Goal: Task Accomplishment & Management: Use online tool/utility

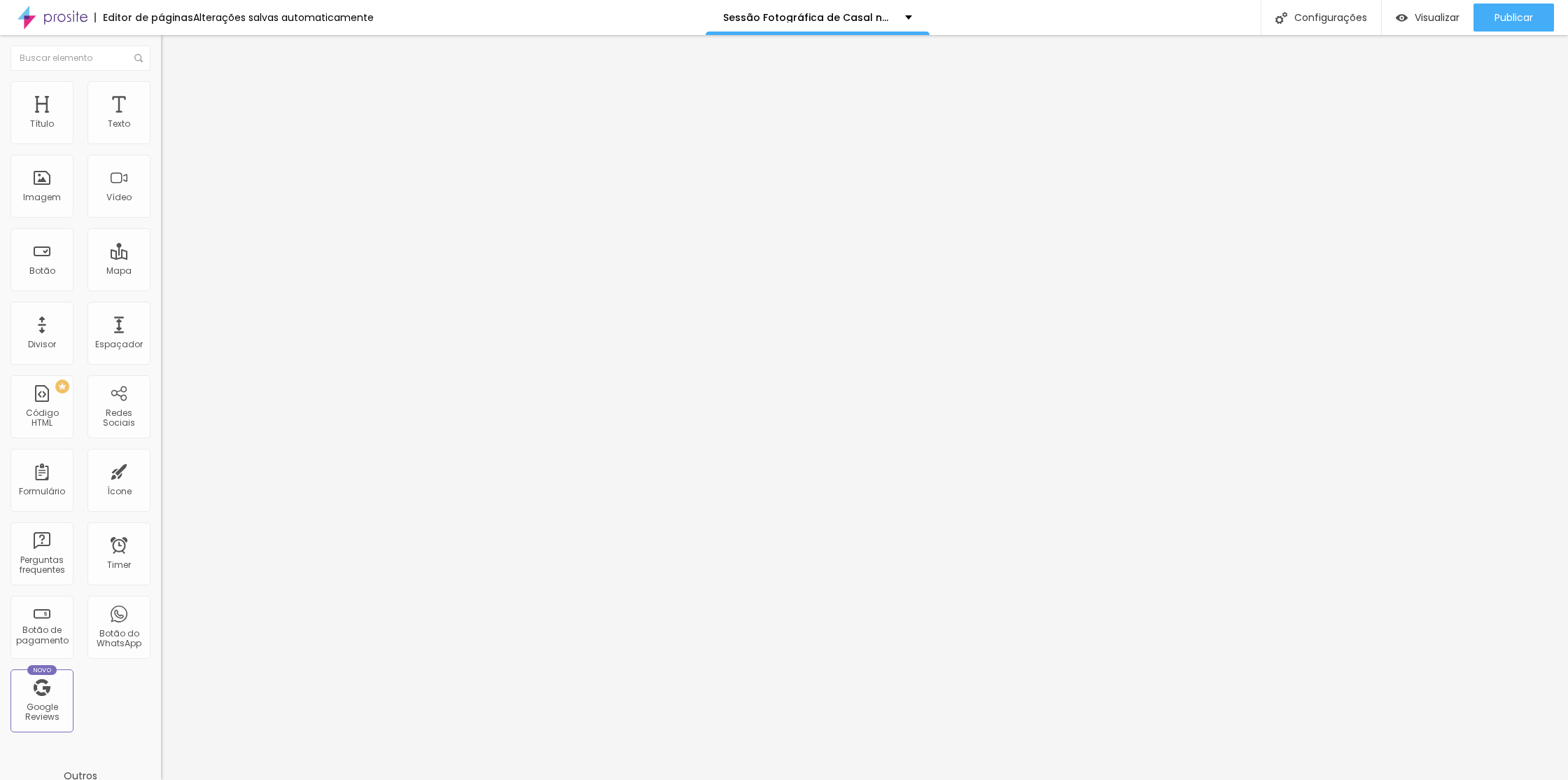
click at [174, 99] on span "Avançado" at bounding box center [197, 105] width 46 height 12
click at [161, 92] on li "Estilo" at bounding box center [241, 88] width 161 height 14
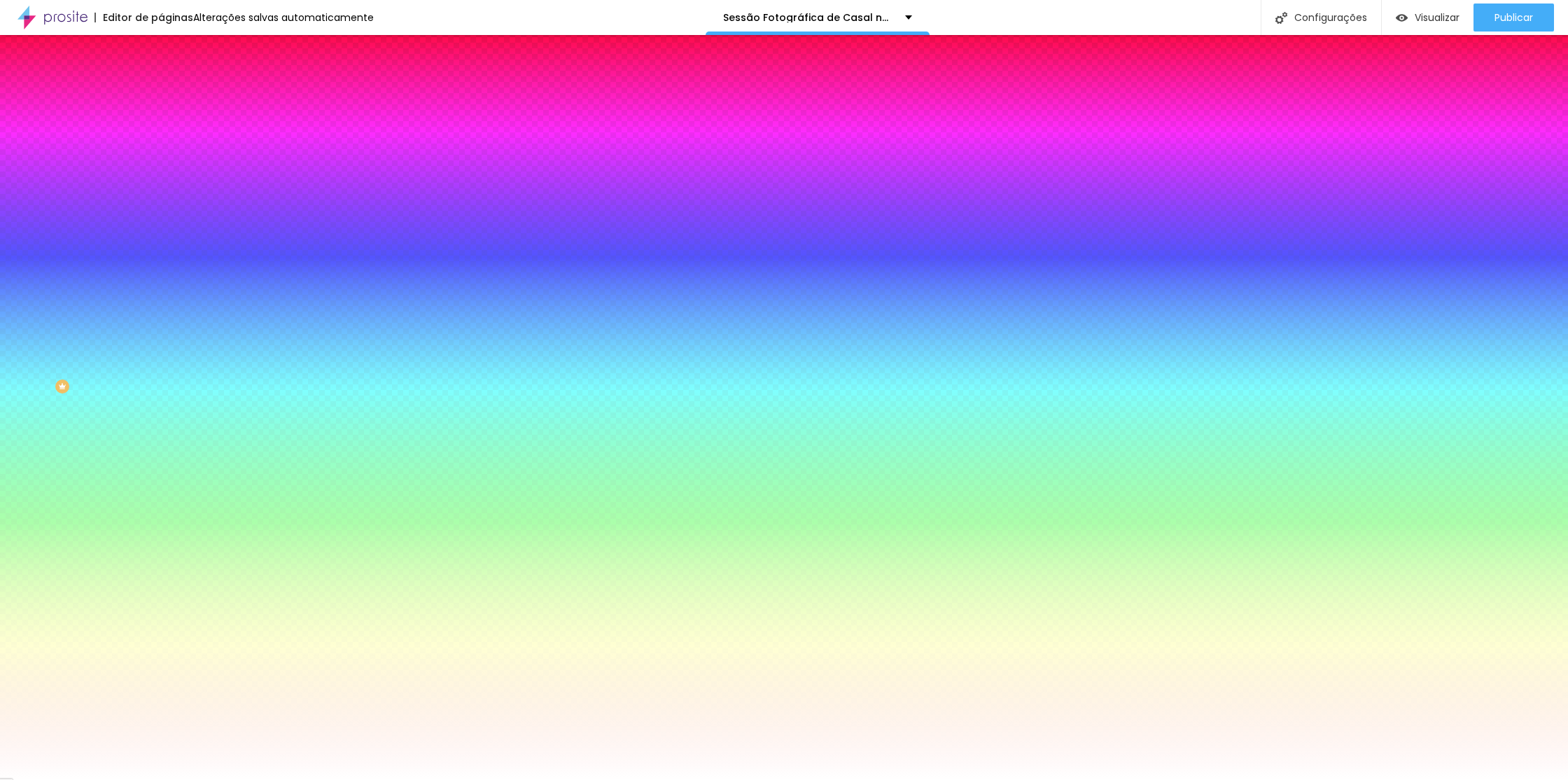
click at [161, 191] on div at bounding box center [241, 191] width 161 height 0
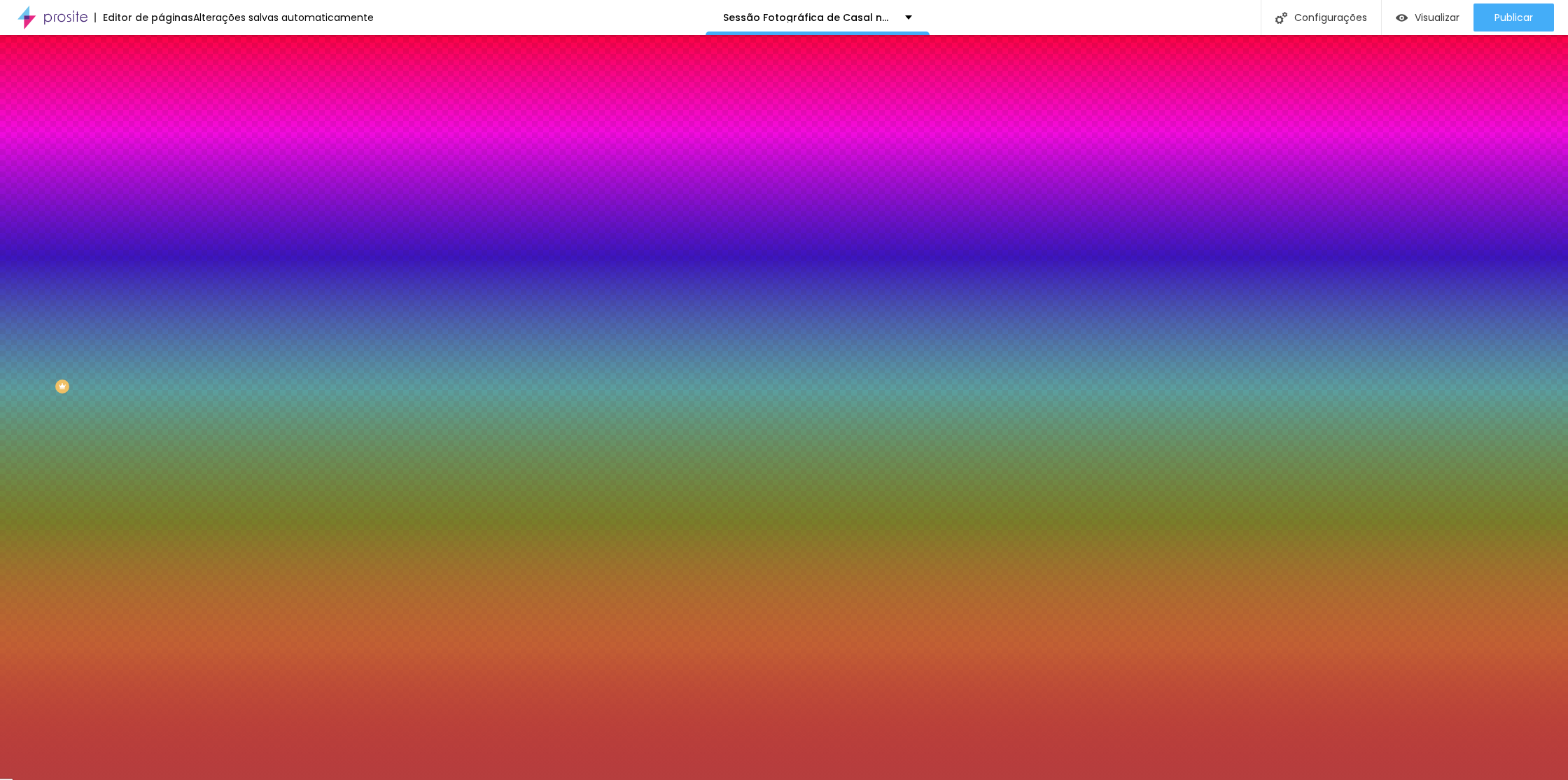
type input "#000000"
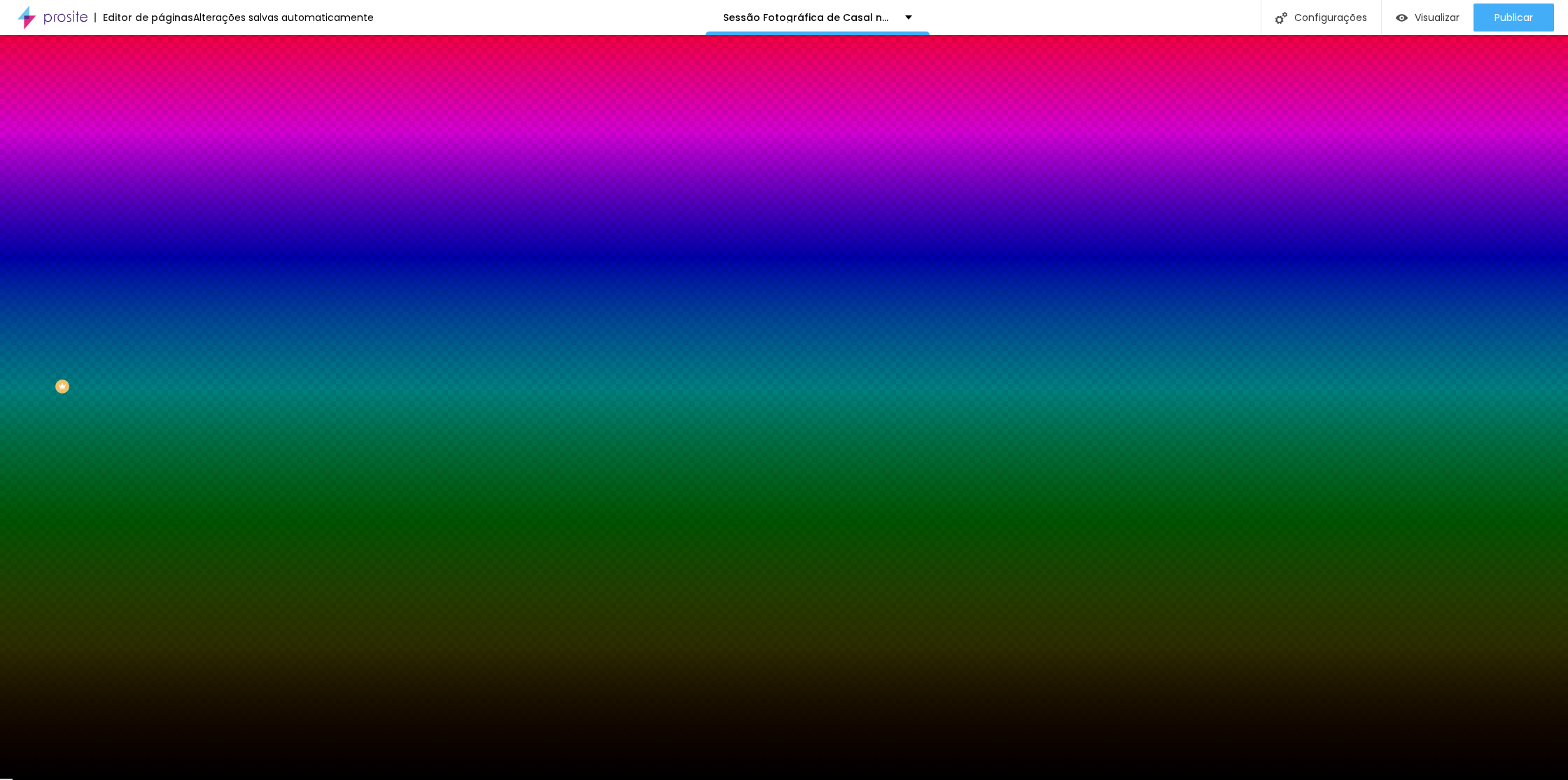
drag, startPoint x: 80, startPoint y: 303, endPoint x: 40, endPoint y: 410, distance: 114.2
click at [161, 421] on div "Editar Seção Conteúdo Estilo Avançado Imagem de fundo Adicionar imagem Efeito d…" at bounding box center [241, 407] width 161 height 745
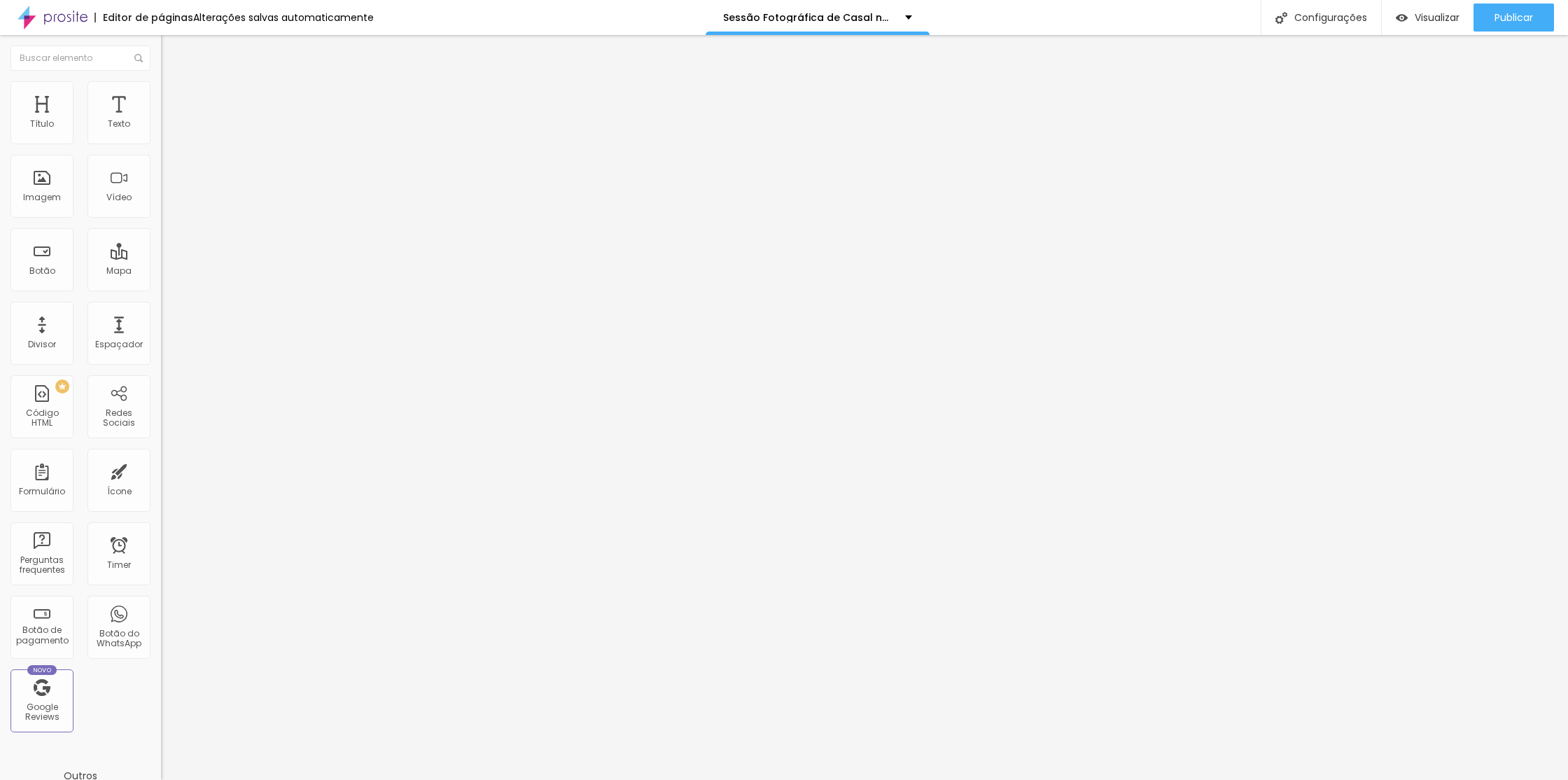
click at [161, 91] on ul "Conteúdo Estilo Avançado" at bounding box center [241, 88] width 161 height 42
click at [161, 95] on img at bounding box center [167, 101] width 12 height 12
drag, startPoint x: 80, startPoint y: 87, endPoint x: 83, endPoint y: 101, distance: 14.3
click at [161, 87] on img at bounding box center [167, 87] width 12 height 12
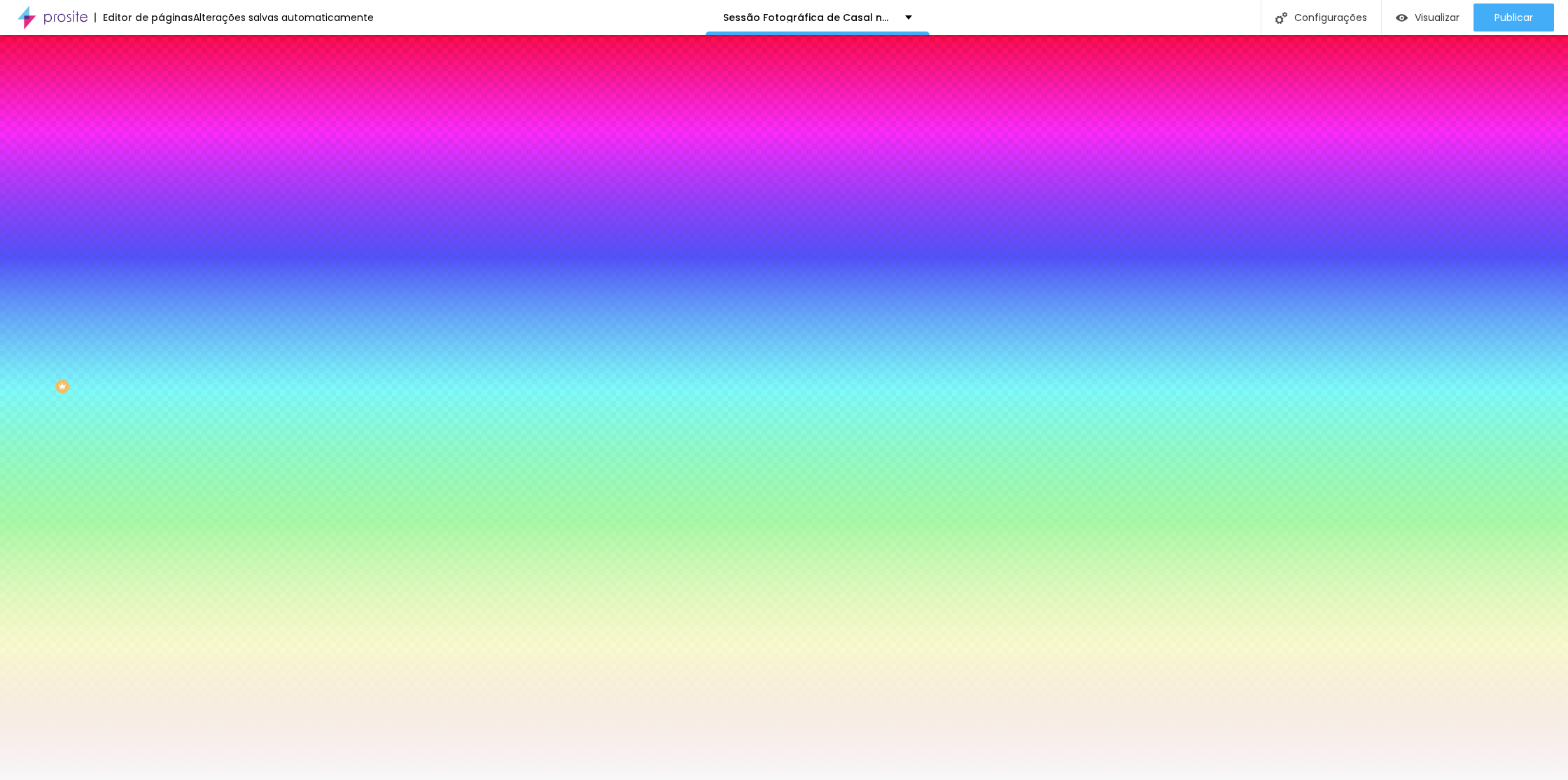
drag, startPoint x: 100, startPoint y: 255, endPoint x: 90, endPoint y: 251, distance: 10.8
click at [161, 191] on div at bounding box center [241, 191] width 161 height 0
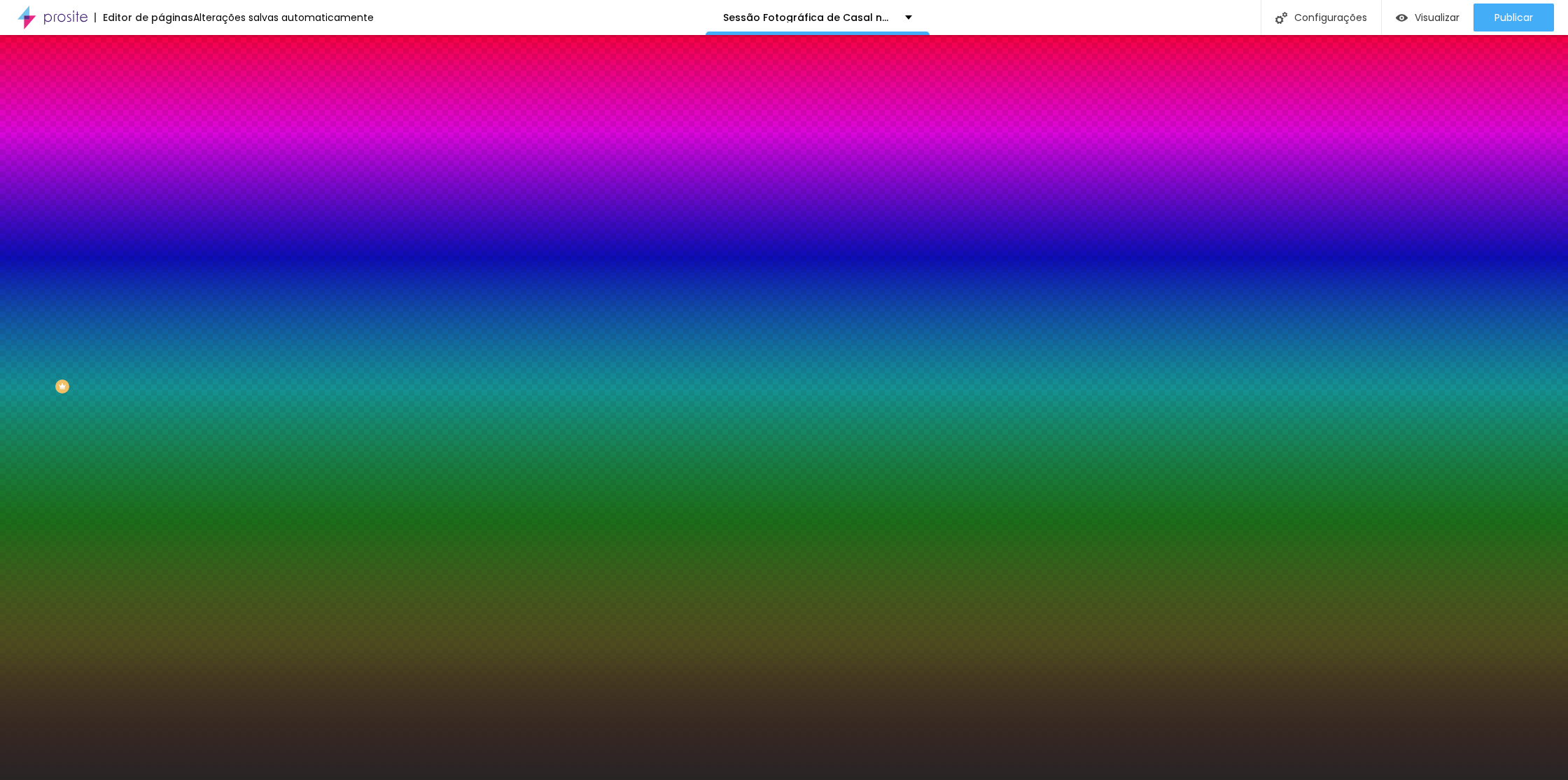
type input "#000000"
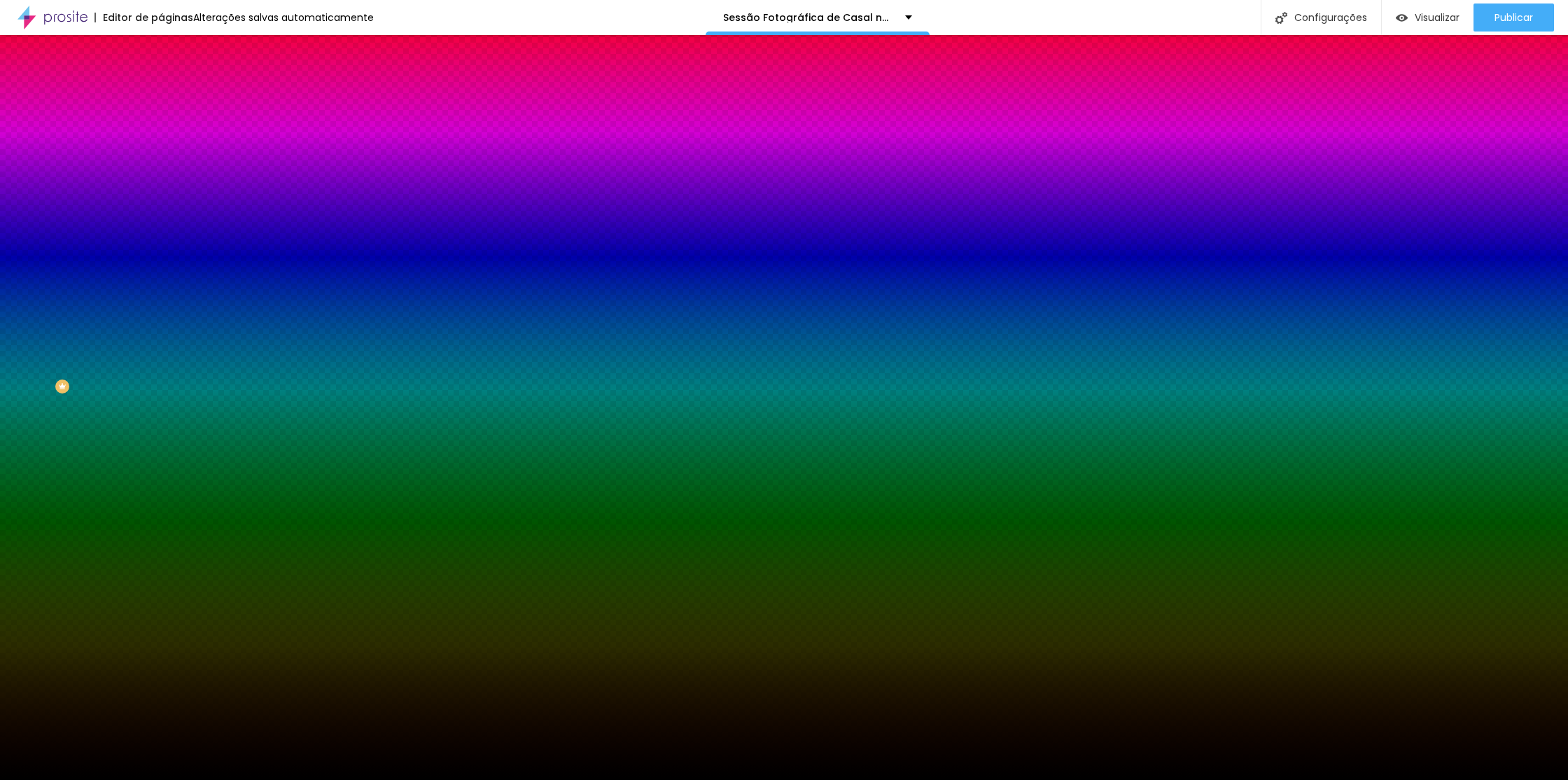
drag, startPoint x: 0, startPoint y: 417, endPoint x: 0, endPoint y: 455, distance: 38.0
click at [161, 455] on div "Editar Seção Conteúdo Estilo Avançado Imagem de fundo Adicionar imagem Efeito d…" at bounding box center [241, 407] width 161 height 745
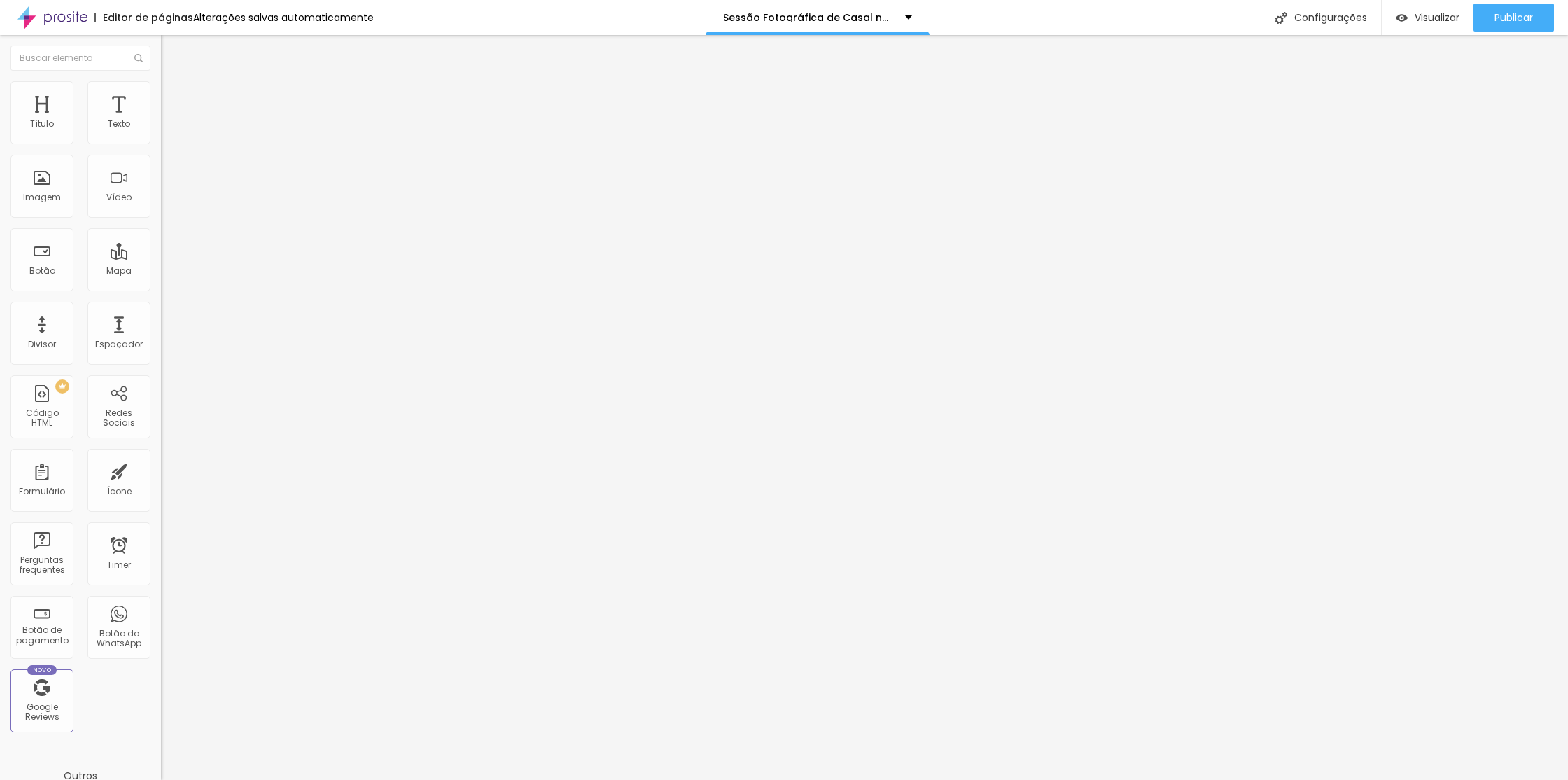
click at [161, 87] on ul "Conteúdo Estilo Avançado" at bounding box center [241, 88] width 161 height 42
click at [161, 95] on li "Estilo" at bounding box center [241, 88] width 161 height 14
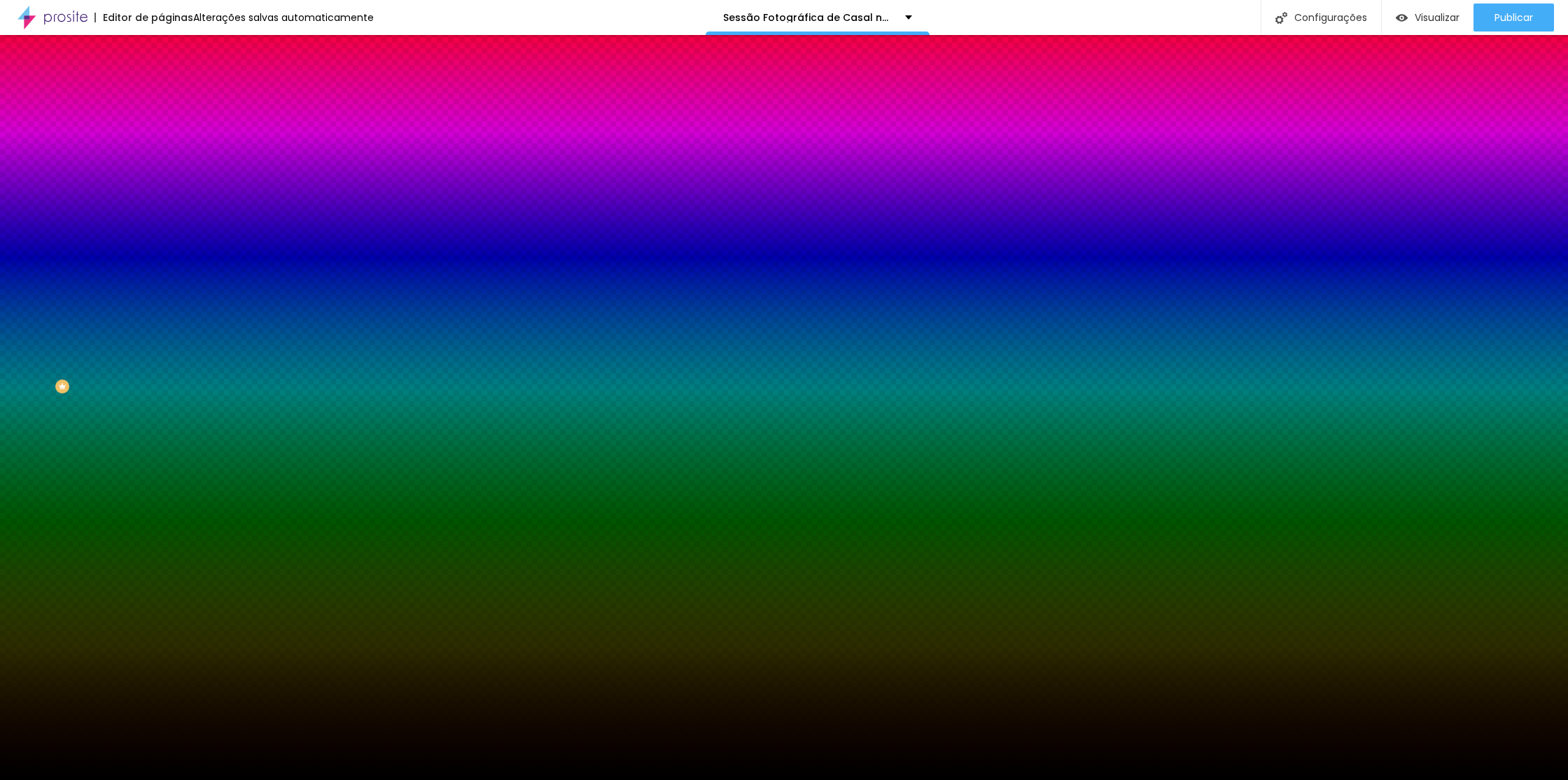
click at [161, 191] on div at bounding box center [241, 191] width 161 height 0
drag, startPoint x: 139, startPoint y: 296, endPoint x: 128, endPoint y: 481, distance: 185.3
click at [161, 488] on div "Editar Seção Conteúdo Estilo Avançado Imagem de fundo Adicionar imagem Efeito d…" at bounding box center [241, 407] width 161 height 745
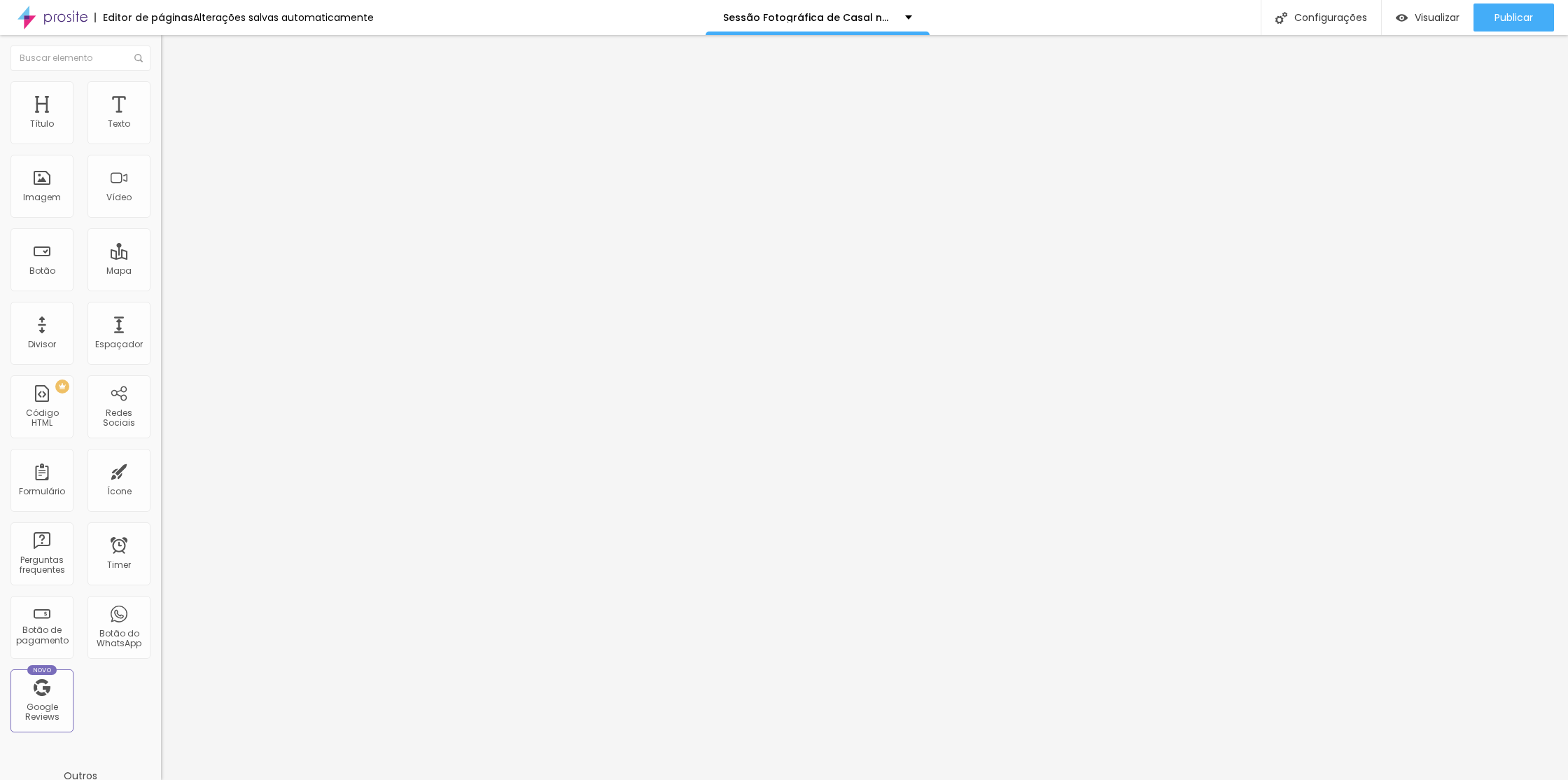
click at [161, 95] on img at bounding box center [167, 101] width 12 height 12
click at [161, 84] on li "Estilo" at bounding box center [241, 88] width 161 height 14
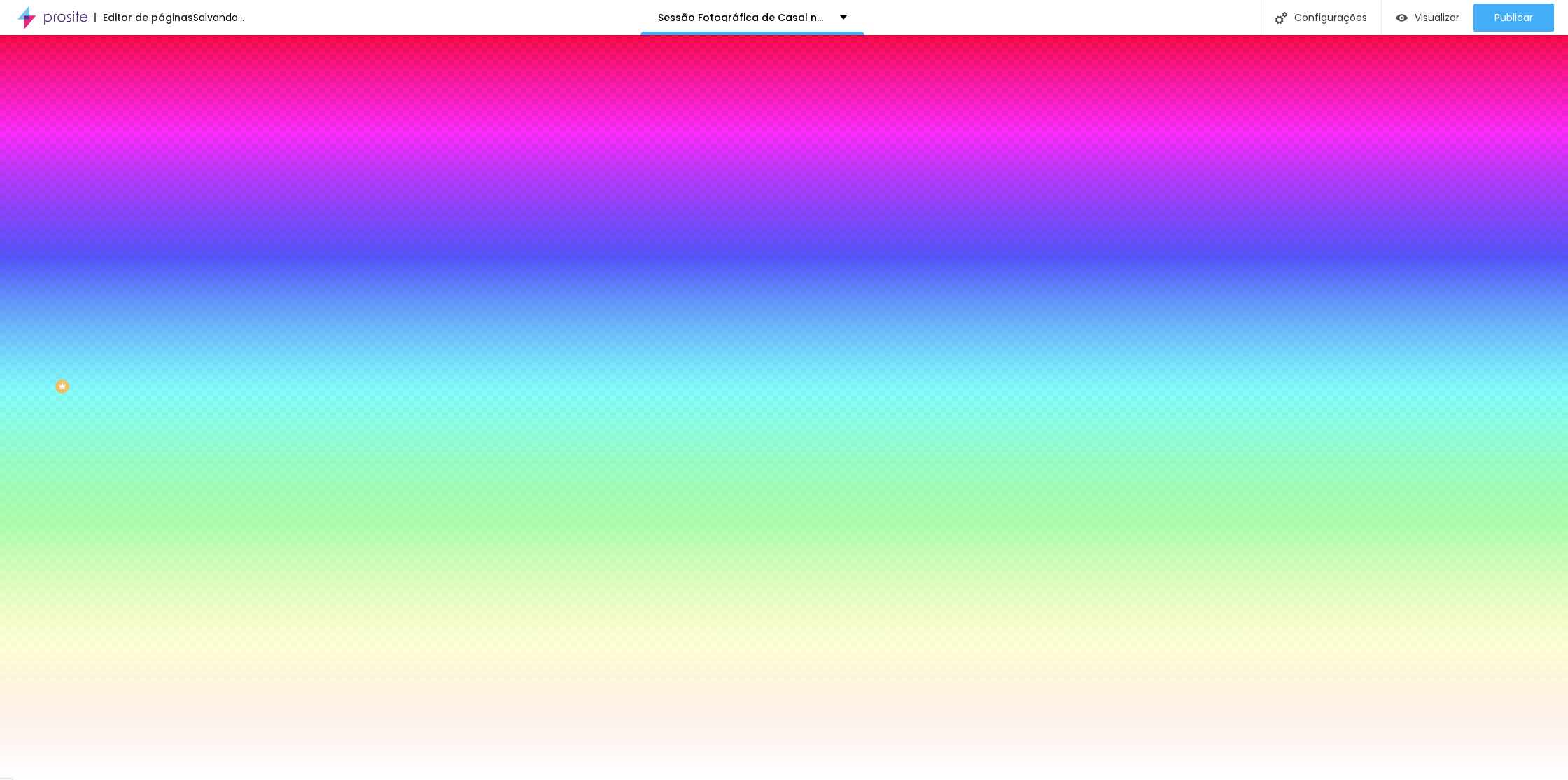
click at [161, 191] on div at bounding box center [241, 191] width 161 height 0
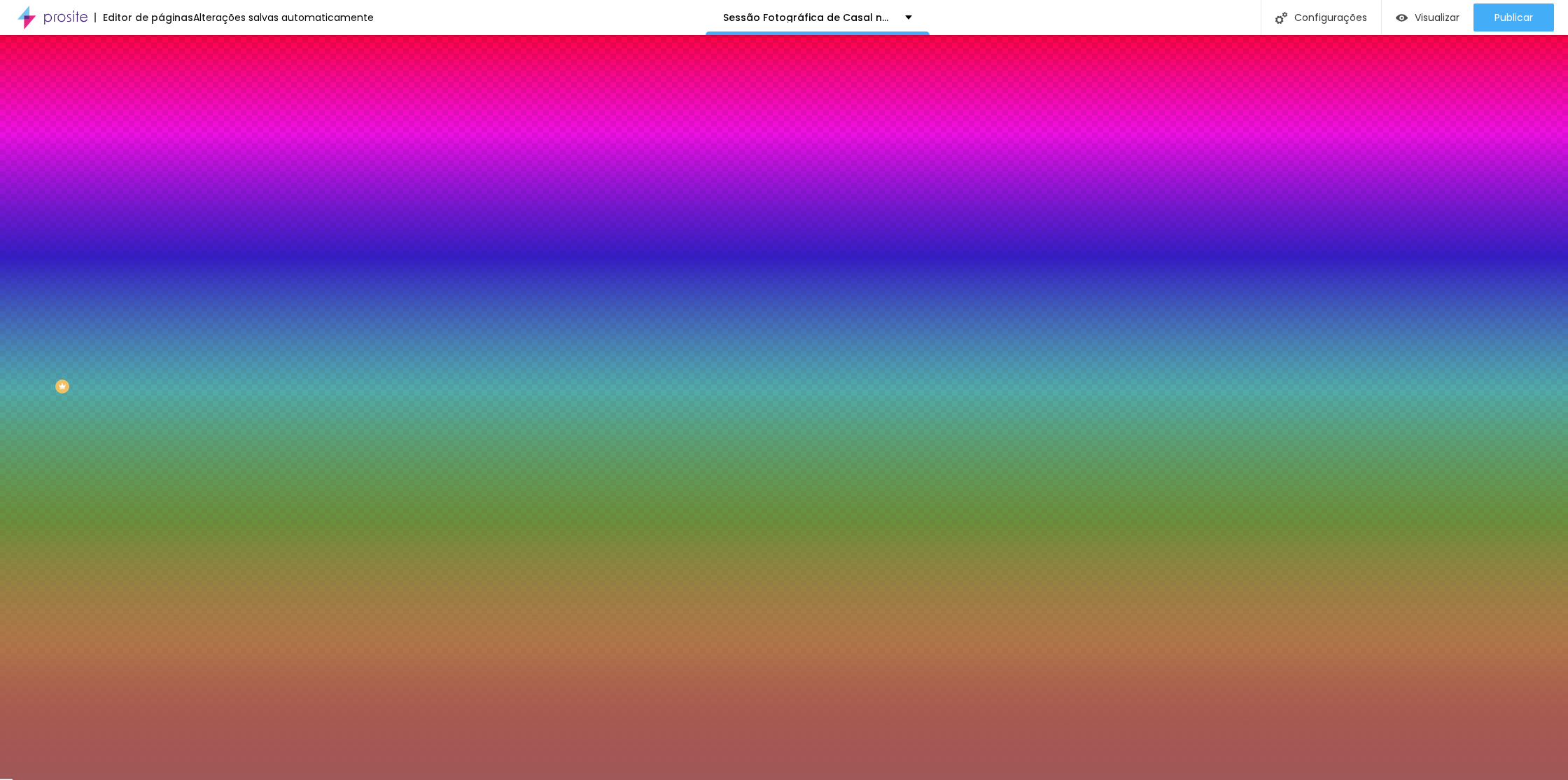
type input "#000000"
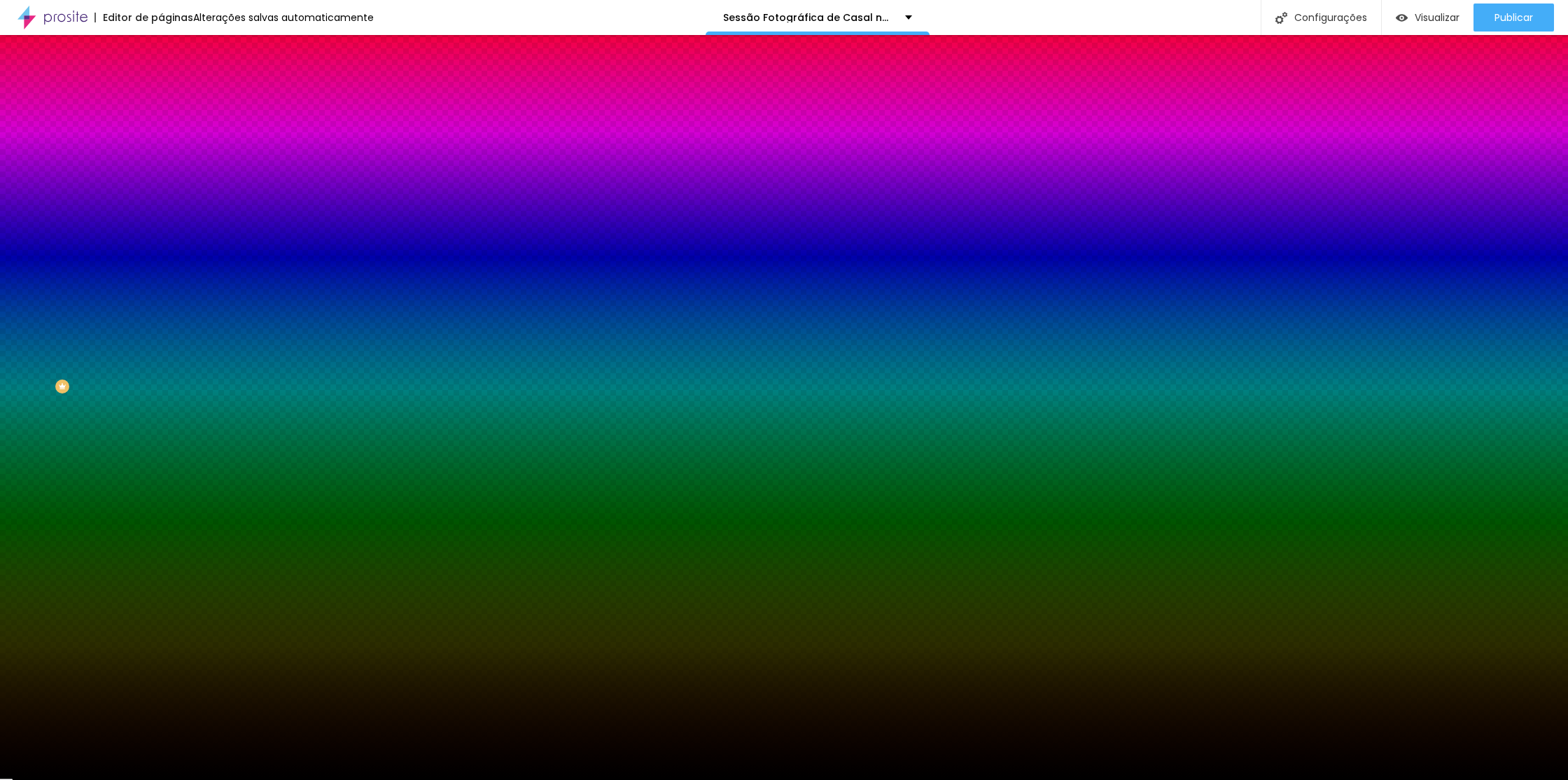
drag, startPoint x: 54, startPoint y: 322, endPoint x: 2, endPoint y: 419, distance: 110.1
click at [161, 420] on div "Editar Seção Conteúdo Estilo Avançado Imagem de fundo Adicionar imagem Efeito d…" at bounding box center [241, 407] width 161 height 745
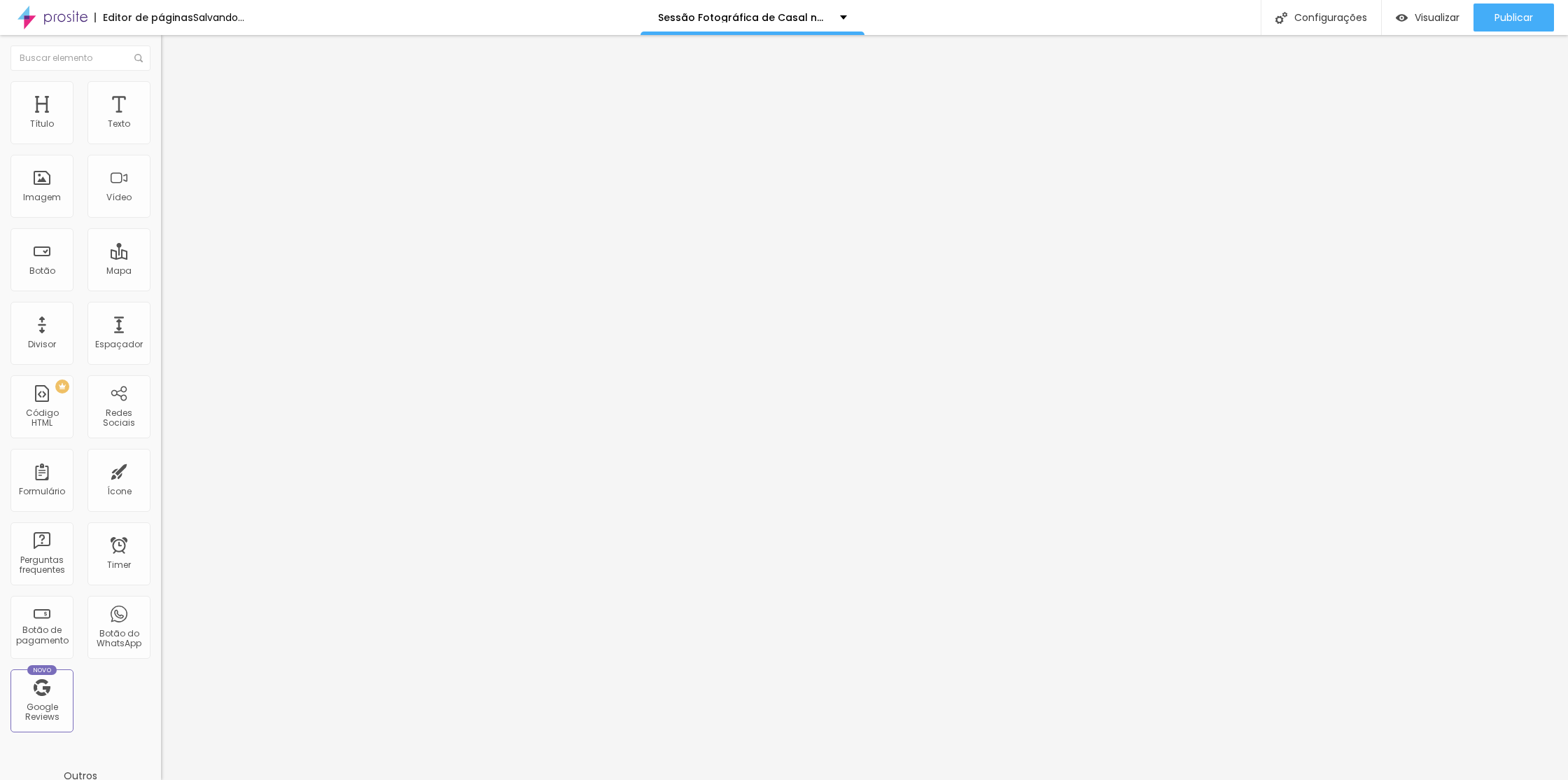
click at [161, 95] on li "Avançado" at bounding box center [241, 102] width 161 height 14
click at [161, 94] on li "Estilo" at bounding box center [241, 88] width 161 height 14
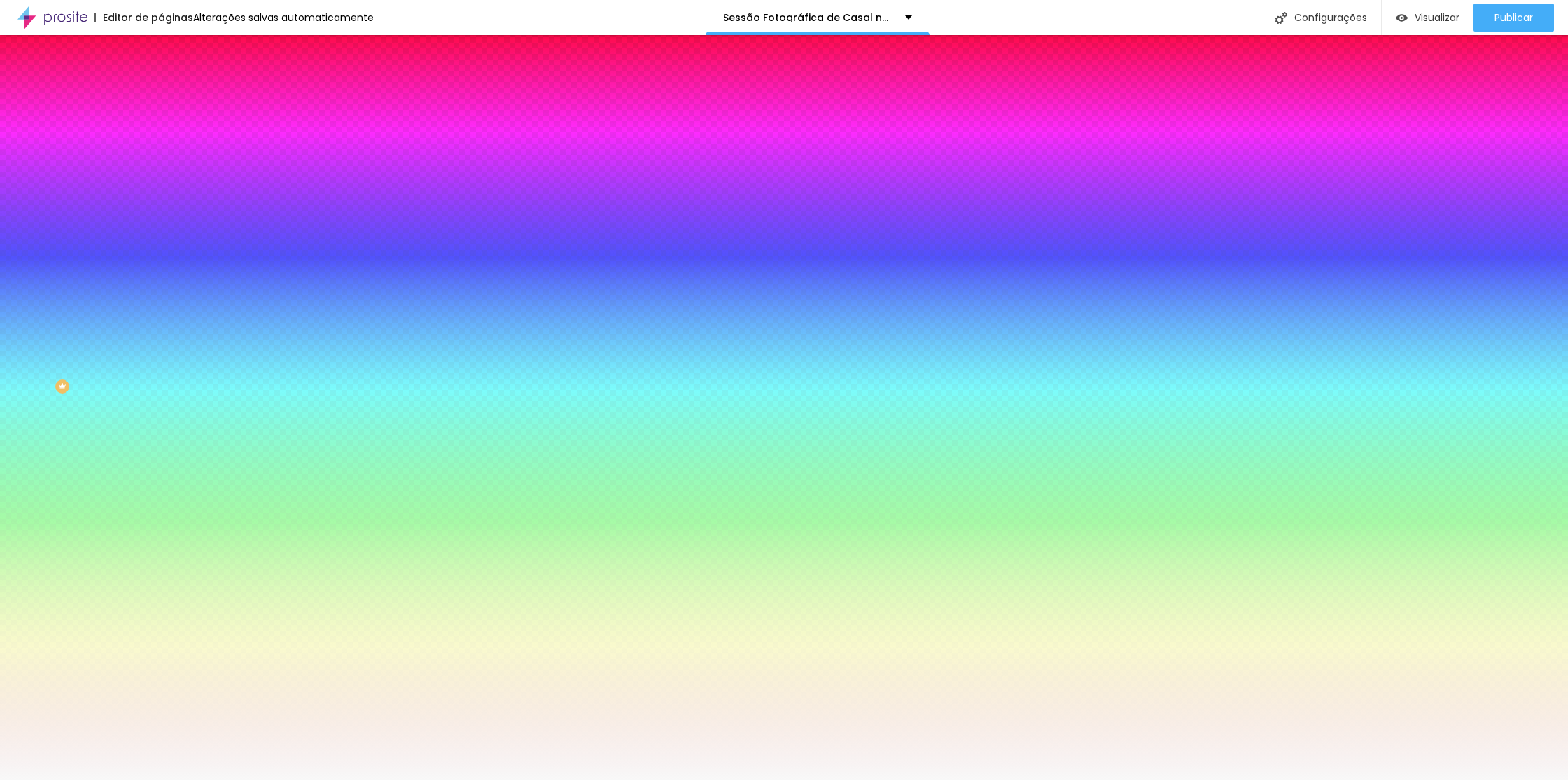
click at [161, 191] on div at bounding box center [241, 191] width 161 height 0
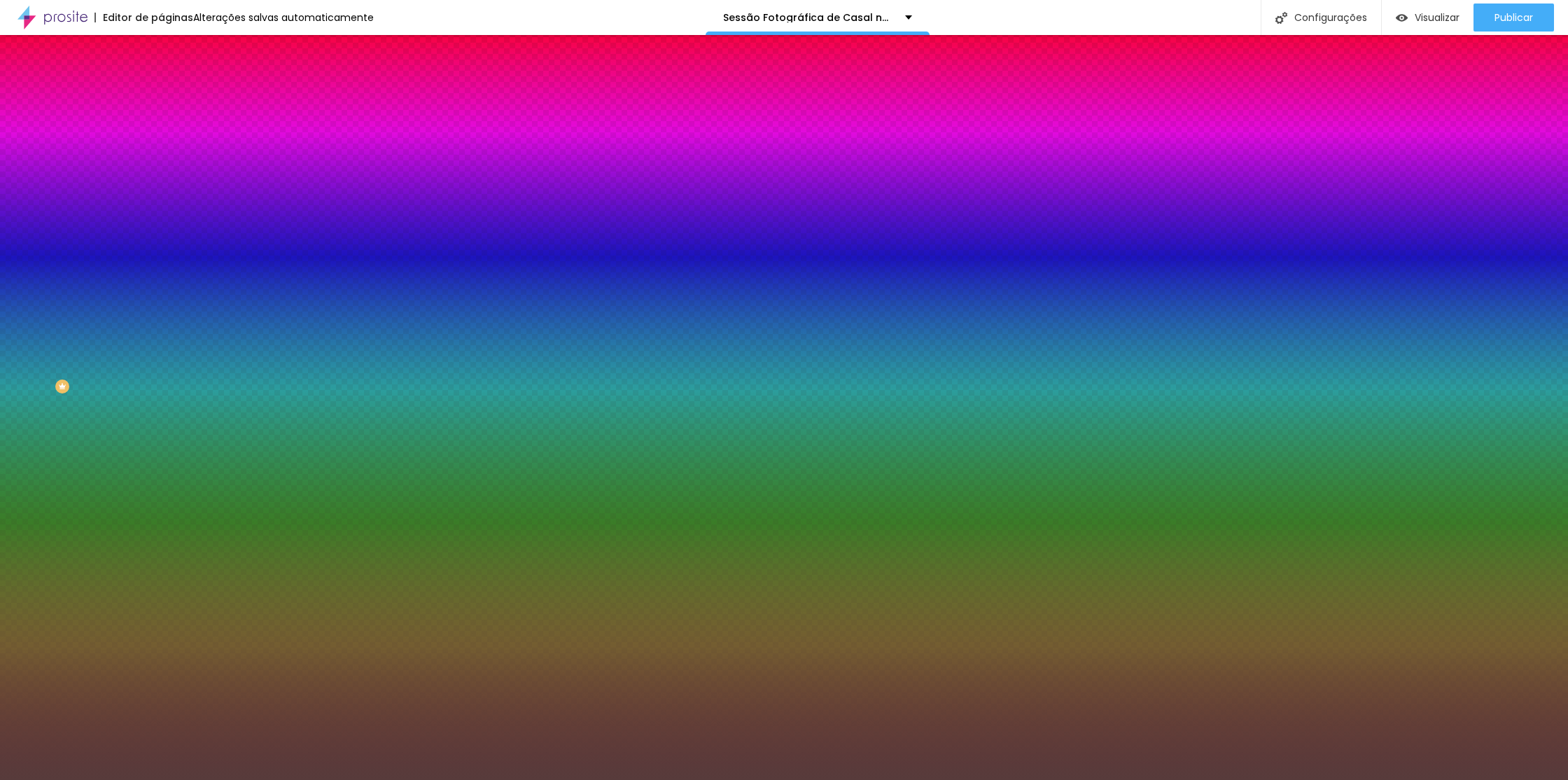
type input "#000000"
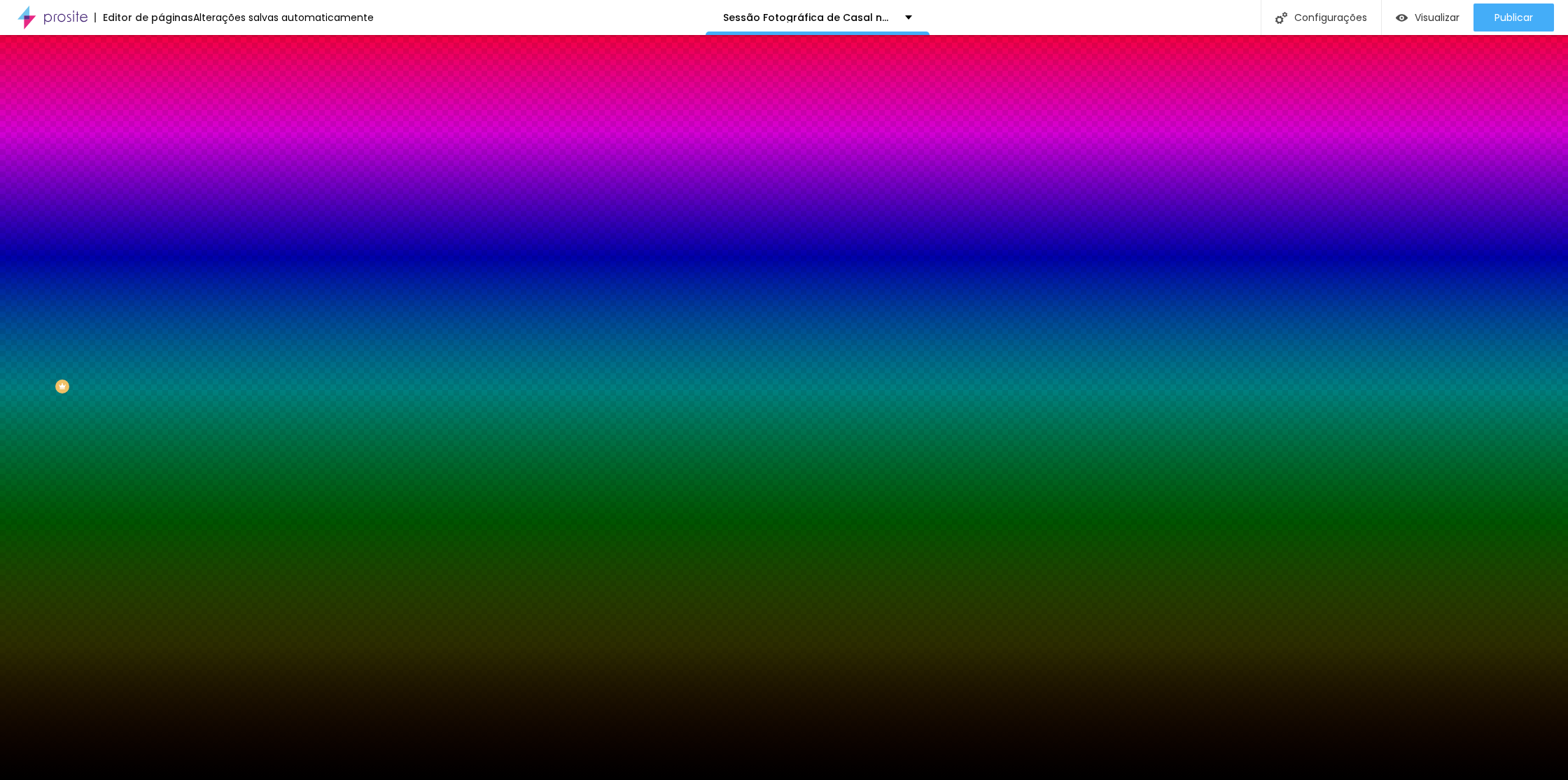
drag, startPoint x: 45, startPoint y: 345, endPoint x: 109, endPoint y: 372, distance: 69.5
click at [161, 418] on div "Editar Seção Conteúdo Estilo Avançado Imagem de fundo Adicionar imagem Efeito d…" at bounding box center [241, 407] width 161 height 745
click at [161, 191] on div at bounding box center [241, 191] width 161 height 0
drag, startPoint x: 142, startPoint y: 290, endPoint x: 143, endPoint y: 442, distance: 152.0
click at [161, 442] on div "Editar Seção Conteúdo Estilo Avançado Imagem de fundo Adicionar imagem Efeito d…" at bounding box center [241, 407] width 161 height 745
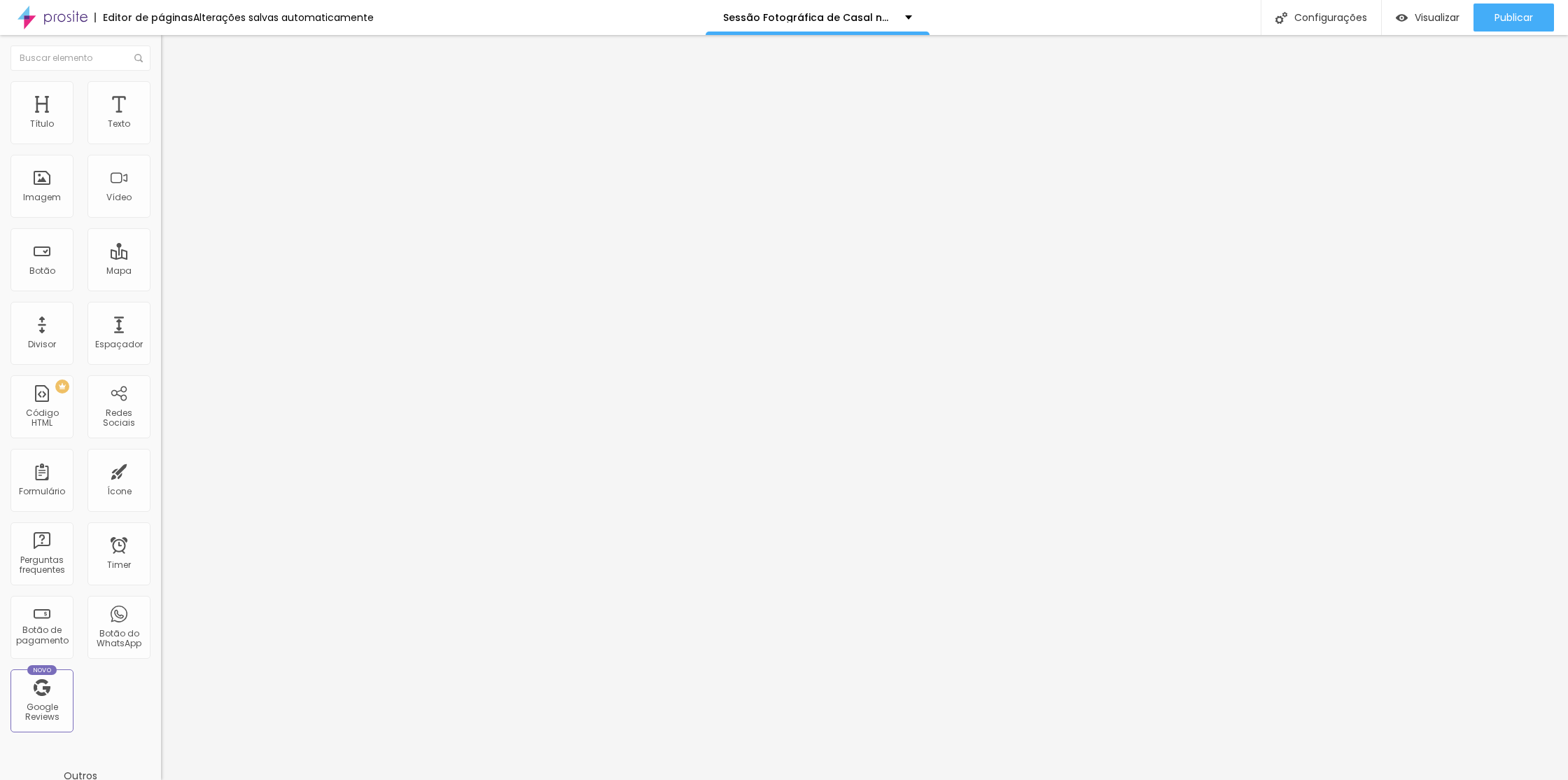
click at [156, 185] on div "Título Texto Imagem Vídeo Botão Mapa Divisor Espaçador PREMIUM Código HTML Rede…" at bounding box center [80, 412] width 161 height 662
drag, startPoint x: 125, startPoint y: 94, endPoint x: 114, endPoint y: 94, distance: 11.0
click at [161, 95] on li "Avançado" at bounding box center [241, 102] width 161 height 14
click at [161, 92] on li "Estilo" at bounding box center [241, 88] width 161 height 14
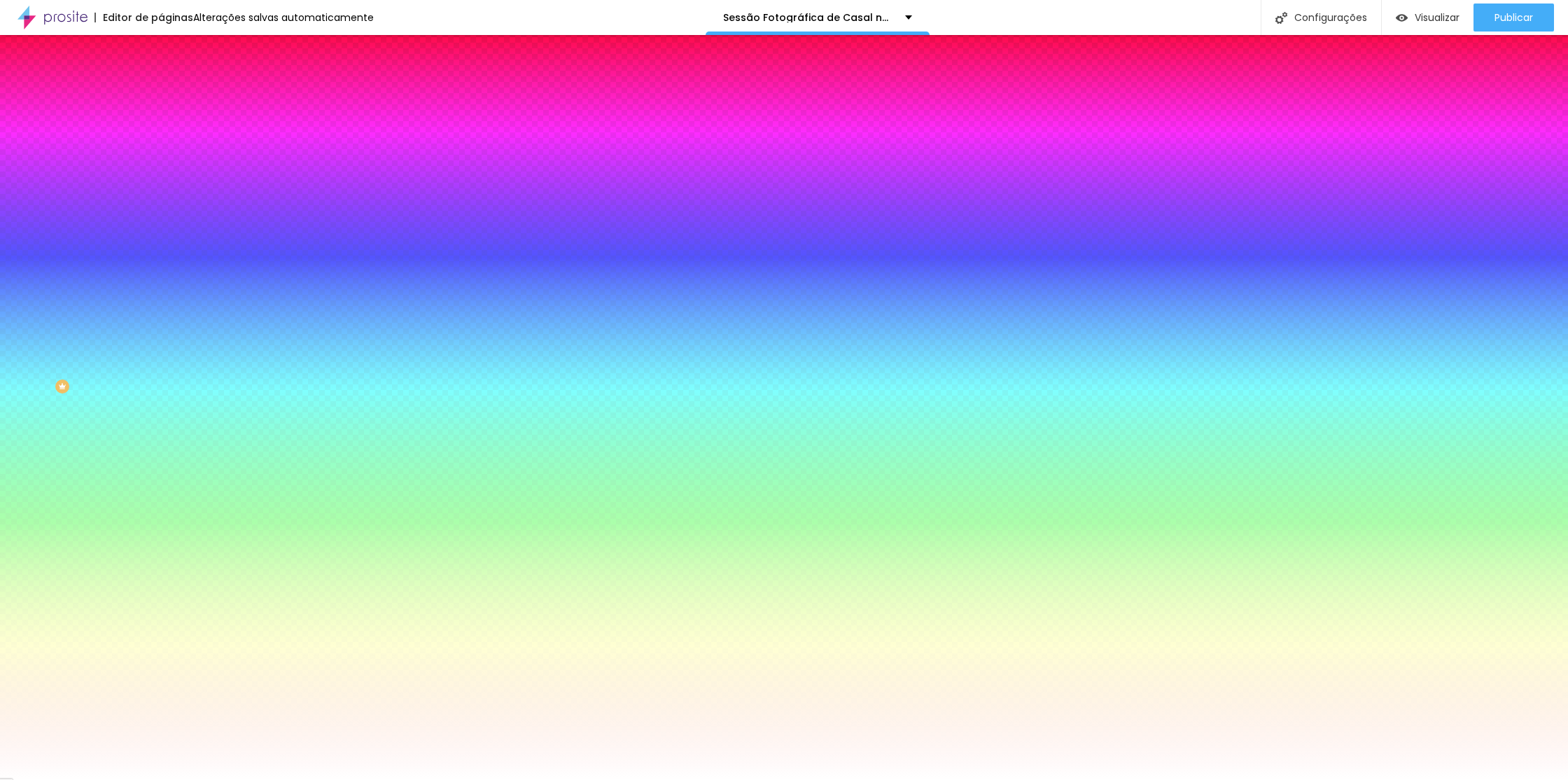
click at [161, 205] on input "#FFFFFF" at bounding box center [245, 198] width 168 height 14
click at [161, 191] on div at bounding box center [241, 191] width 161 height 0
type input "#000000"
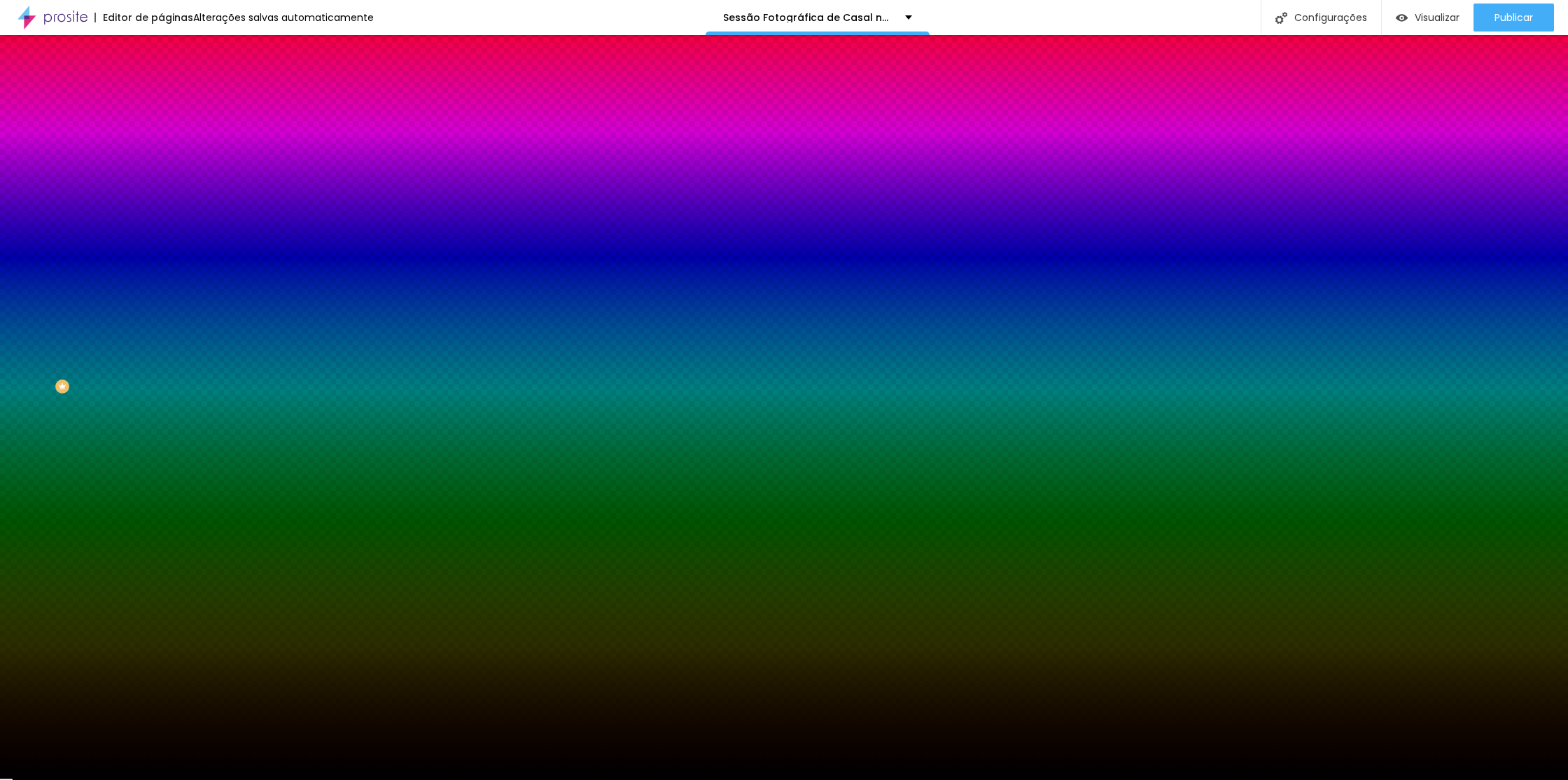
drag, startPoint x: 0, startPoint y: 403, endPoint x: 0, endPoint y: 456, distance: 53.0
click at [161, 456] on div "Editar Seção Conteúdo Estilo Avançado Imagem de fundo Adicionar imagem Efeito d…" at bounding box center [241, 407] width 161 height 745
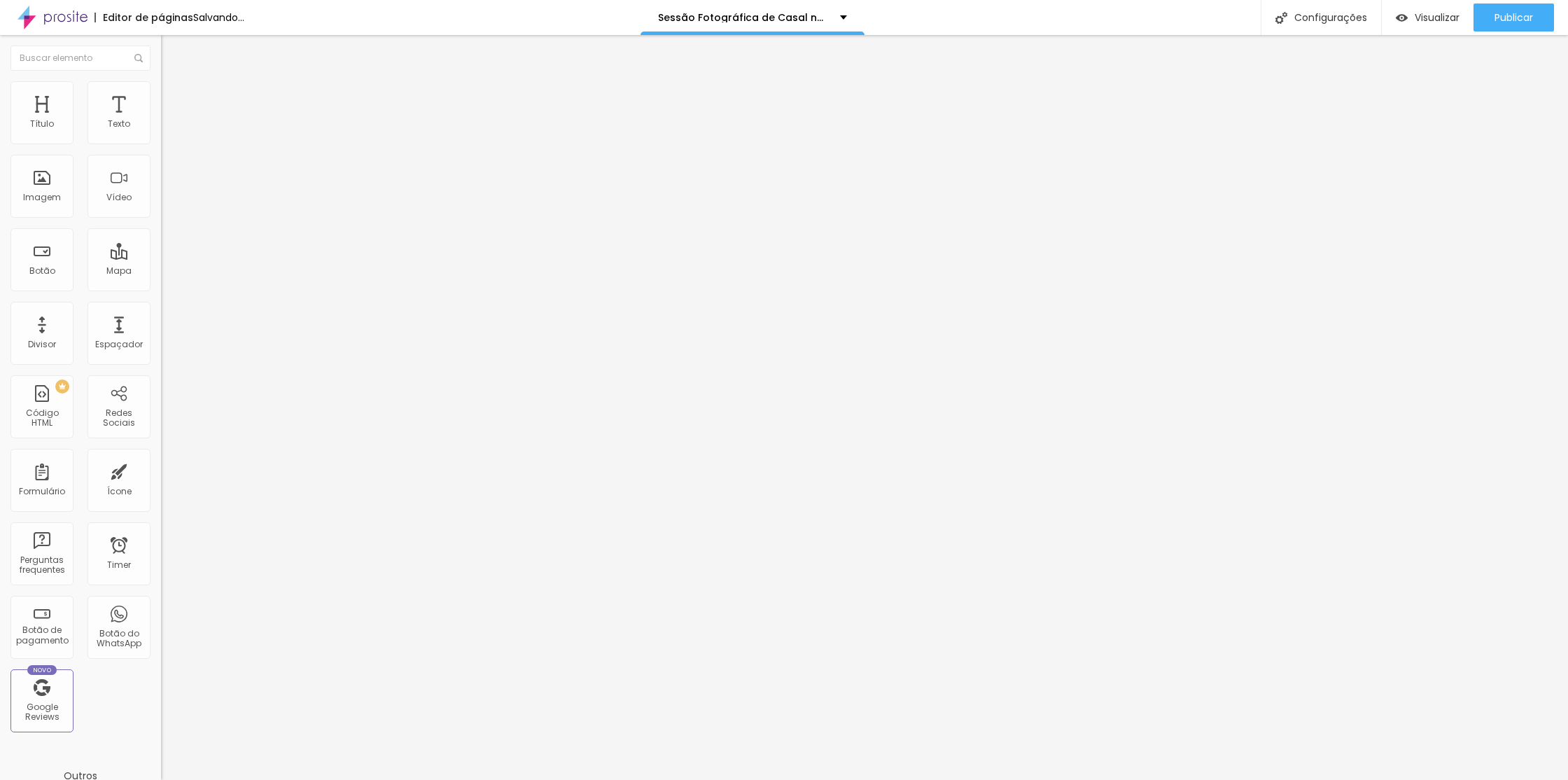
click at [161, 95] on img at bounding box center [167, 101] width 12 height 12
click at [174, 97] on span "Estilo" at bounding box center [184, 91] width 22 height 12
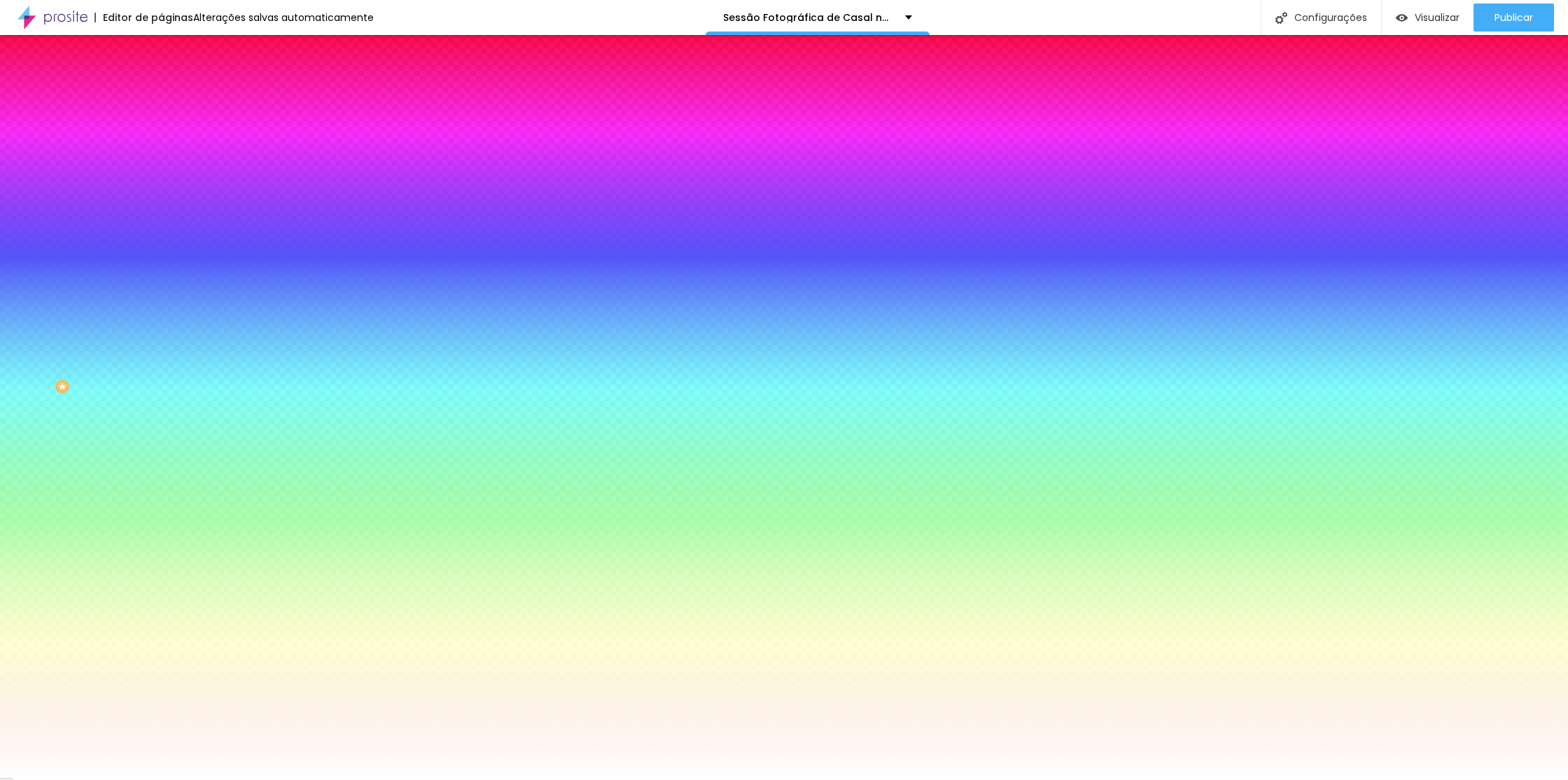
drag, startPoint x: 97, startPoint y: 254, endPoint x: 90, endPoint y: 256, distance: 7.3
click at [161, 191] on div at bounding box center [241, 191] width 161 height 0
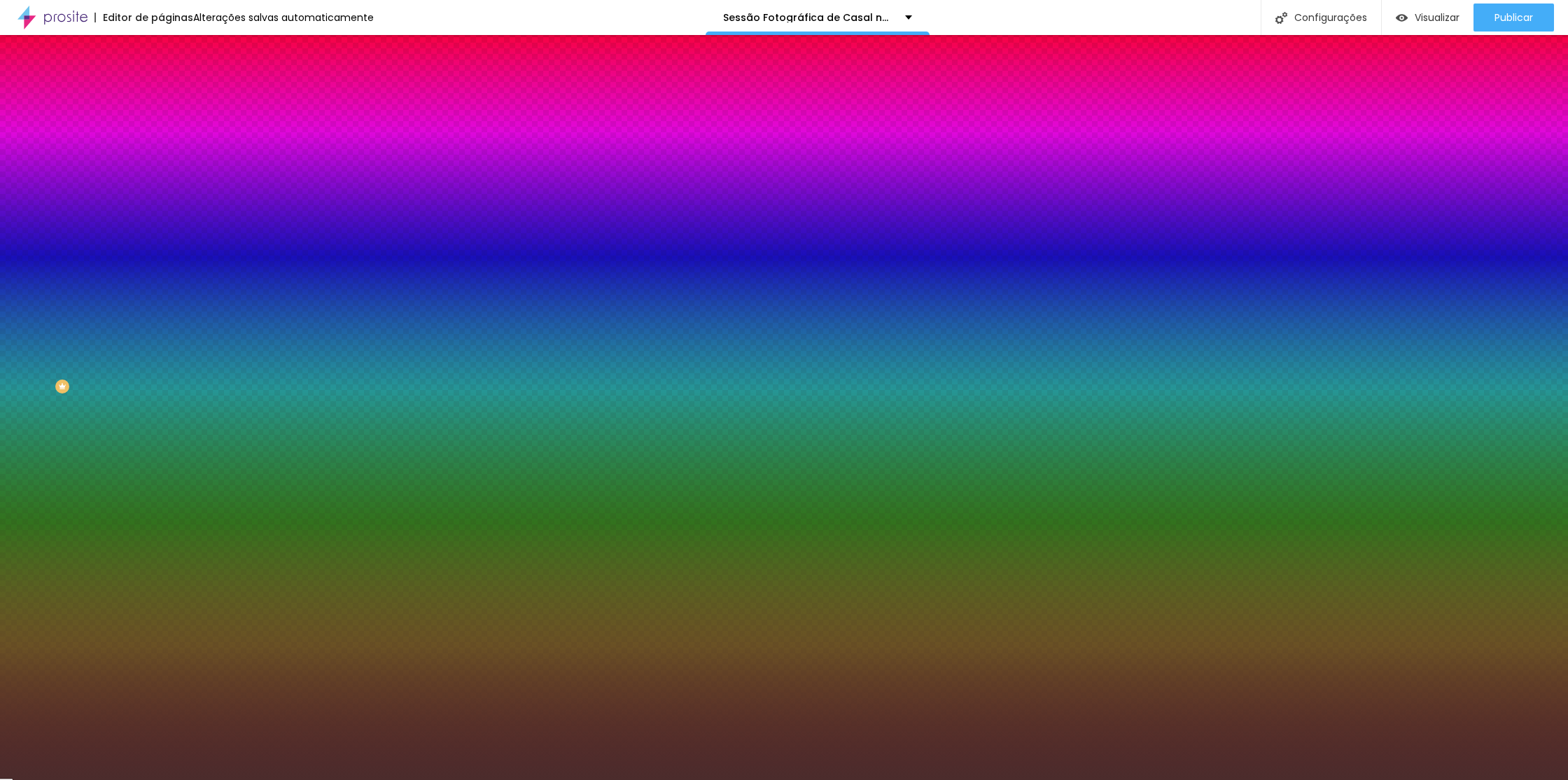
type input "#000000"
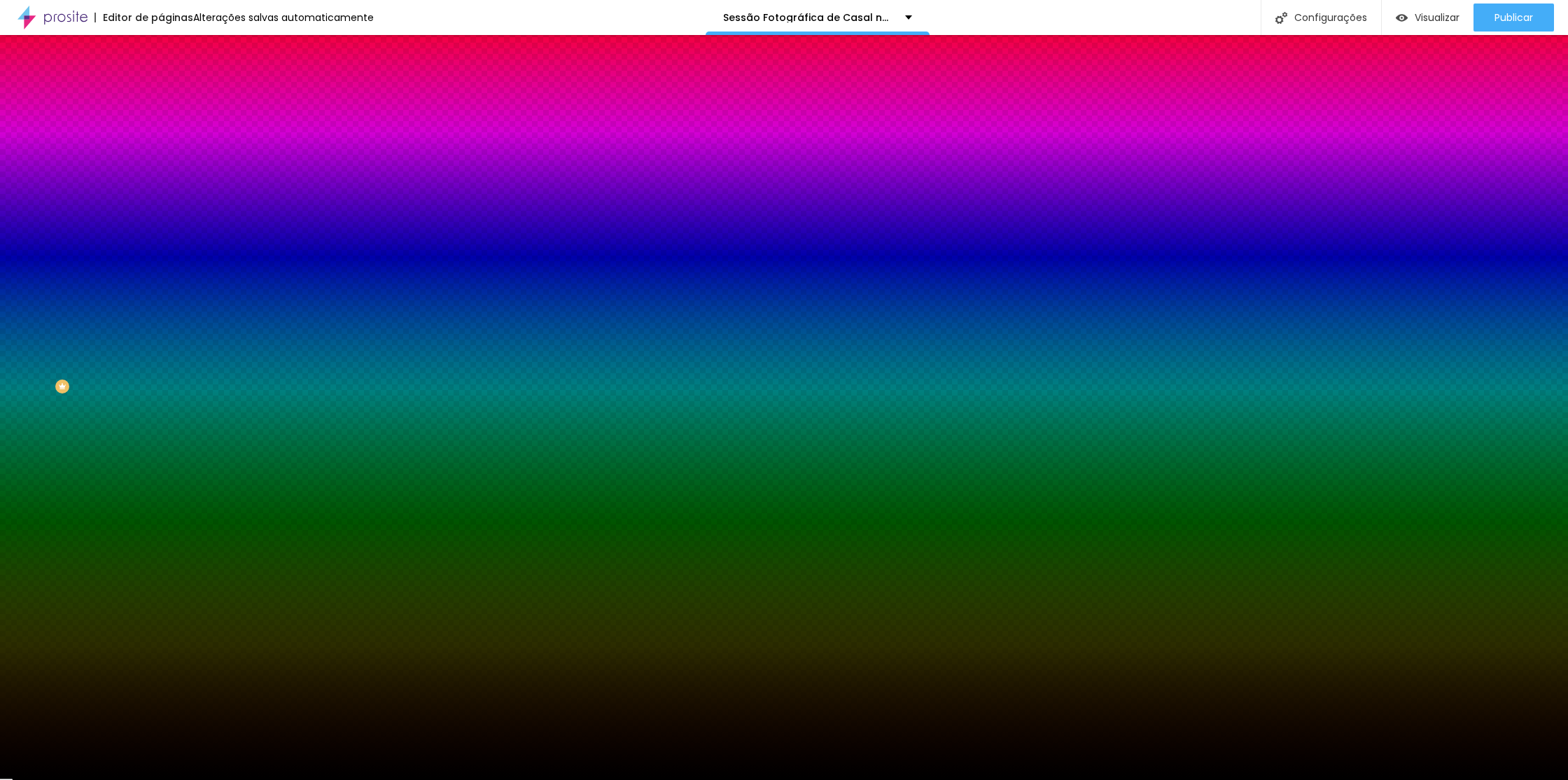
drag, startPoint x: 52, startPoint y: 353, endPoint x: 37, endPoint y: 448, distance: 96.2
click at [161, 440] on div "Editar Seção Conteúdo Estilo Avançado Imagem de fundo Adicionar imagem Efeito d…" at bounding box center [241, 407] width 161 height 745
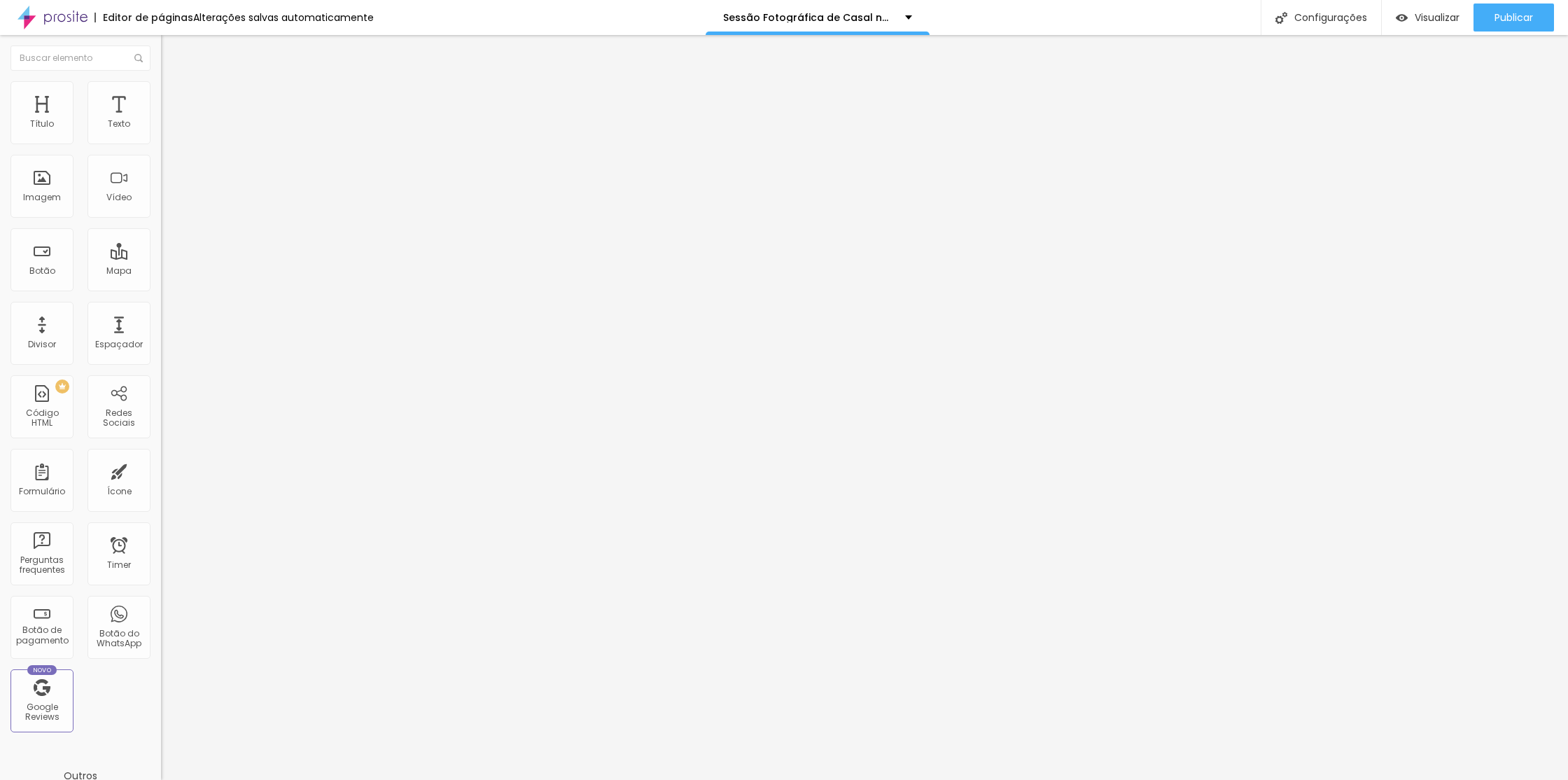
drag, startPoint x: 114, startPoint y: 80, endPoint x: 115, endPoint y: 113, distance: 33.0
click at [161, 95] on li "Avançado" at bounding box center [241, 102] width 161 height 14
click at [161, 81] on img at bounding box center [167, 87] width 12 height 12
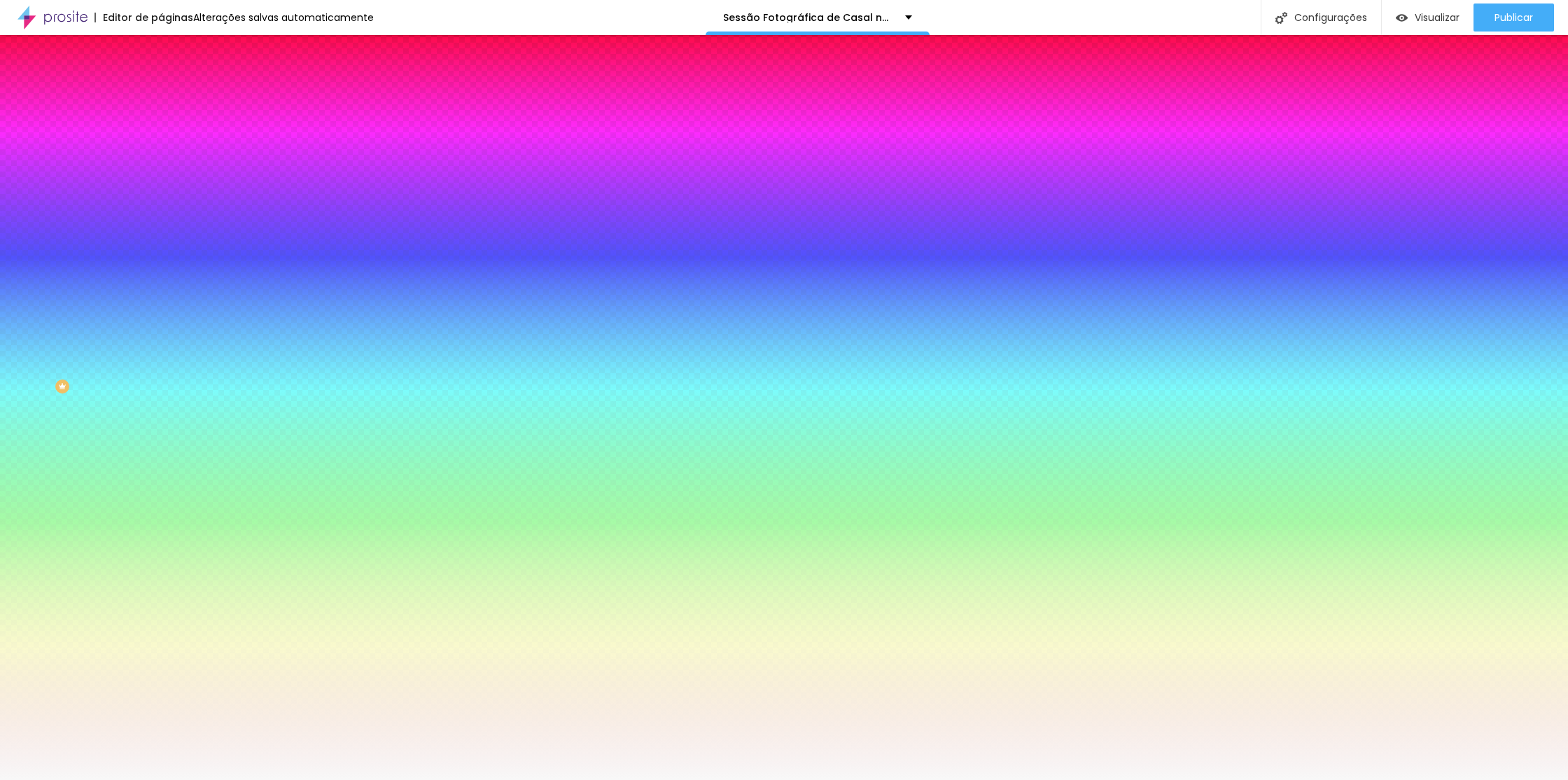
click at [161, 191] on div at bounding box center [241, 191] width 161 height 0
type input "#000000"
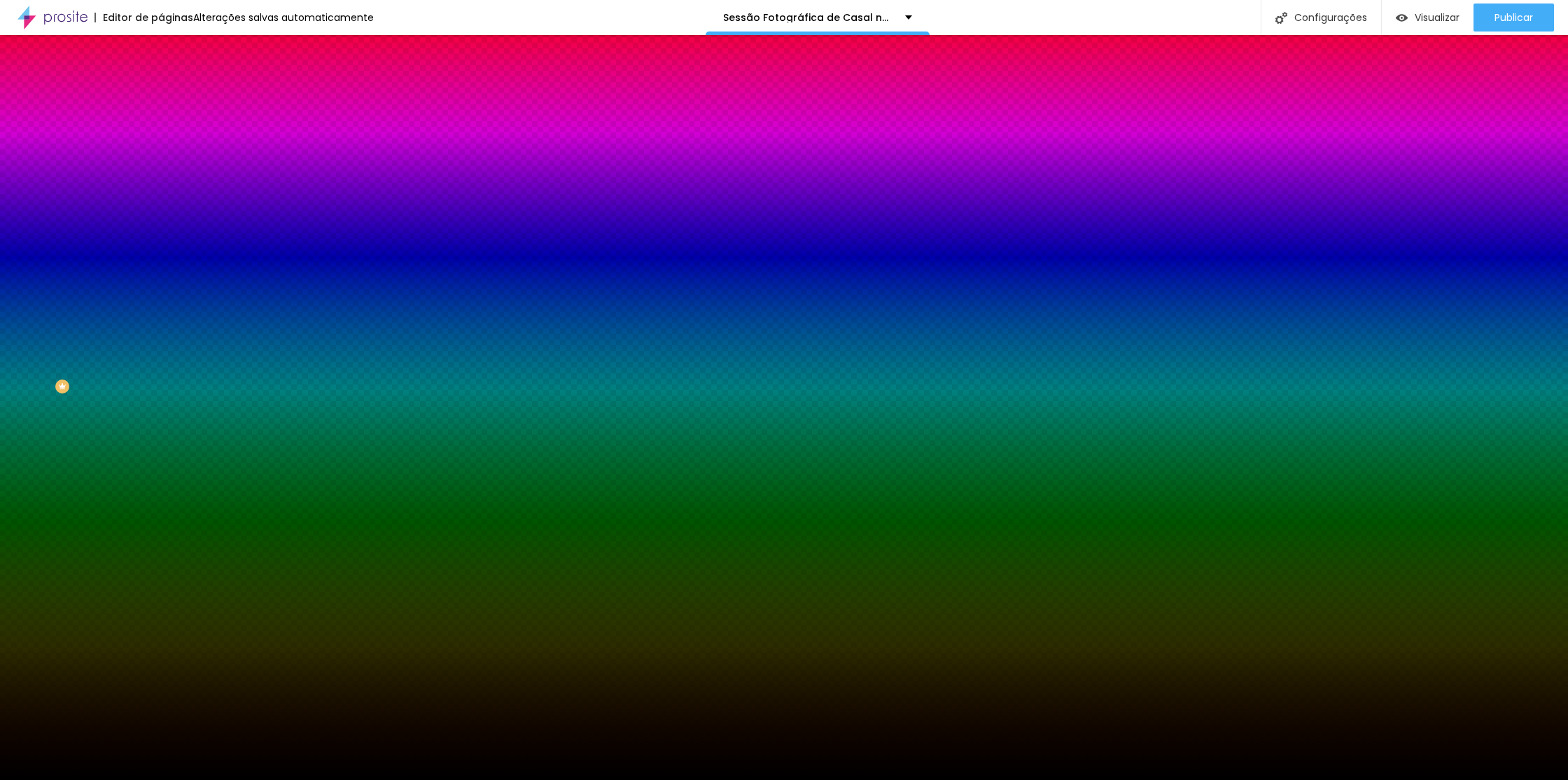
drag, startPoint x: 16, startPoint y: 373, endPoint x: 11, endPoint y: 400, distance: 27.5
click at [161, 407] on div "Editar Seção Conteúdo Estilo Avançado Imagem de fundo Adicionar imagem Efeito d…" at bounding box center [241, 407] width 161 height 745
click at [161, 191] on div at bounding box center [241, 191] width 161 height 0
drag, startPoint x: 136, startPoint y: 292, endPoint x: 159, endPoint y: 434, distance: 143.9
click at [161, 435] on div "Editar Seção Conteúdo Estilo Avançado Imagem de fundo Adicionar imagem Efeito d…" at bounding box center [241, 407] width 161 height 745
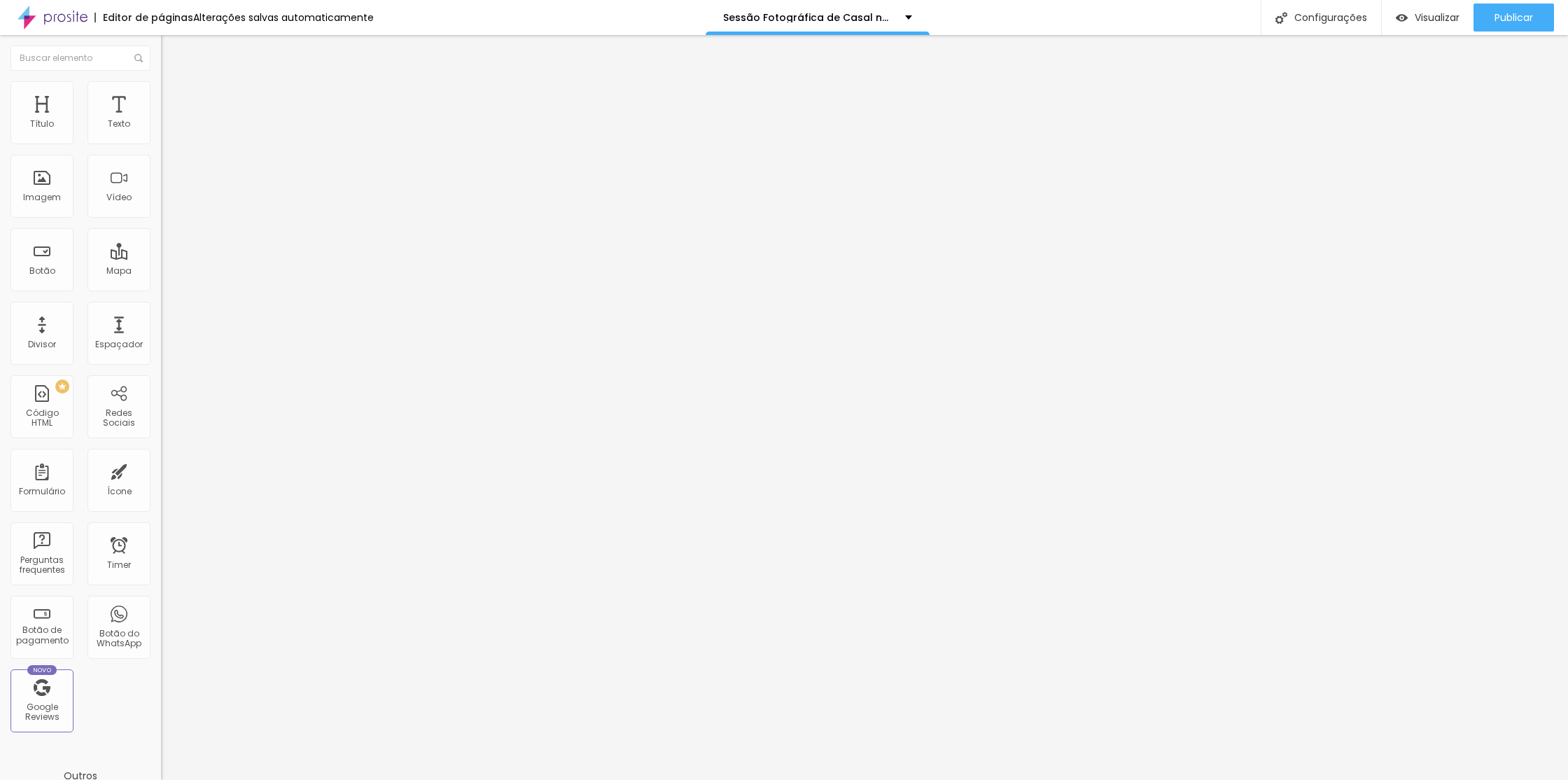
drag, startPoint x: 124, startPoint y: 88, endPoint x: 108, endPoint y: 102, distance: 21.3
click at [161, 95] on img at bounding box center [167, 101] width 12 height 12
click at [161, 86] on img at bounding box center [167, 87] width 12 height 12
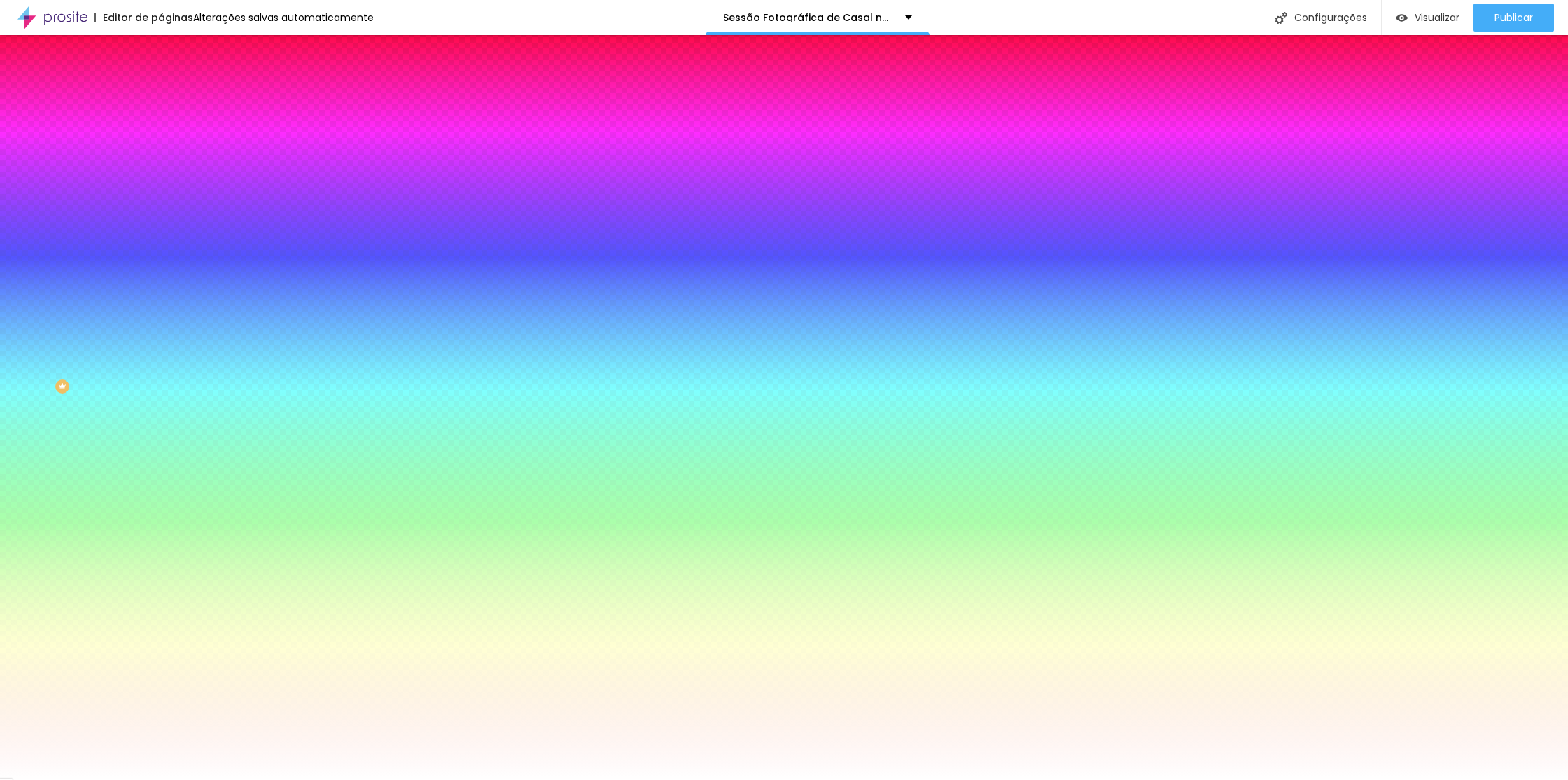
click at [161, 191] on div at bounding box center [241, 191] width 161 height 0
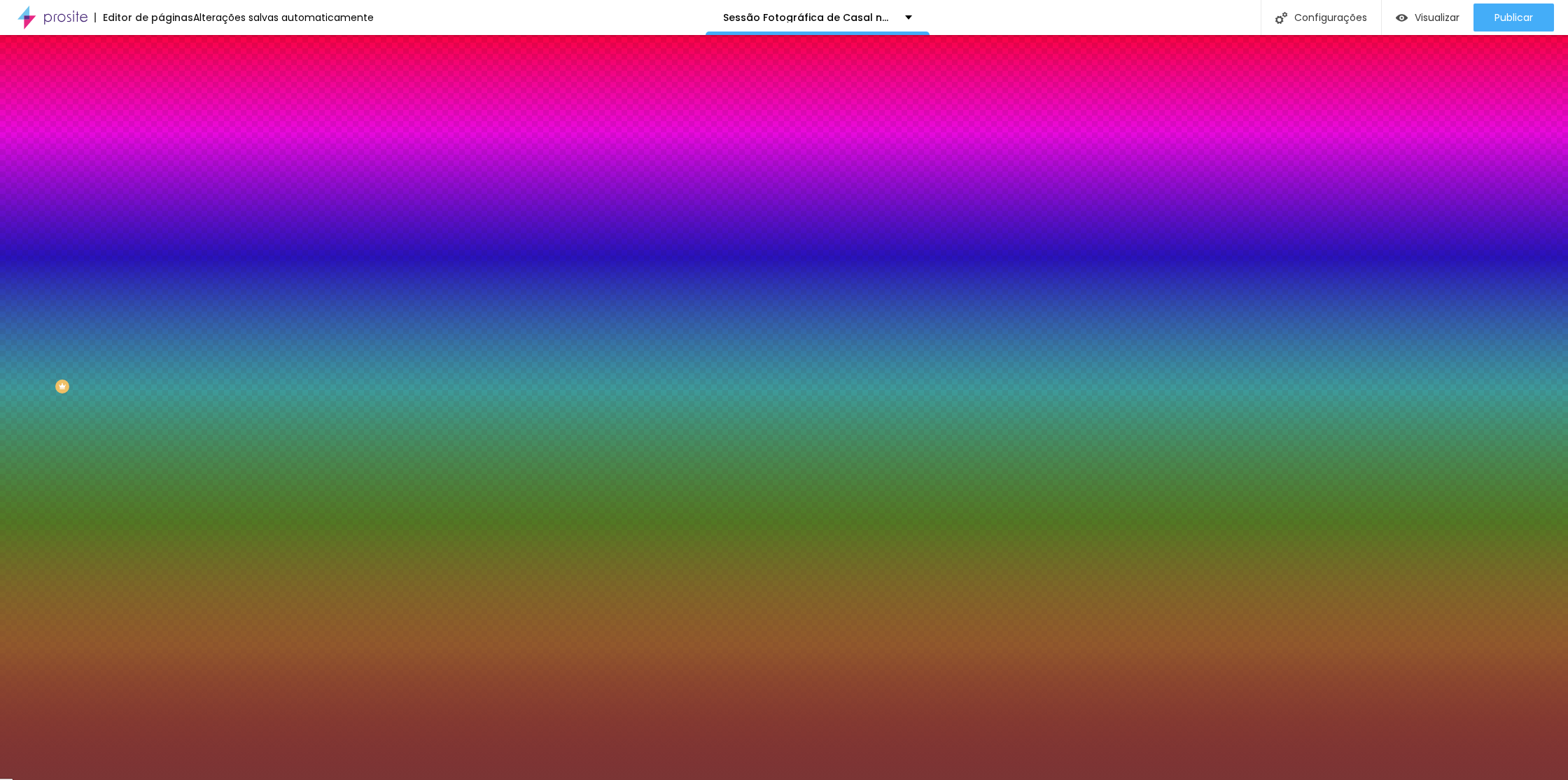
type input "#000000"
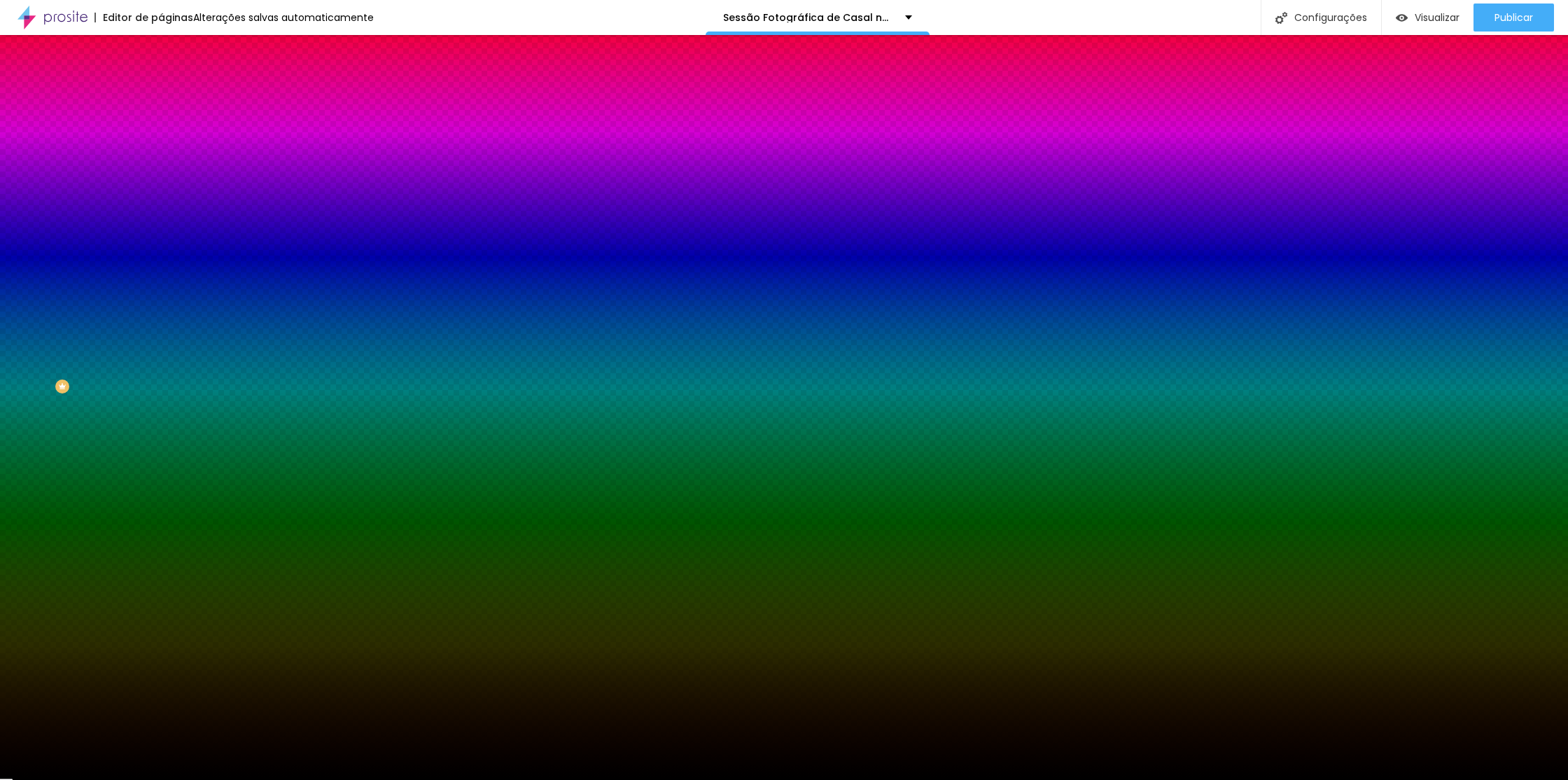
drag, startPoint x: 69, startPoint y: 332, endPoint x: 44, endPoint y: 435, distance: 106.0
click at [161, 441] on div "Editar Seção Conteúdo Estilo Avançado Imagem de fundo Adicionar imagem Efeito d…" at bounding box center [241, 407] width 161 height 745
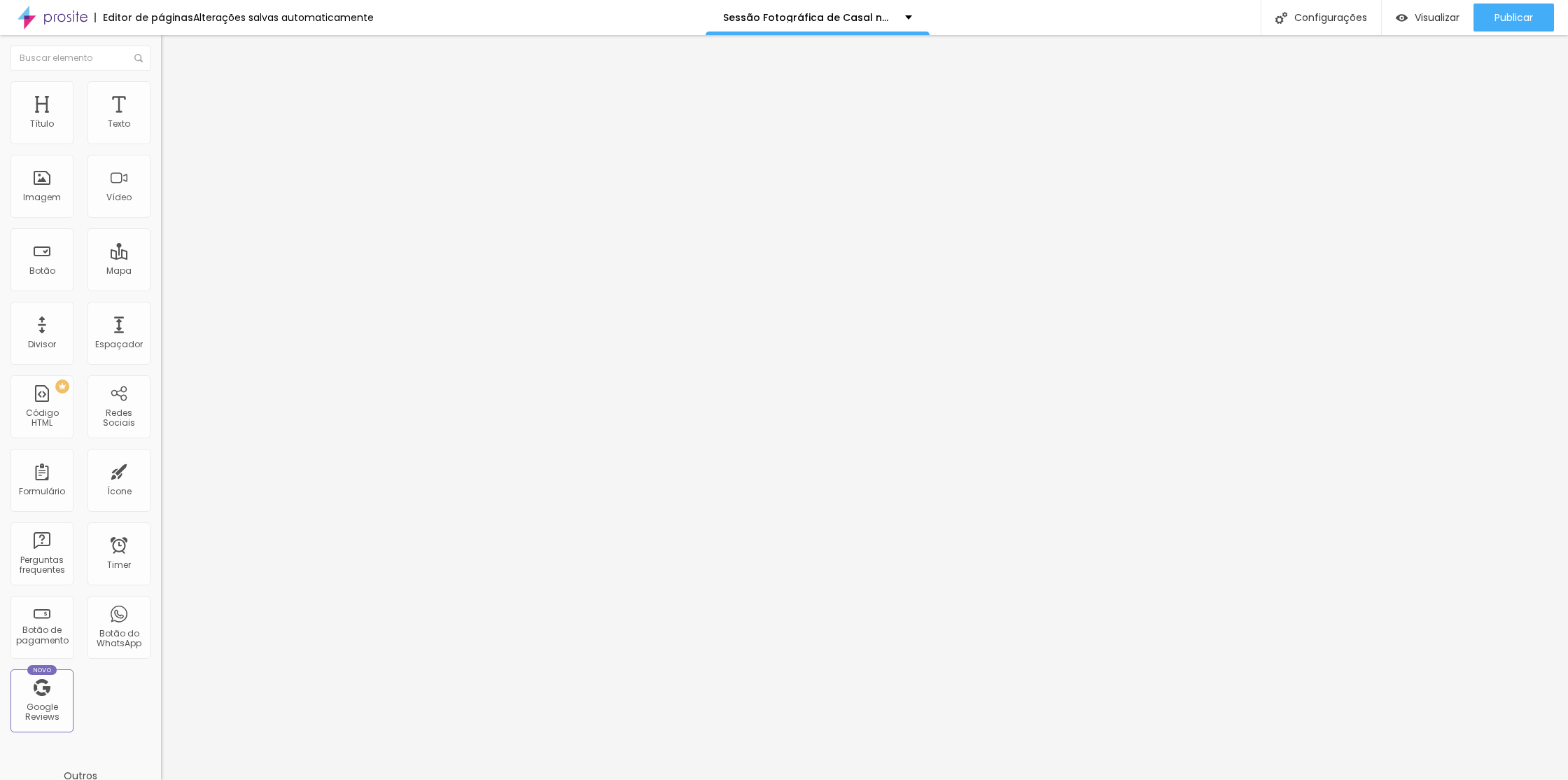
click at [161, 95] on img at bounding box center [167, 101] width 12 height 12
click at [161, 81] on li "Estilo" at bounding box center [241, 88] width 161 height 14
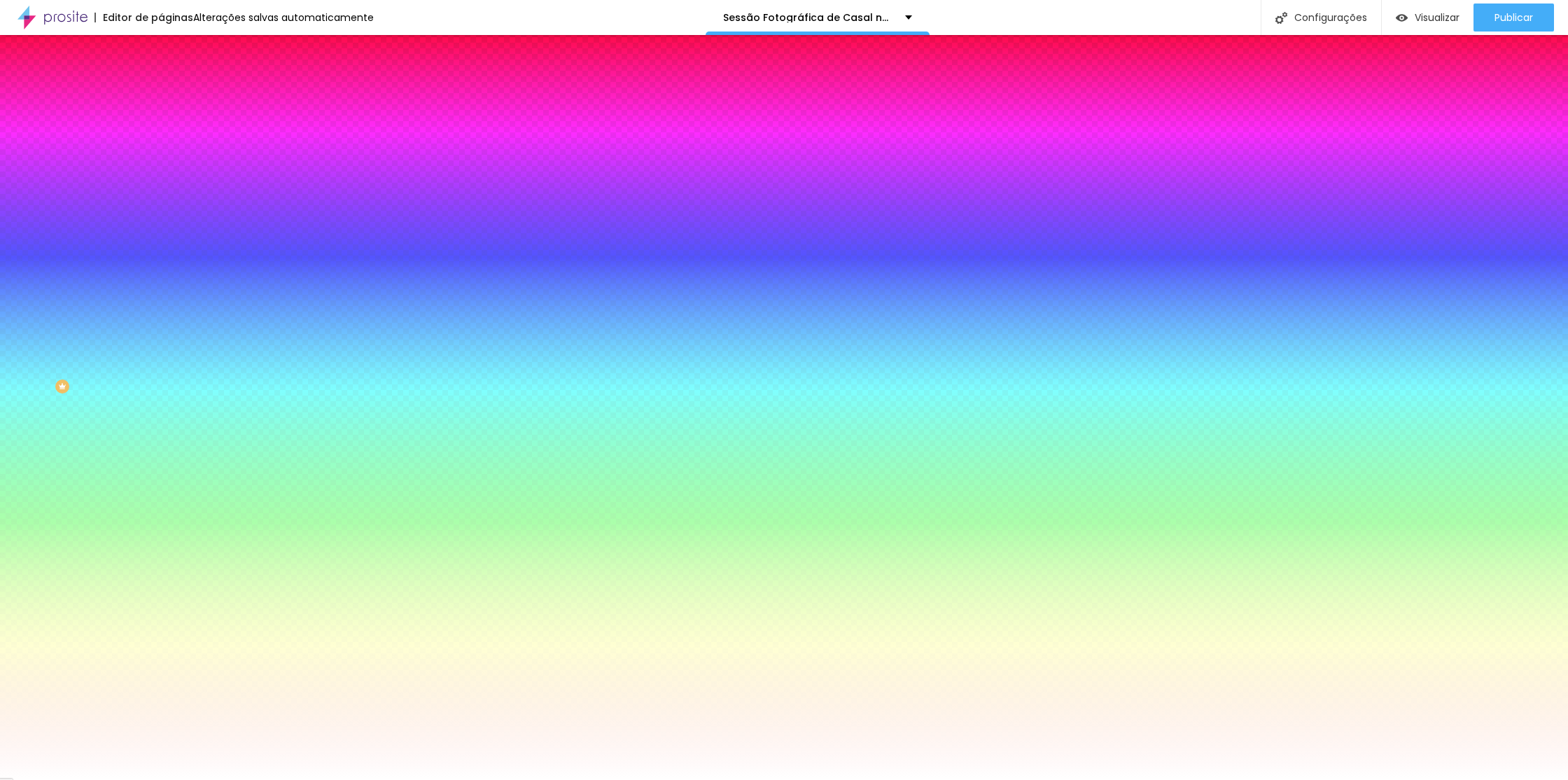
click at [161, 191] on div at bounding box center [241, 191] width 161 height 0
type input "#000000"
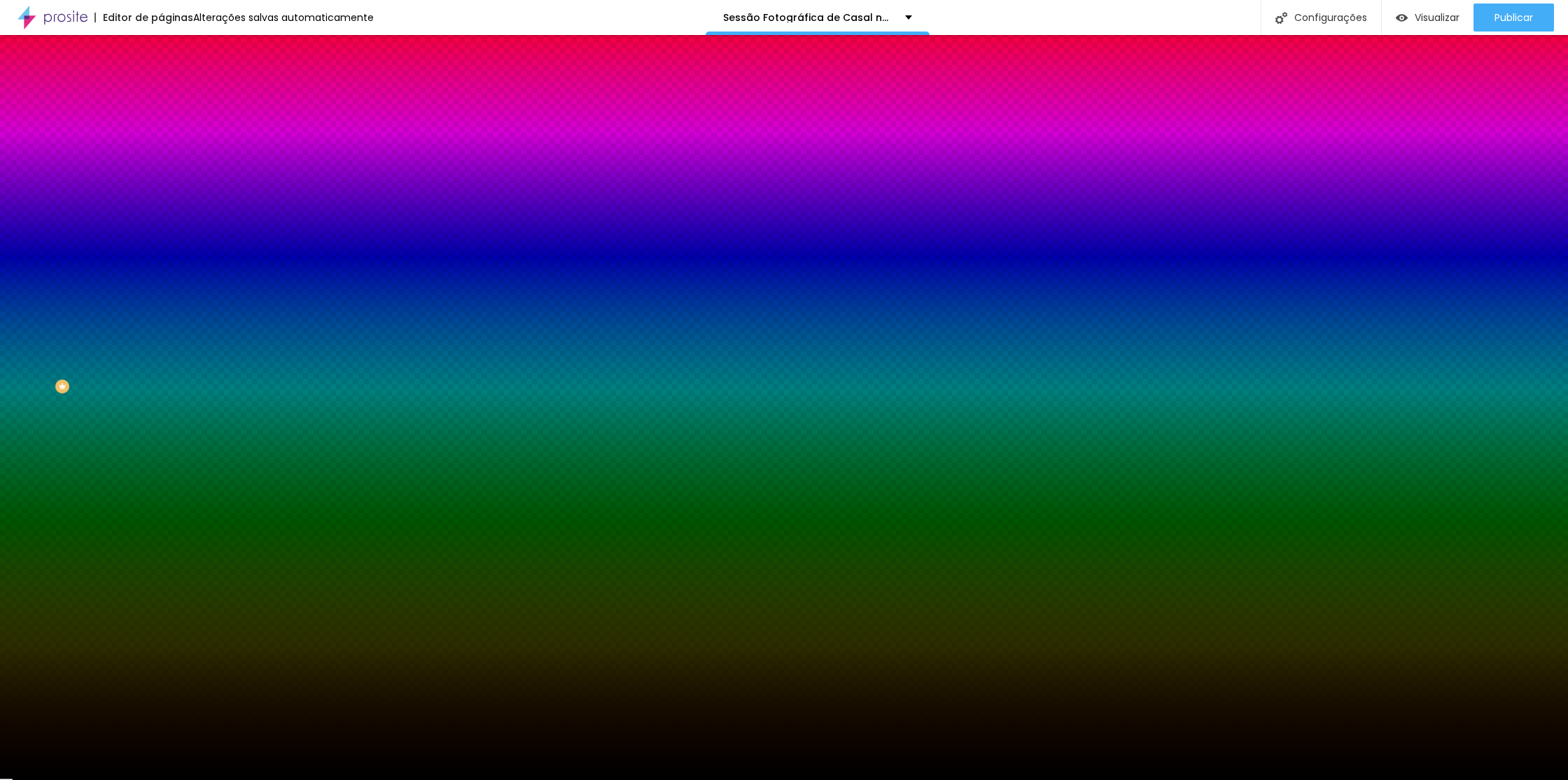
drag, startPoint x: 68, startPoint y: 321, endPoint x: 78, endPoint y: 403, distance: 82.6
click at [161, 402] on div "Editar Seção Conteúdo Estilo Avançado Imagem de fundo Adicionar imagem Efeito d…" at bounding box center [241, 407] width 161 height 745
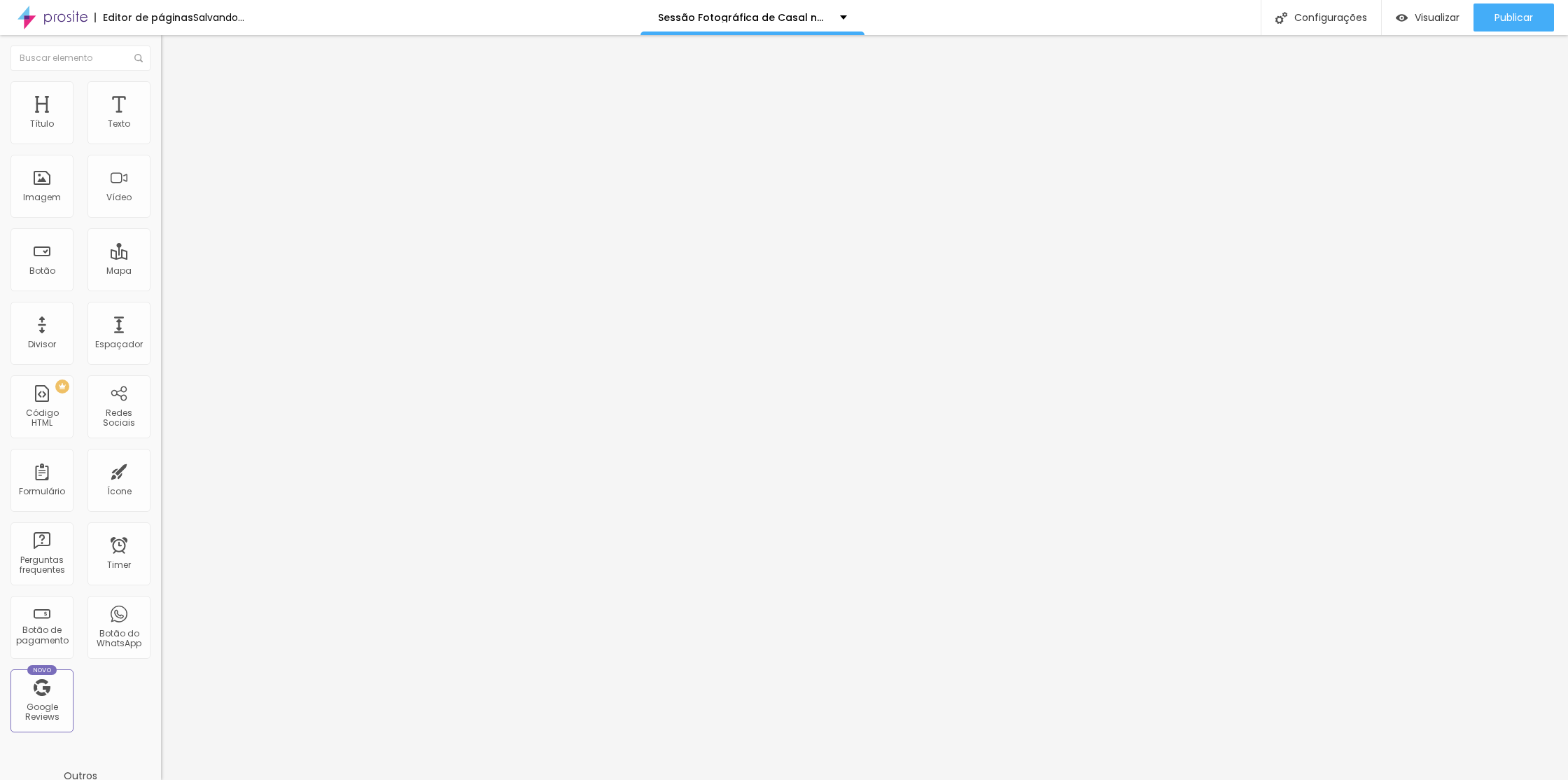
click at [161, 121] on span "Trocar imagem" at bounding box center [198, 115] width 76 height 12
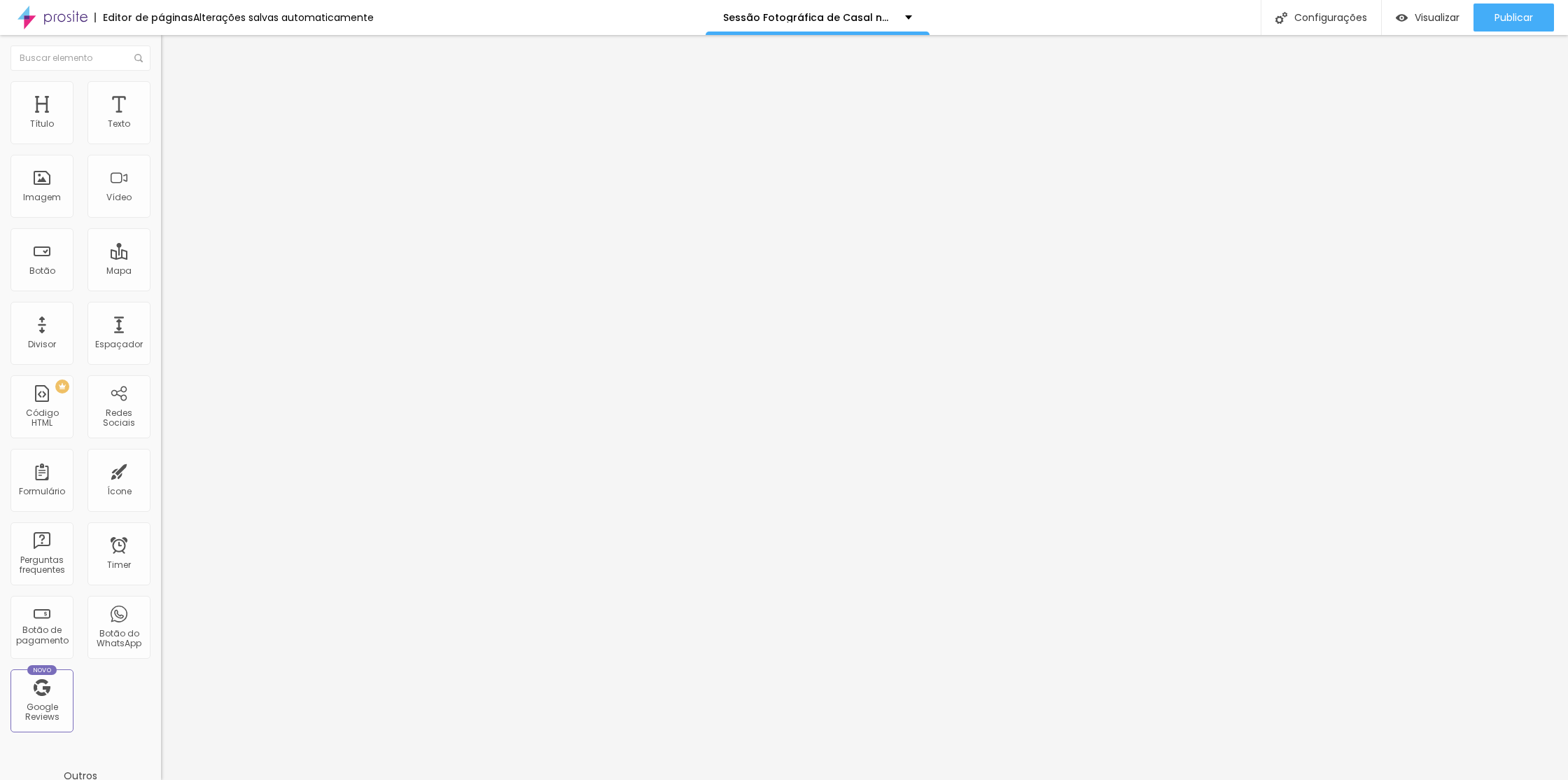
scroll to position [8408, 0]
click at [161, 95] on img at bounding box center [167, 101] width 12 height 12
click at [161, 90] on img at bounding box center [167, 87] width 12 height 12
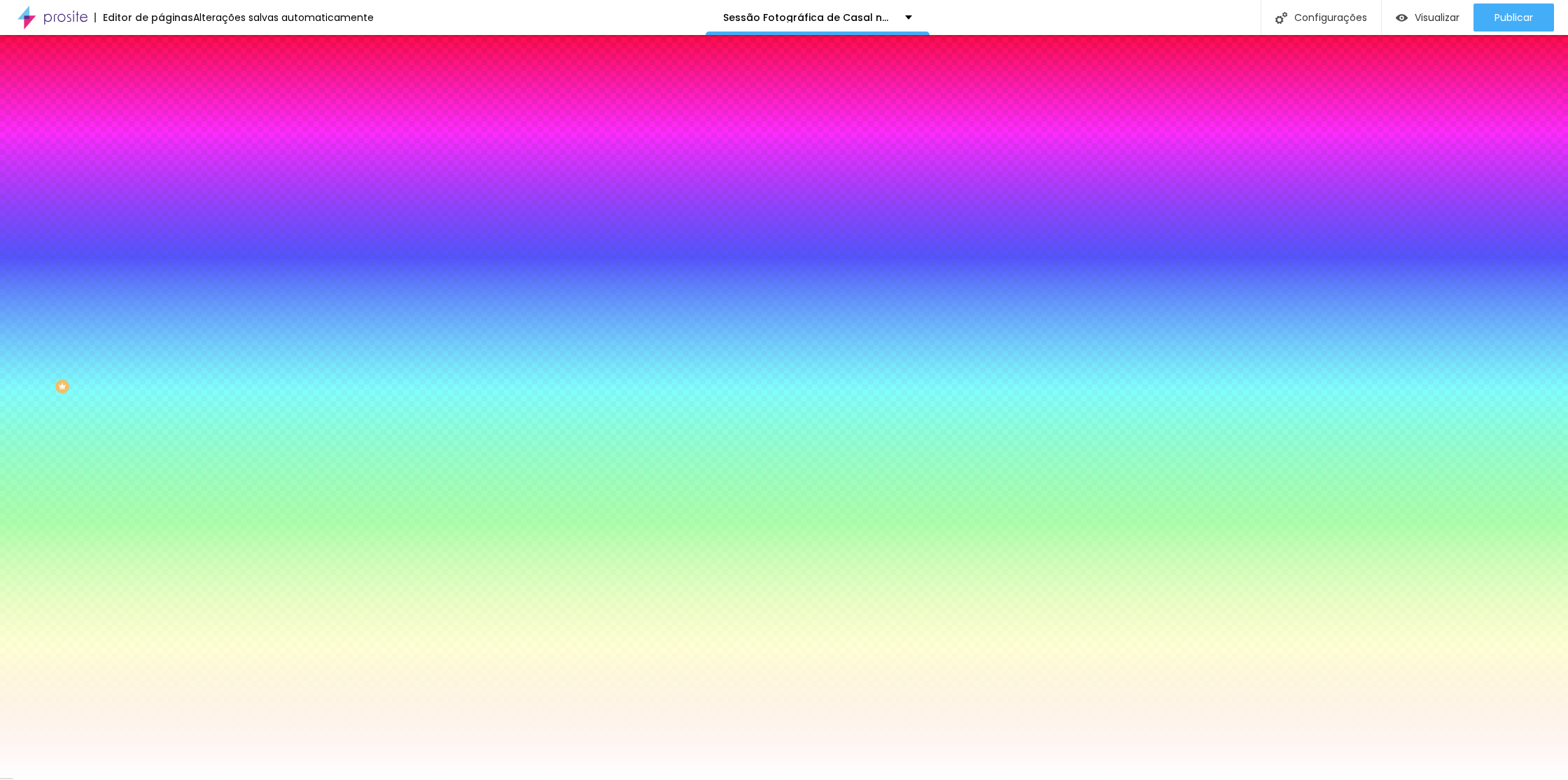
drag, startPoint x: 87, startPoint y: 266, endPoint x: 97, endPoint y: 254, distance: 15.6
click at [161, 205] on div "Cor de fundo Voltar ao padrão #FFFFFF" at bounding box center [241, 185] width 161 height 38
click at [161, 191] on div at bounding box center [241, 191] width 161 height 0
type input "#000000"
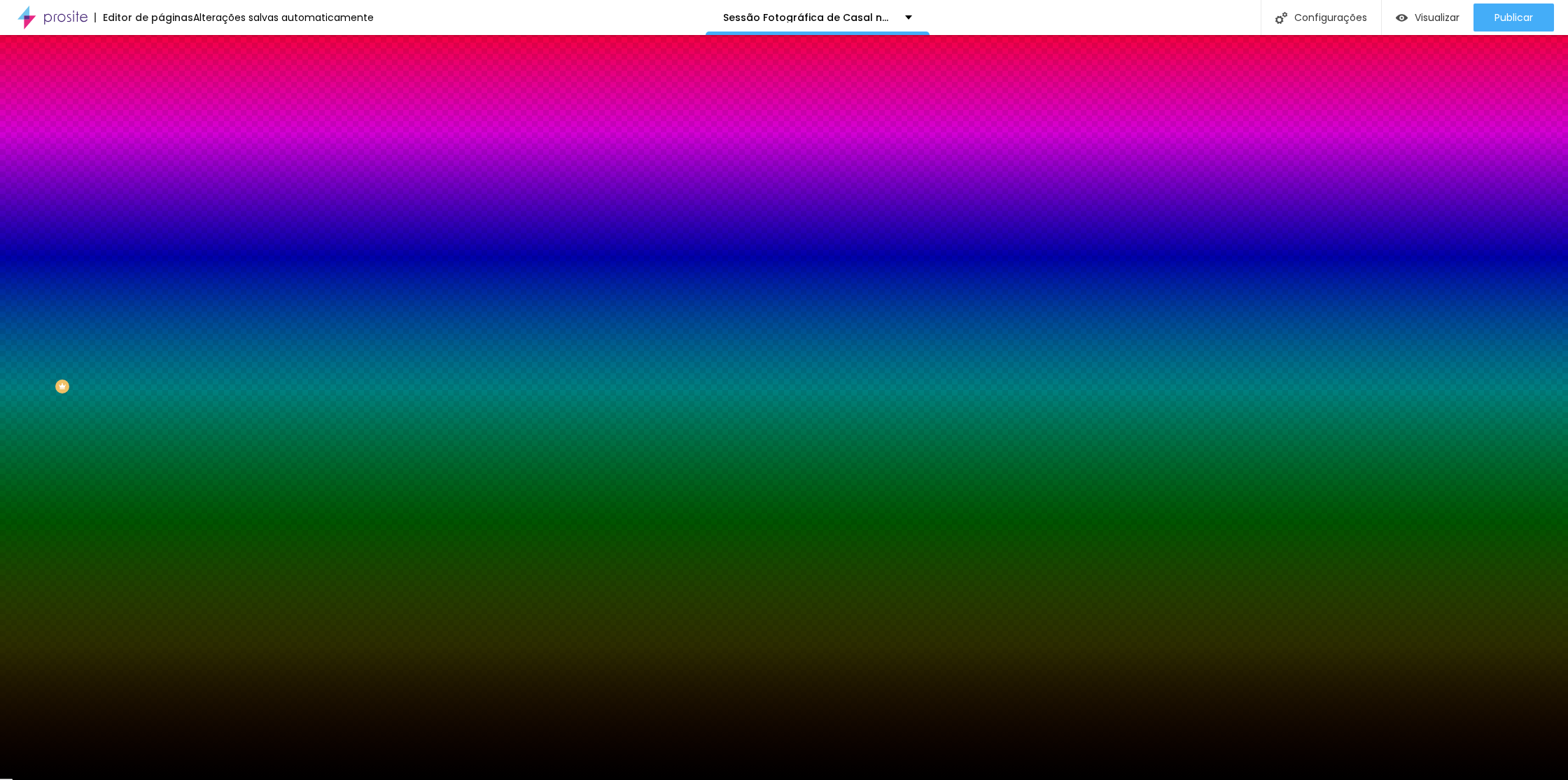
drag, startPoint x: 0, startPoint y: 419, endPoint x: 2, endPoint y: 440, distance: 21.1
click at [161, 440] on div "Editar Seção Conteúdo Estilo Avançado Imagem de fundo Adicionar imagem Efeito d…" at bounding box center [241, 407] width 161 height 745
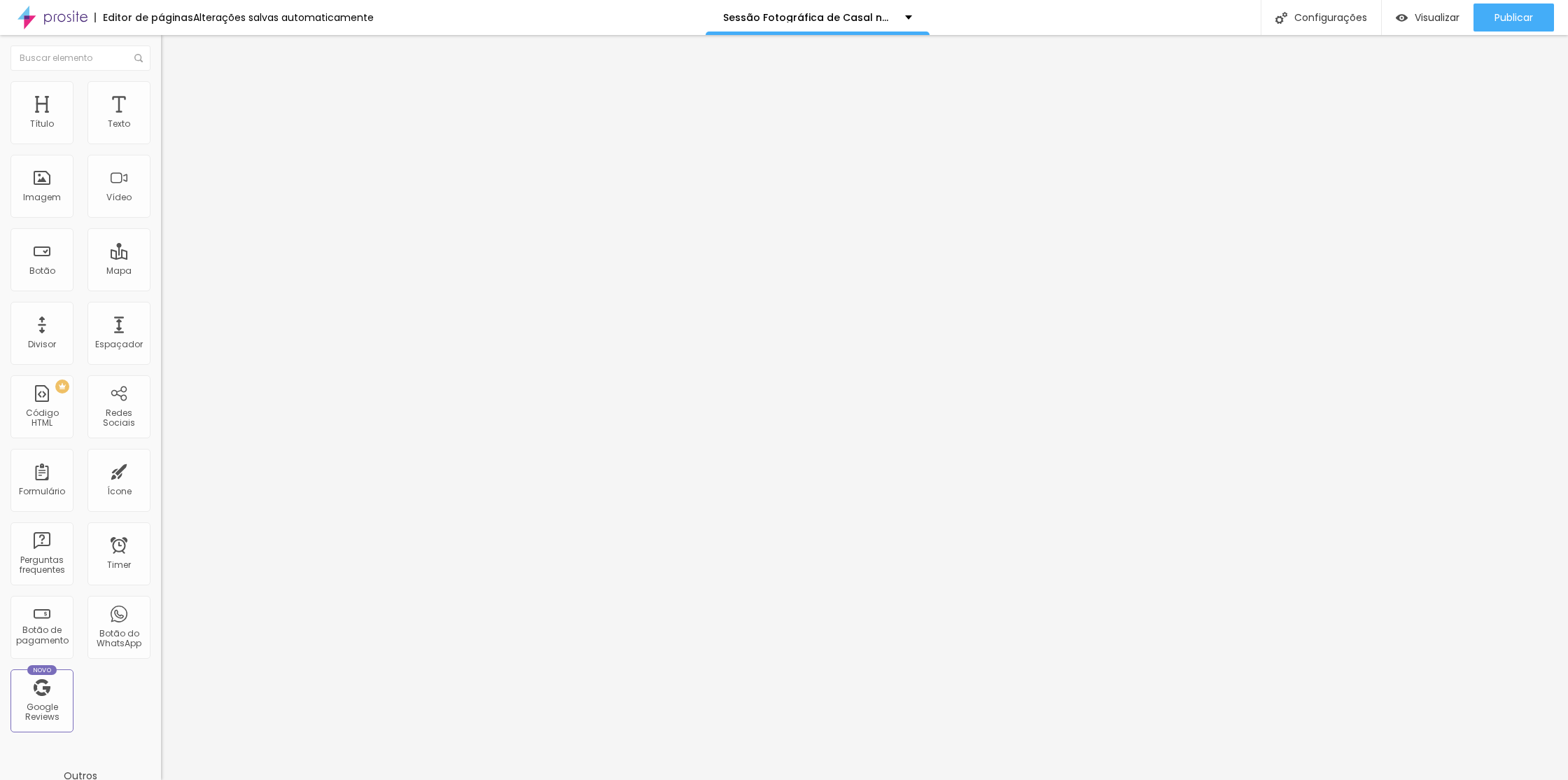
click at [161, 95] on li "Avançado" at bounding box center [241, 102] width 161 height 14
click at [161, 87] on img at bounding box center [167, 87] width 12 height 12
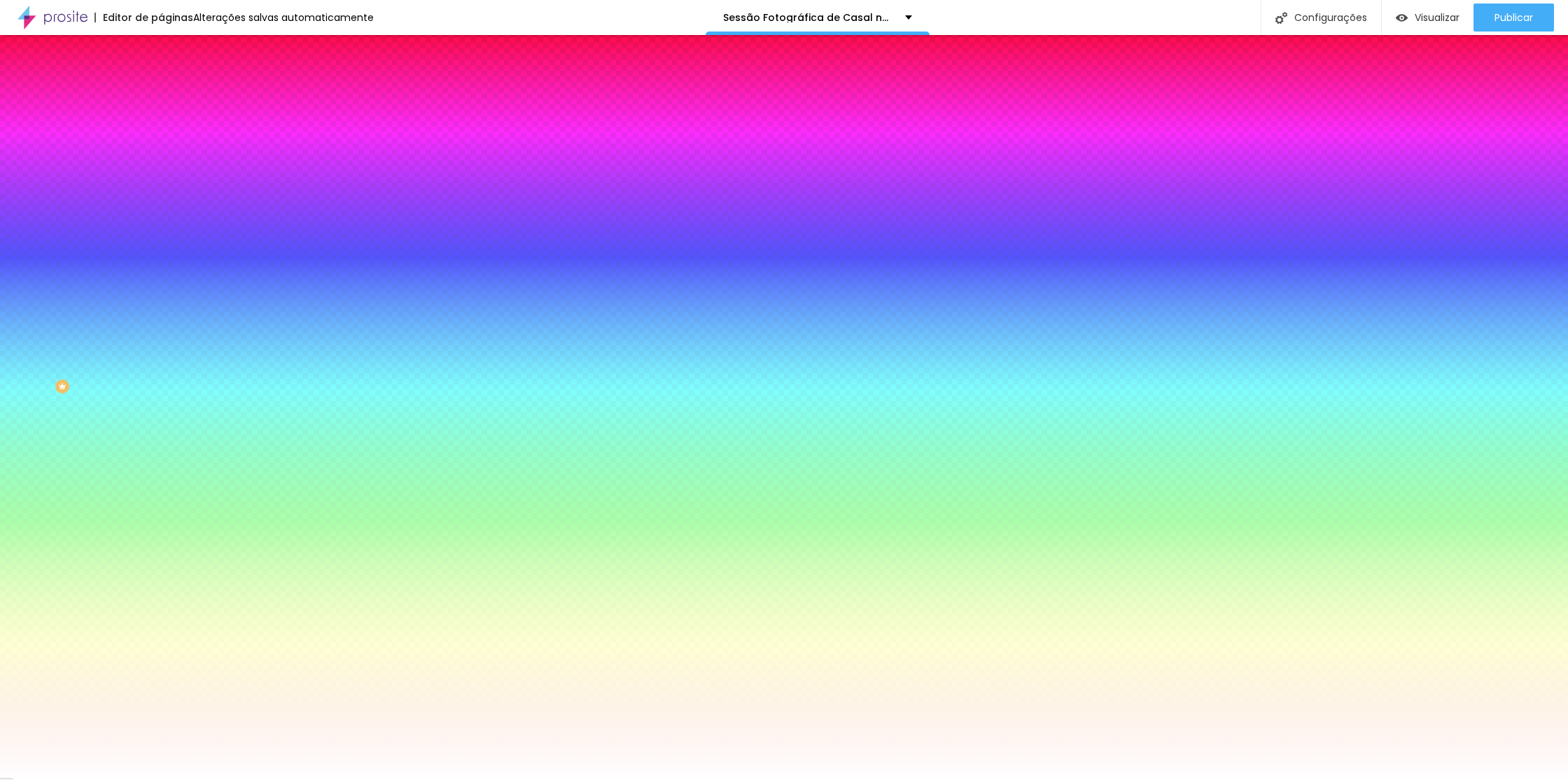
click at [161, 205] on div "Cor de fundo Voltar ao padrão #FFFFFF" at bounding box center [241, 185] width 161 height 38
click at [161, 191] on div at bounding box center [241, 191] width 161 height 0
type input "#000000"
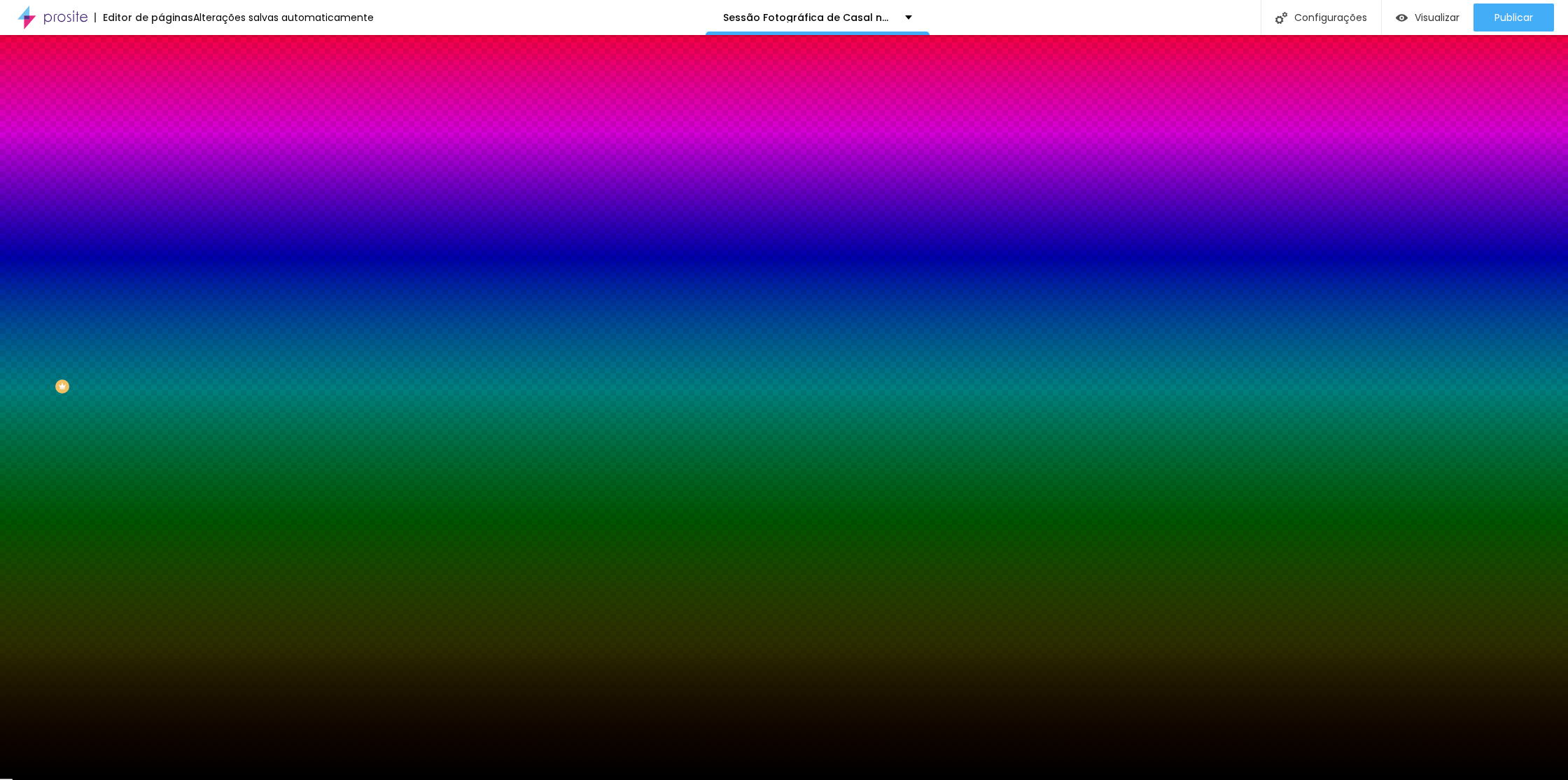
drag, startPoint x: 65, startPoint y: 324, endPoint x: 9, endPoint y: 480, distance: 165.7
click at [161, 487] on div "Editar Seção Conteúdo Estilo Avançado Imagem de fundo Adicionar imagem Efeito d…" at bounding box center [241, 407] width 161 height 745
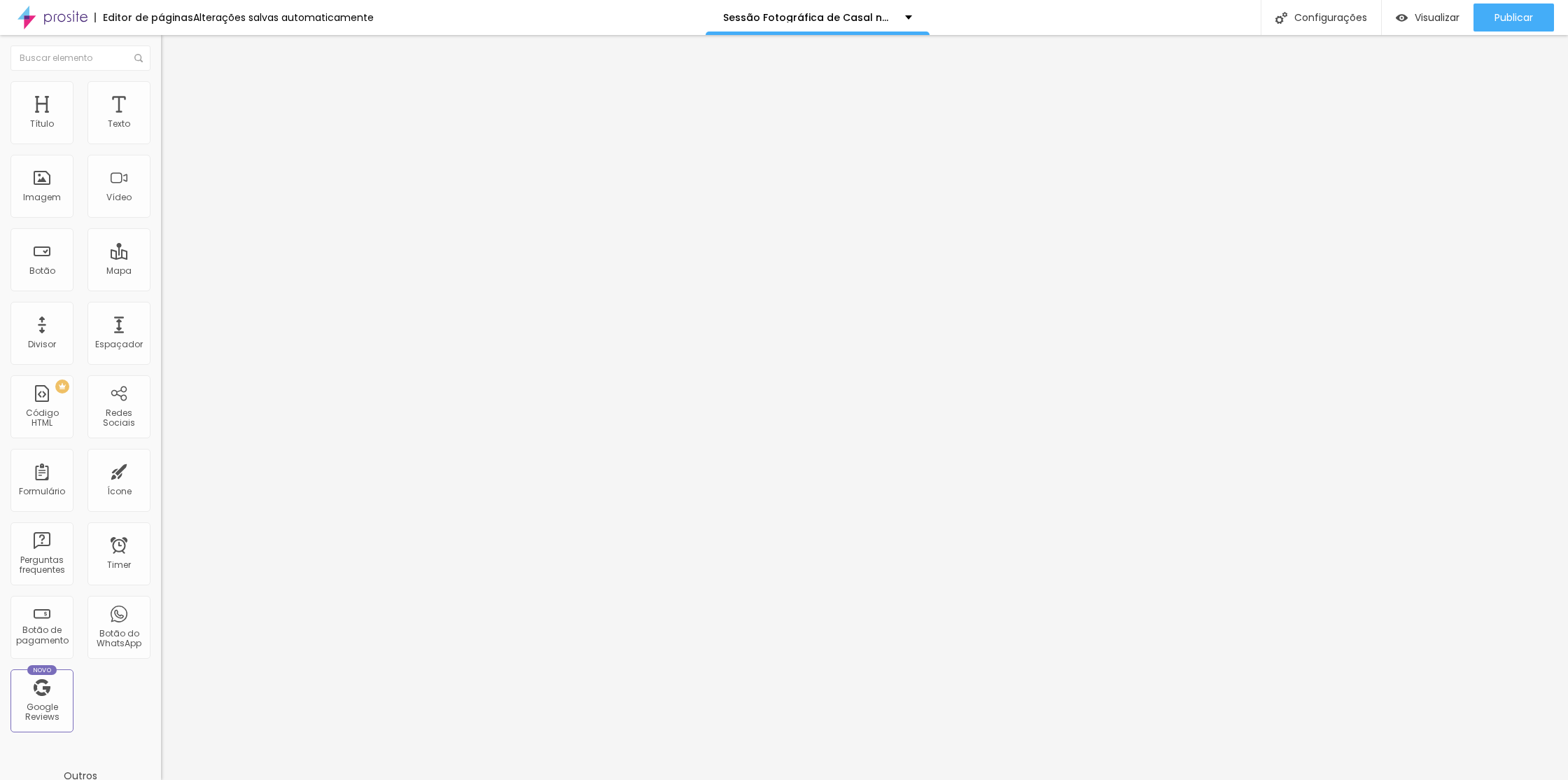
click at [161, 121] on span "Trocar imagem" at bounding box center [198, 115] width 76 height 12
click at [161, 82] on li "Estilo" at bounding box center [241, 88] width 161 height 14
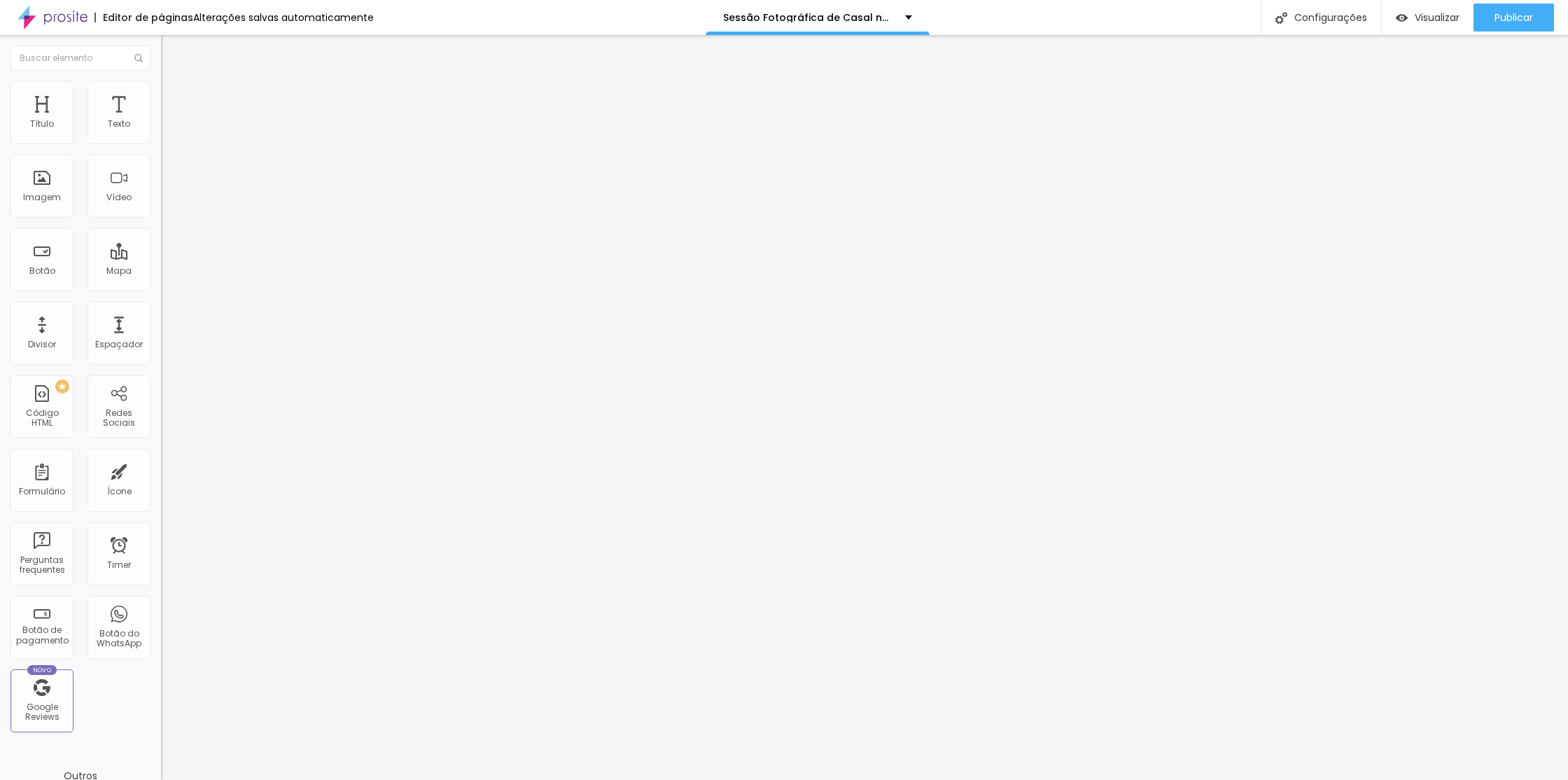
type input "35"
click at [161, 143] on input "range" at bounding box center [205, 137] width 90 height 11
click at [161, 95] on li "Avançado" at bounding box center [241, 102] width 161 height 14
drag, startPoint x: 82, startPoint y: 91, endPoint x: 89, endPoint y: 95, distance: 8.1
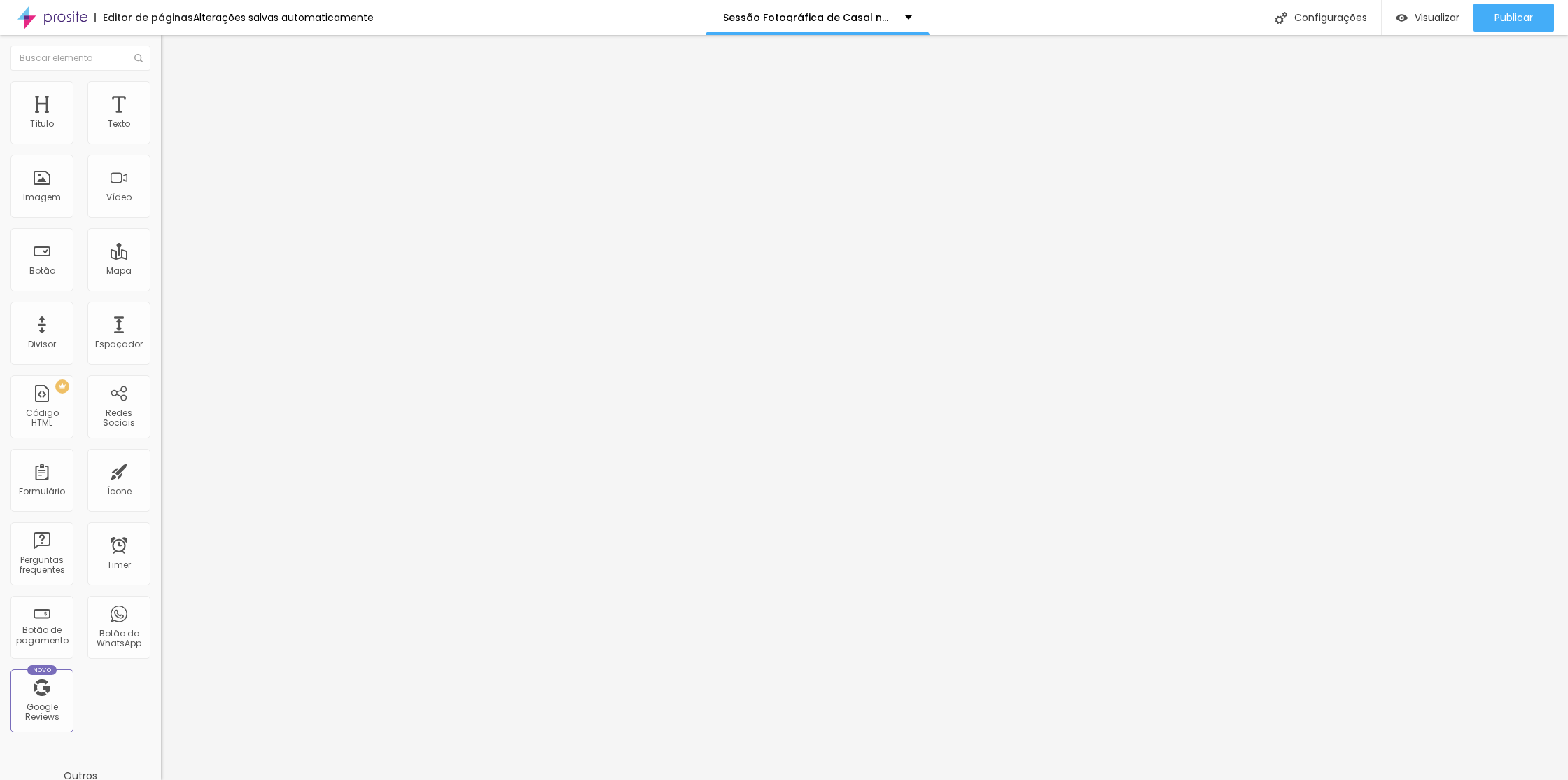
click at [161, 91] on li "Estilo" at bounding box center [241, 88] width 161 height 14
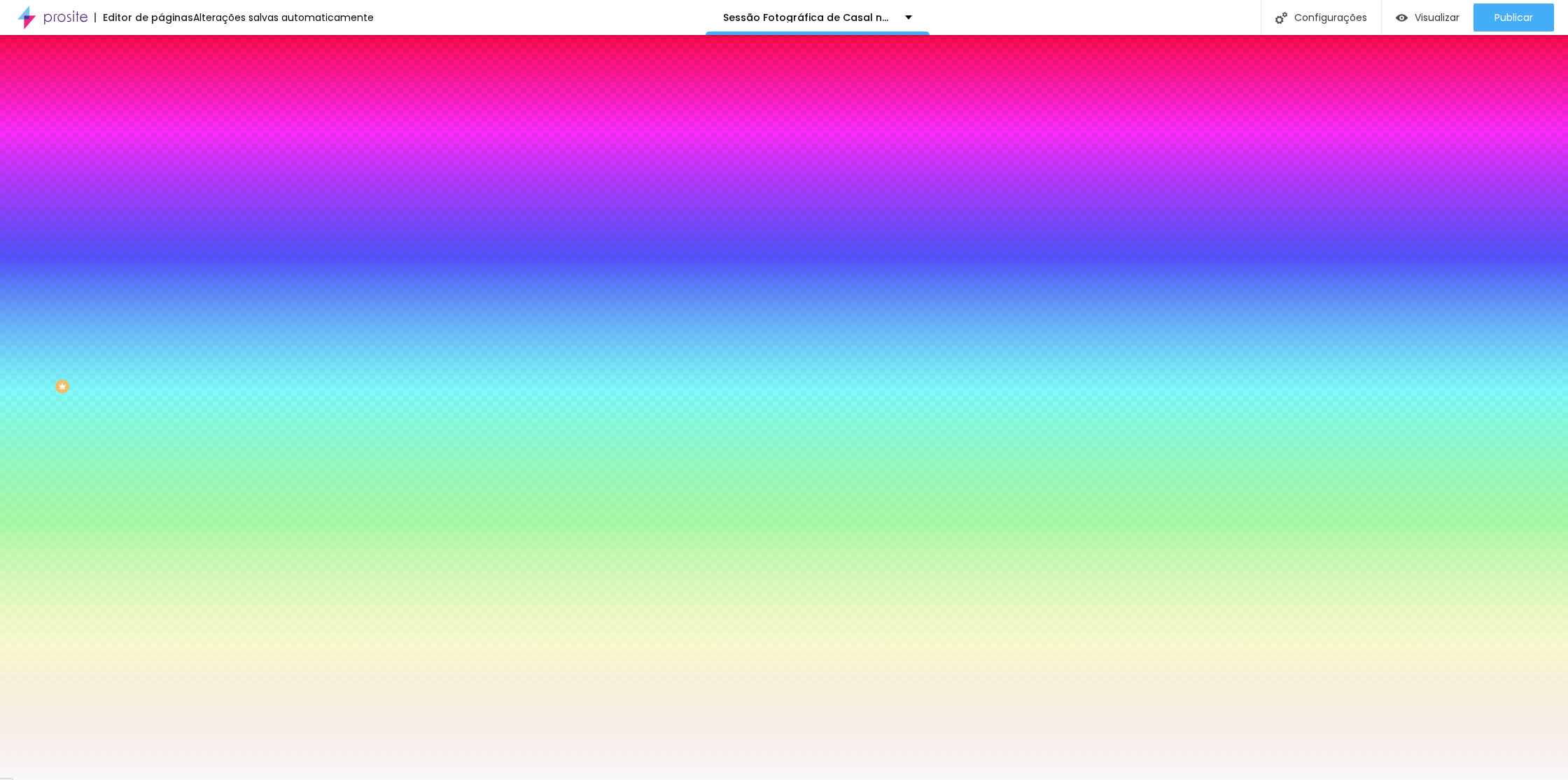
click at [161, 191] on div at bounding box center [241, 191] width 161 height 0
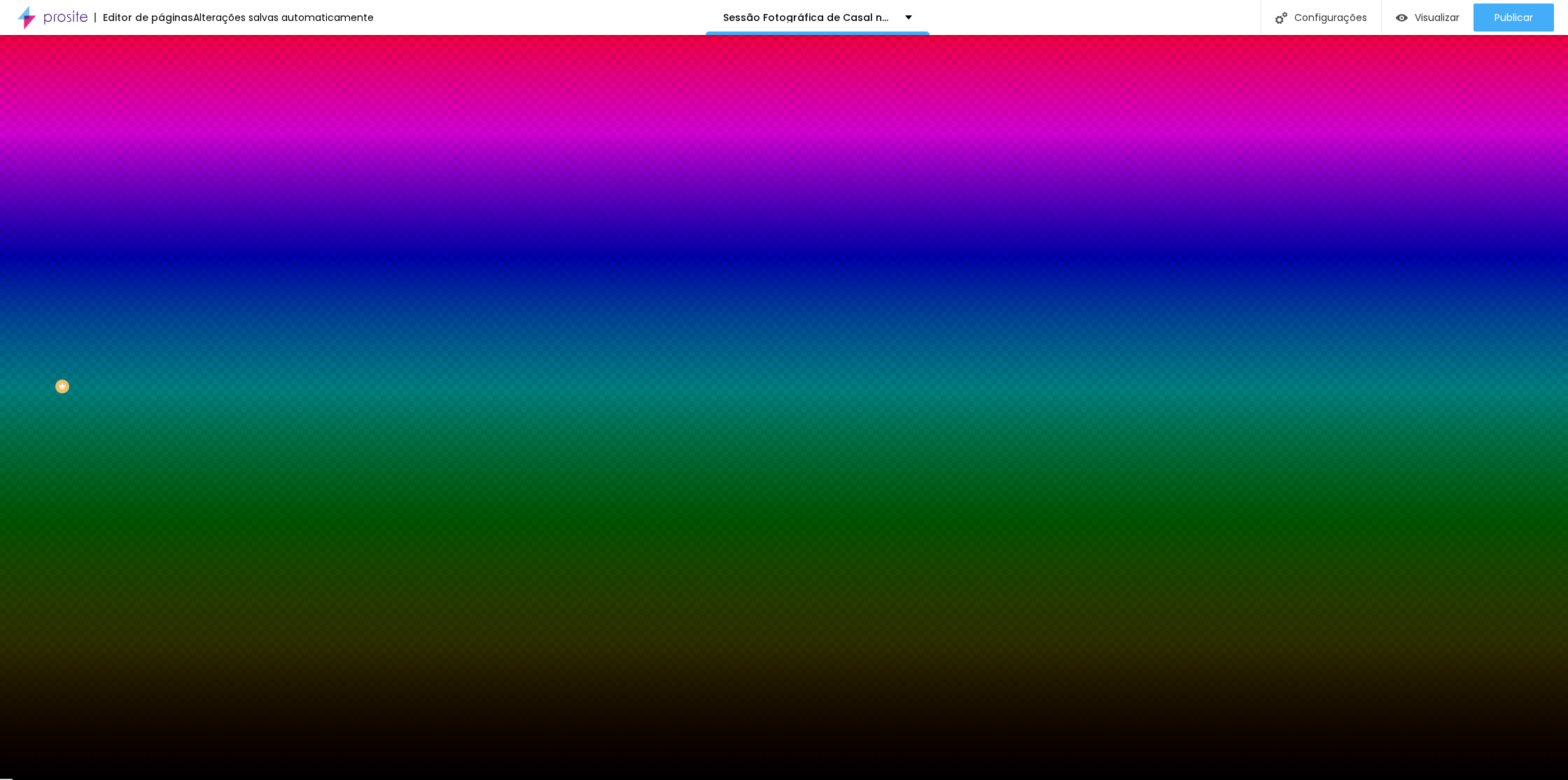
type input "#000000"
drag, startPoint x: 42, startPoint y: 365, endPoint x: 112, endPoint y: 452, distance: 111.7
click at [161, 477] on div "Editar Seção Conteúdo Estilo Avançado Imagem de fundo Adicionar imagem Efeito d…" at bounding box center [241, 407] width 161 height 745
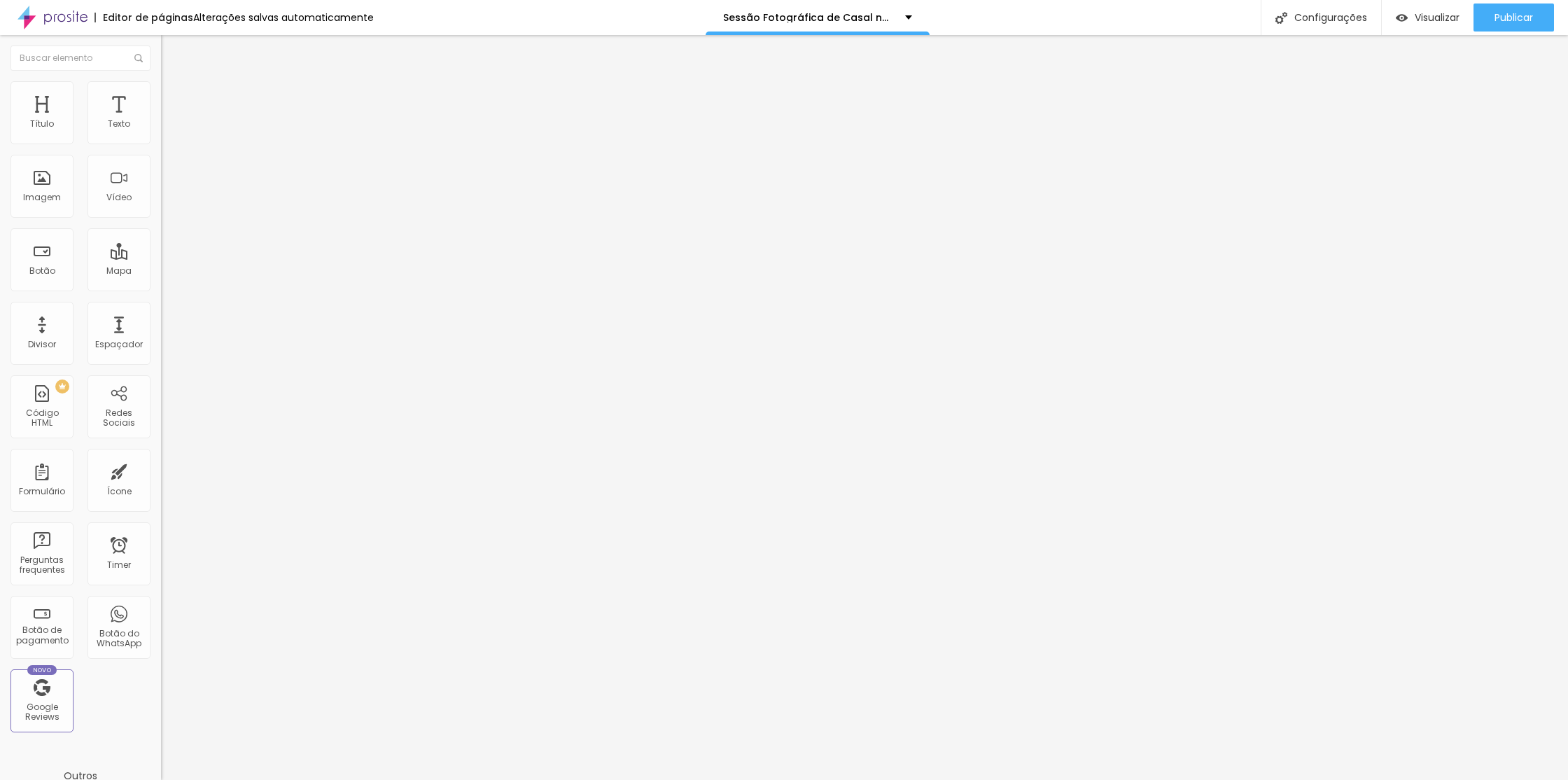
click at [161, 95] on li "Avançado" at bounding box center [241, 102] width 161 height 14
click at [174, 97] on span "Estilo" at bounding box center [184, 91] width 22 height 12
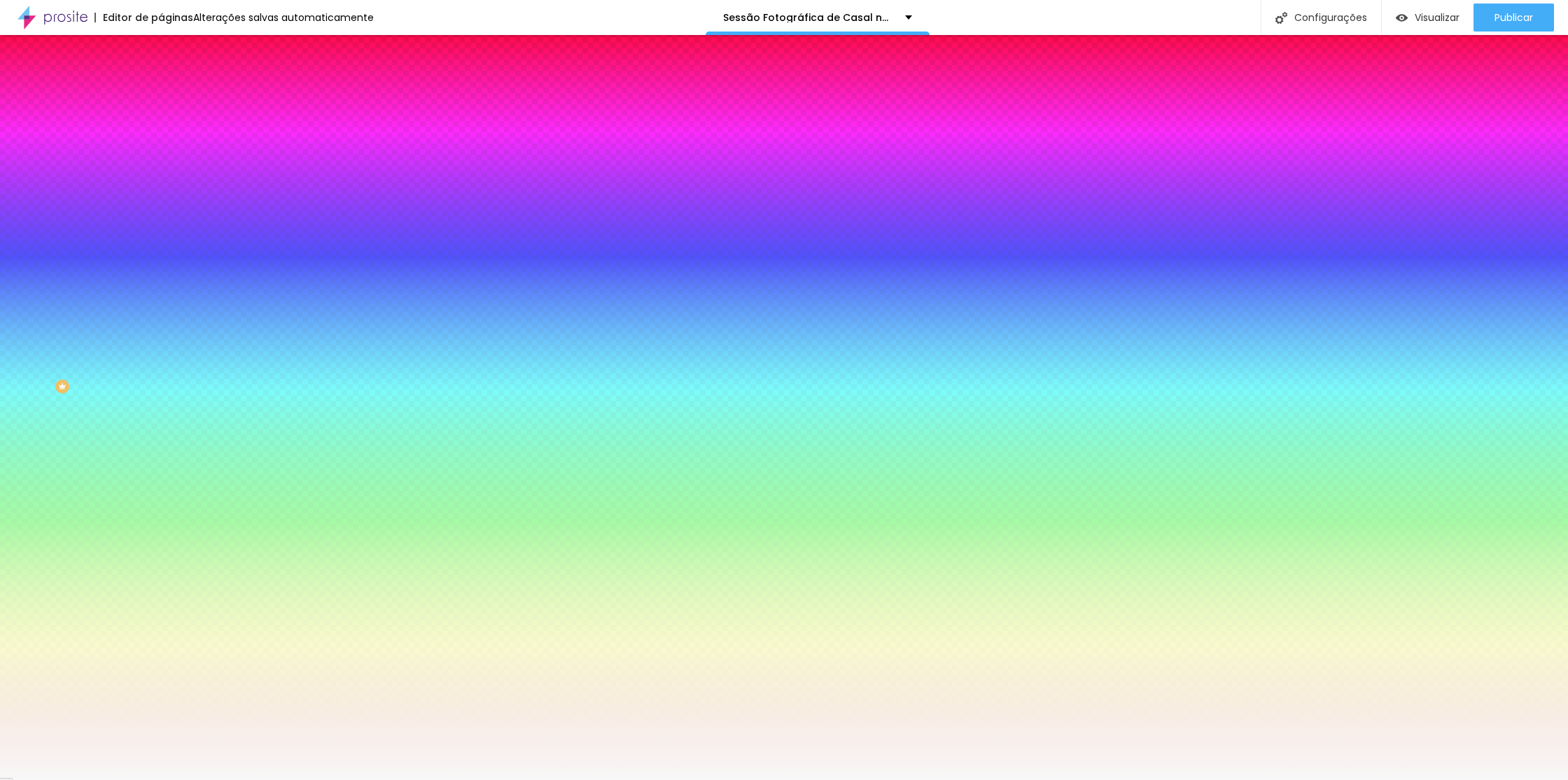
click at [161, 191] on div at bounding box center [241, 191] width 161 height 0
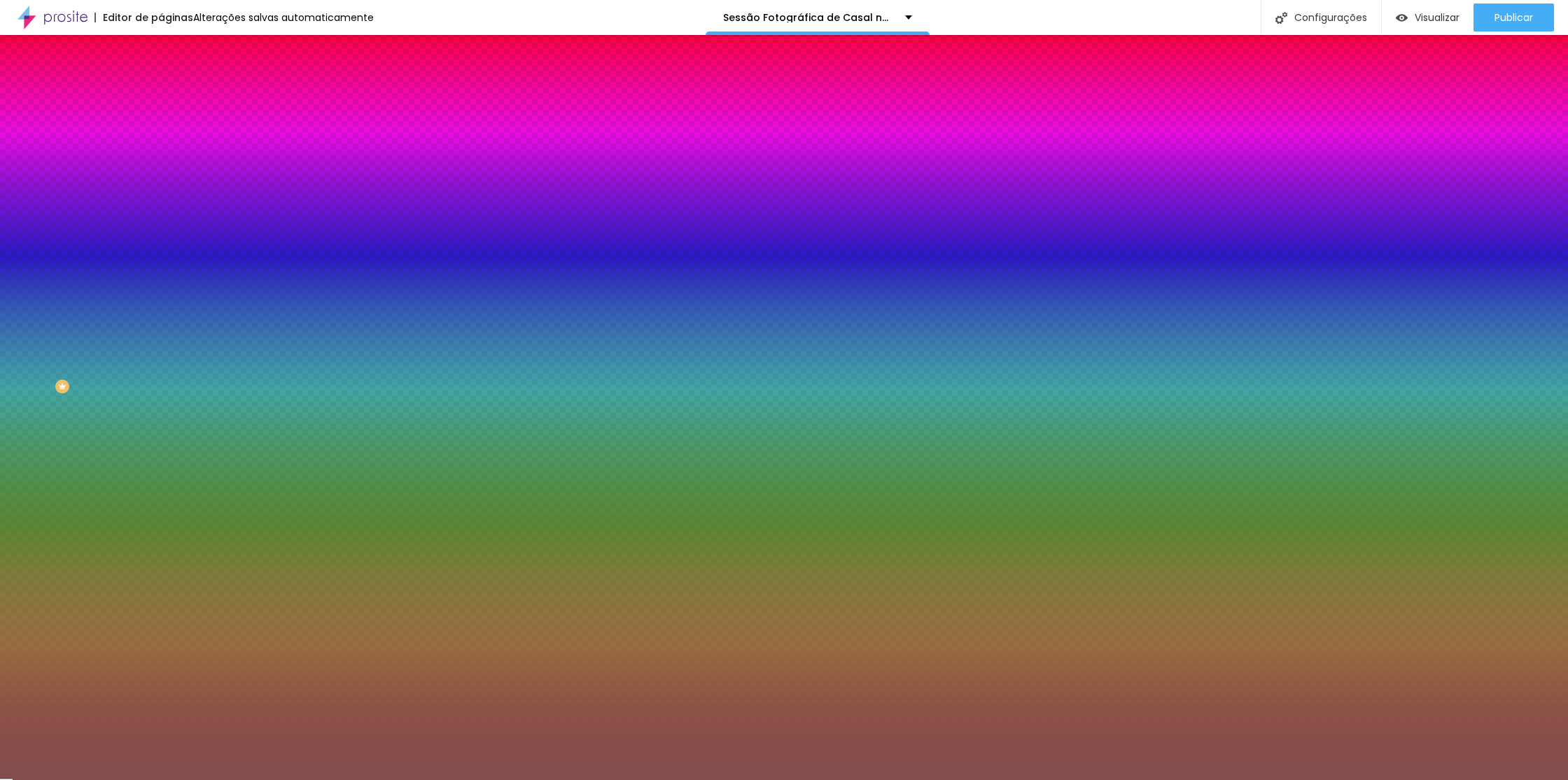
type input "#000000"
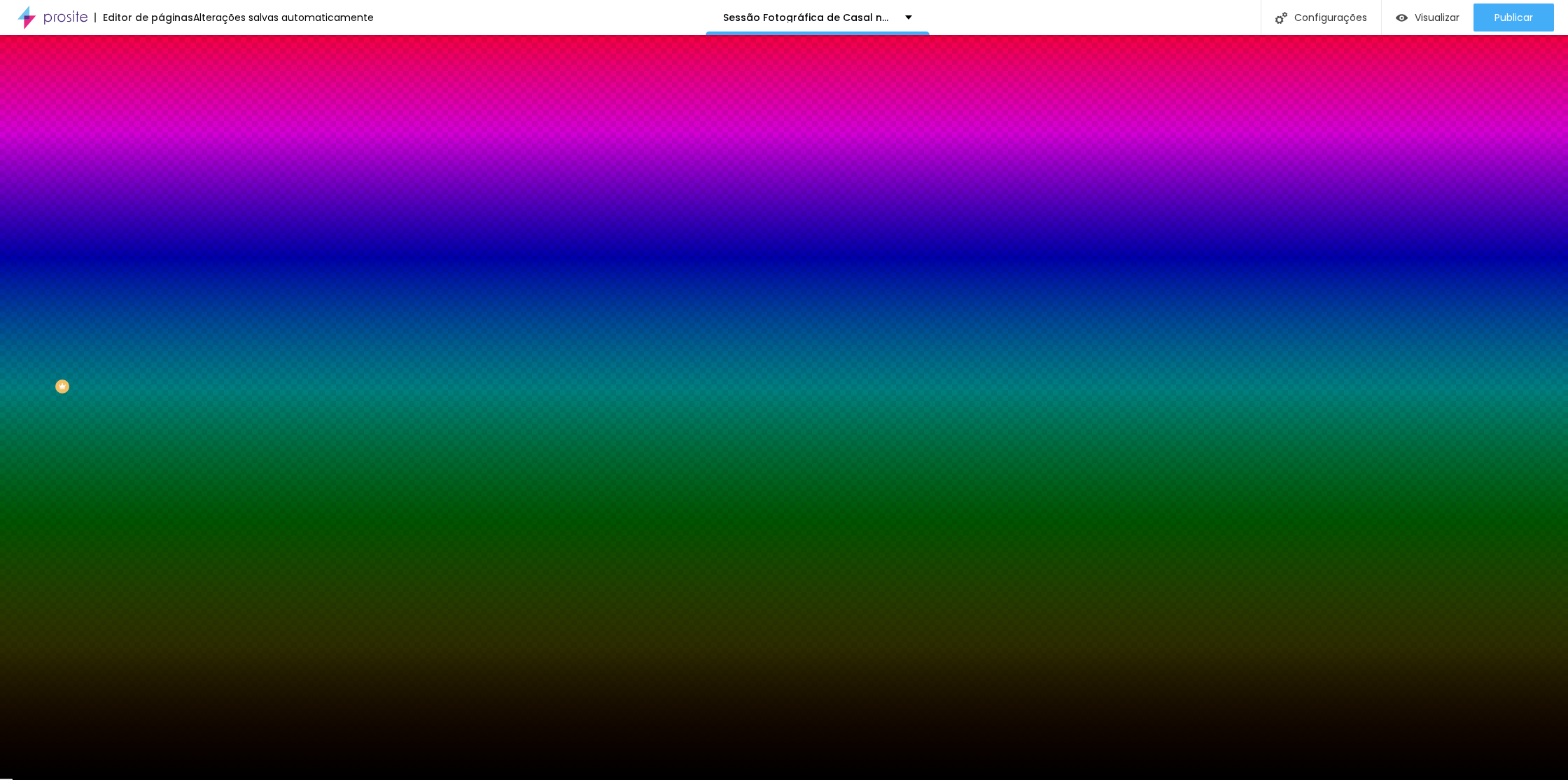
drag, startPoint x: 46, startPoint y: 339, endPoint x: 4, endPoint y: 438, distance: 107.5
click at [161, 439] on div "Editar Seção Conteúdo Estilo Avançado Imagem de fundo Adicionar imagem Efeito d…" at bounding box center [241, 407] width 161 height 745
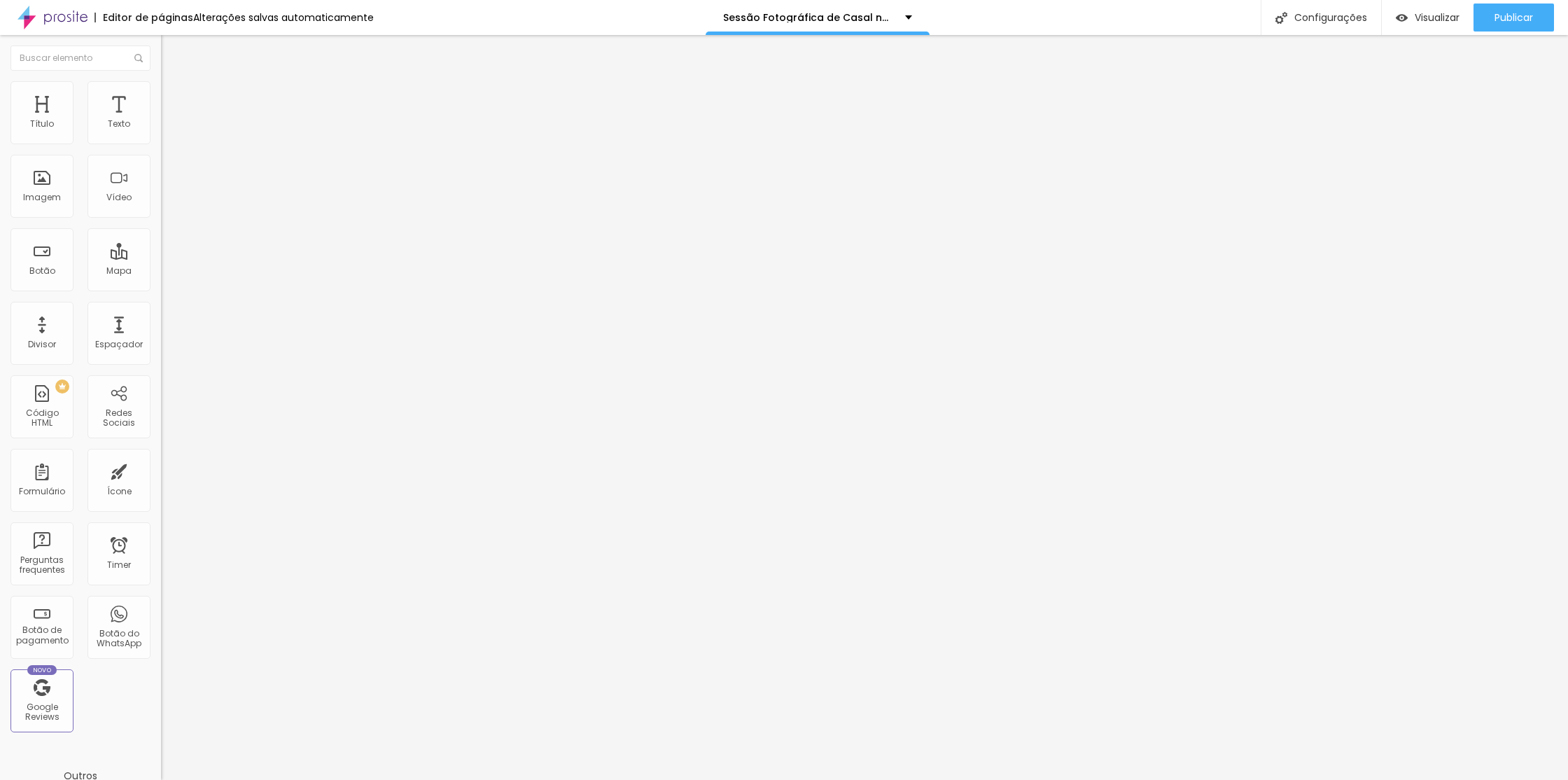
drag, startPoint x: 80, startPoint y: 176, endPoint x: 78, endPoint y: 183, distance: 7.3
click at [161, 119] on div "Trocar imagem" at bounding box center [241, 114] width 161 height 10
click at [161, 121] on span "Trocar imagem" at bounding box center [198, 115] width 76 height 12
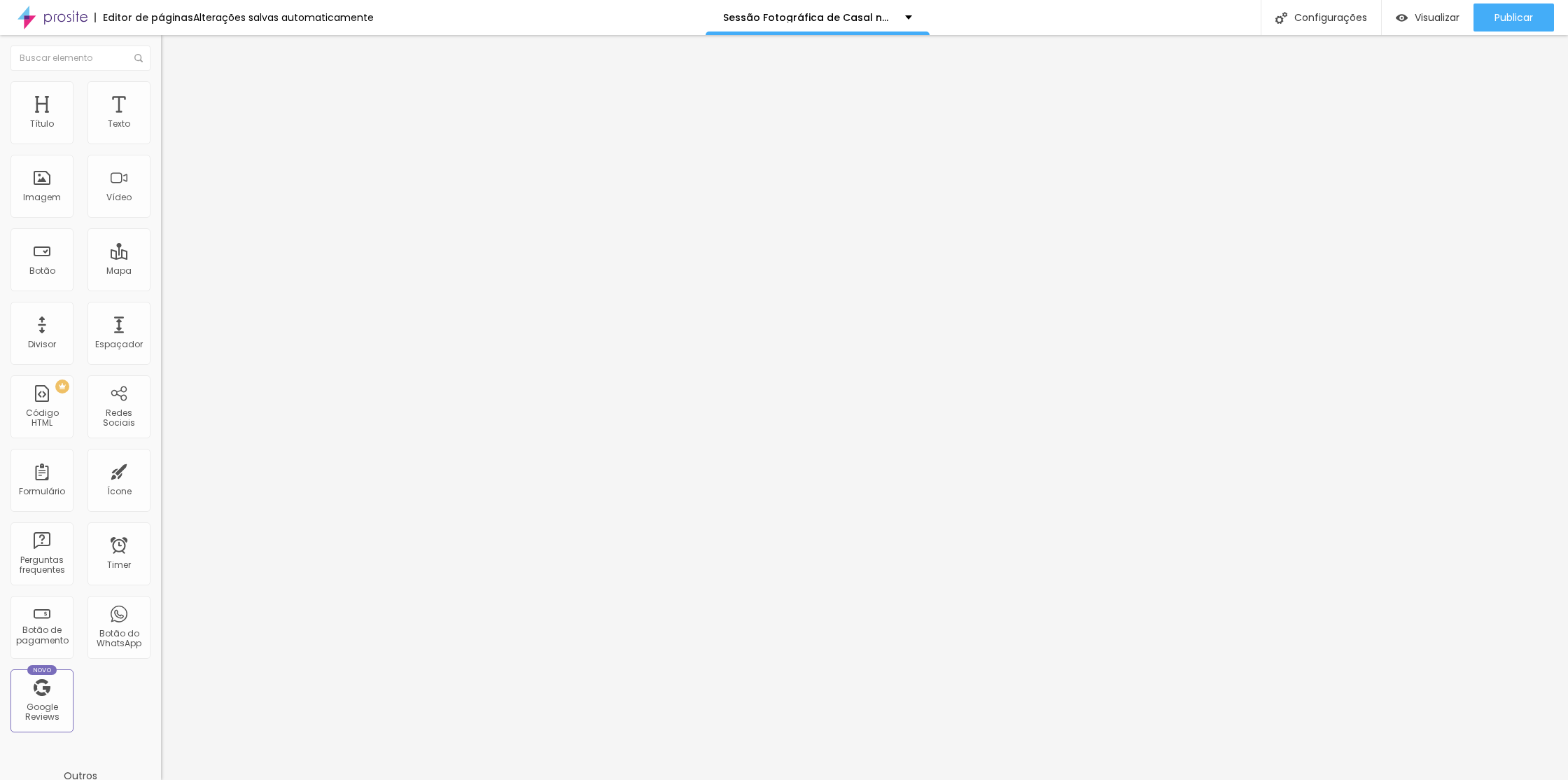
click at [161, 119] on div "Trocar imagem" at bounding box center [241, 114] width 161 height 10
click at [161, 121] on span "Trocar imagem" at bounding box center [198, 115] width 76 height 12
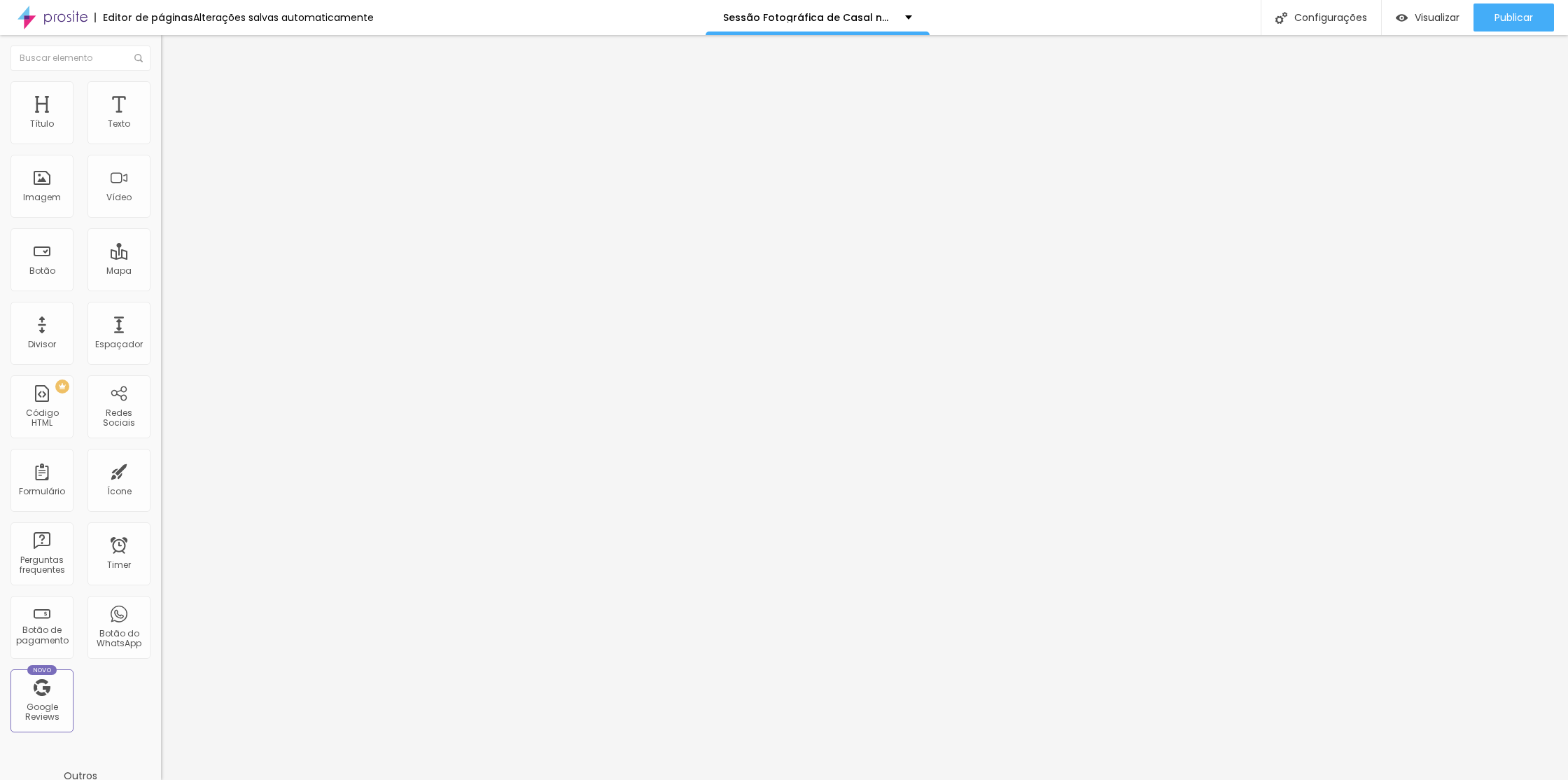
click at [161, 201] on div "Alinhamento" at bounding box center [241, 180] width 161 height 42
click at [161, 219] on span "1:1 Quadrado" at bounding box center [188, 213] width 55 height 12
click at [161, 256] on div "Original" at bounding box center [241, 253] width 161 height 9
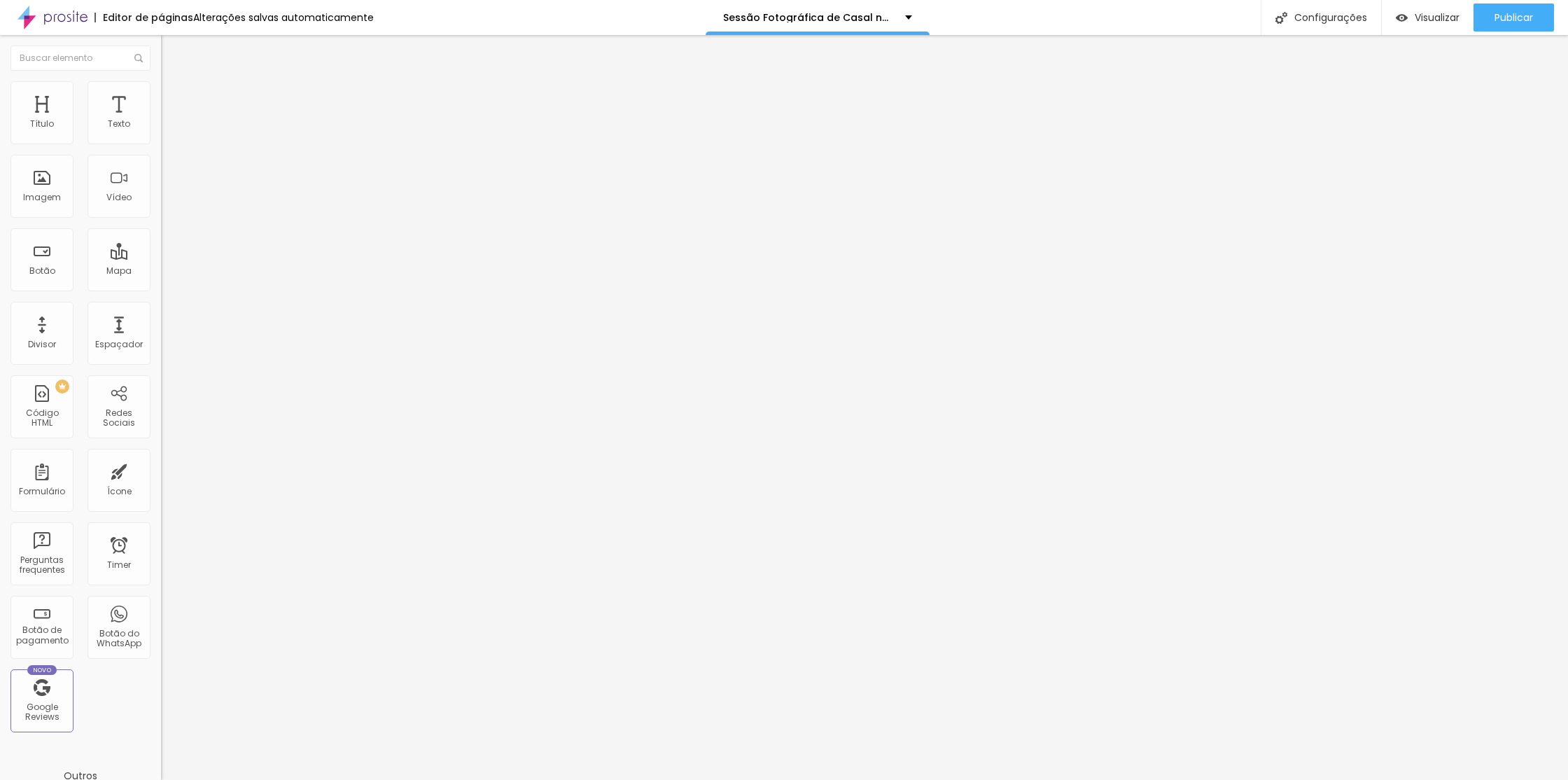
click at [161, 121] on span "Trocar imagem" at bounding box center [198, 115] width 76 height 12
drag, startPoint x: 931, startPoint y: 467, endPoint x: 952, endPoint y: 473, distance: 21.8
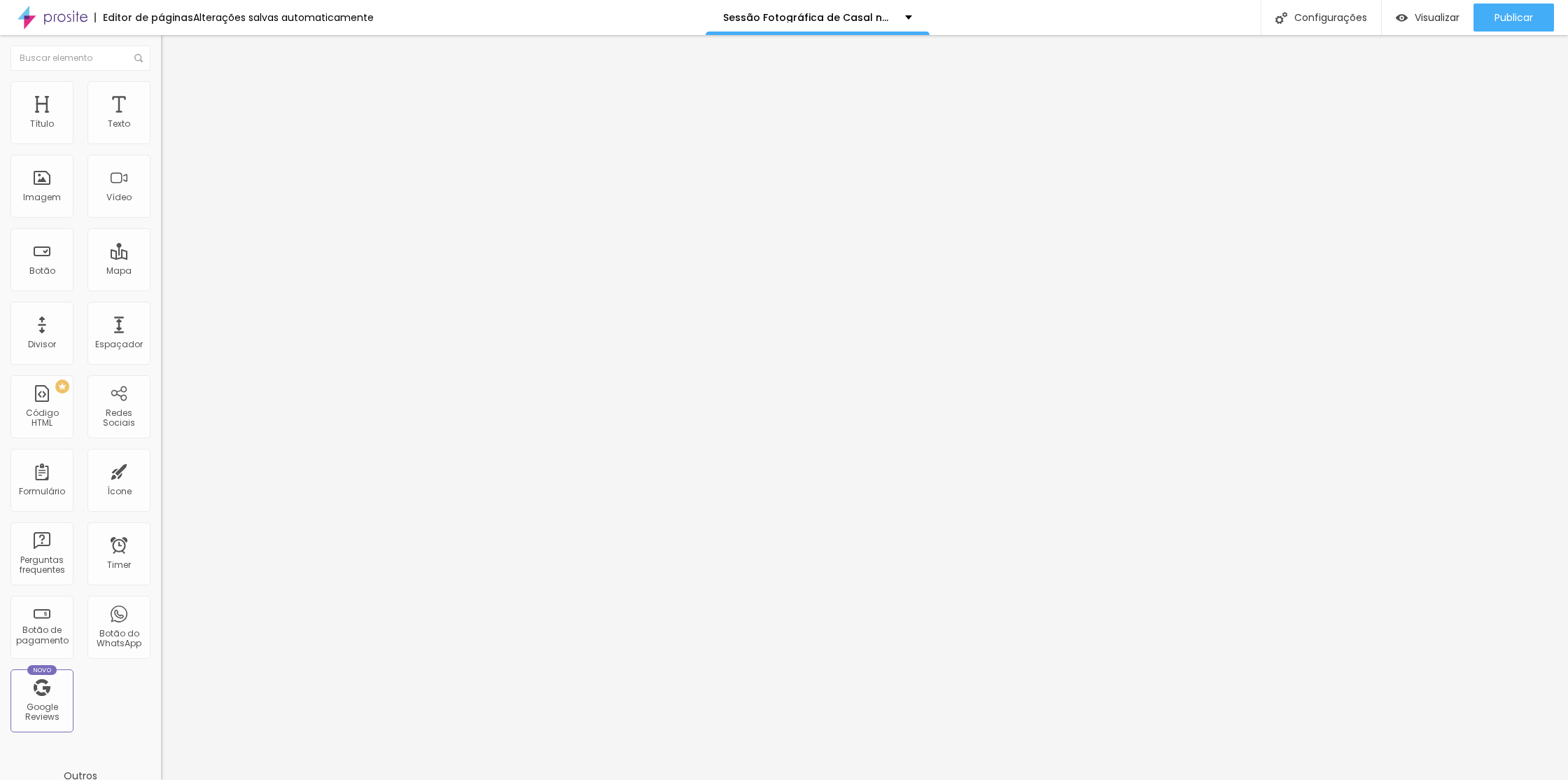
click at [161, 207] on button "button" at bounding box center [170, 199] width 19 height 15
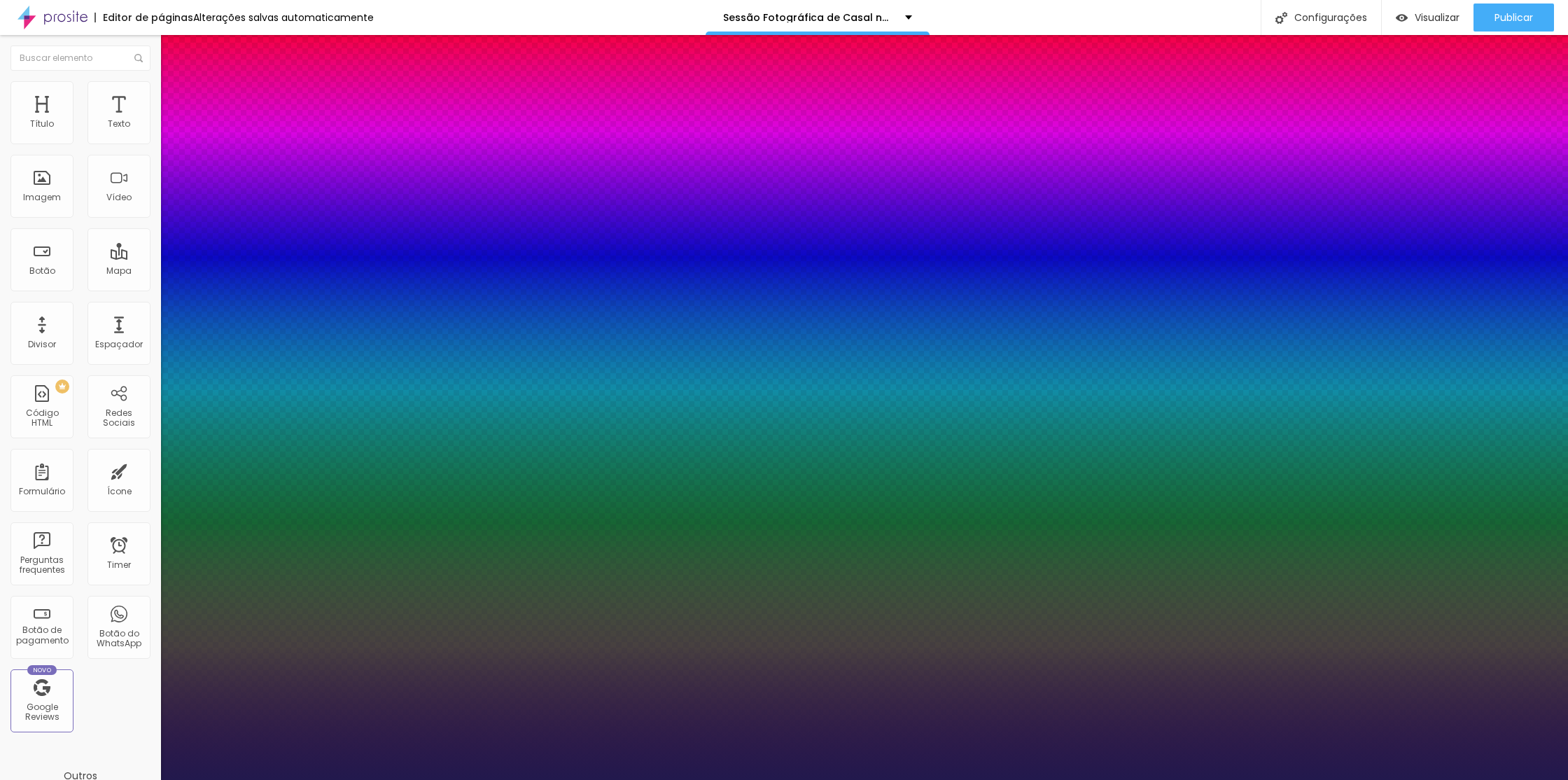
type input "1"
type input "0.5"
type input "25"
type input "1"
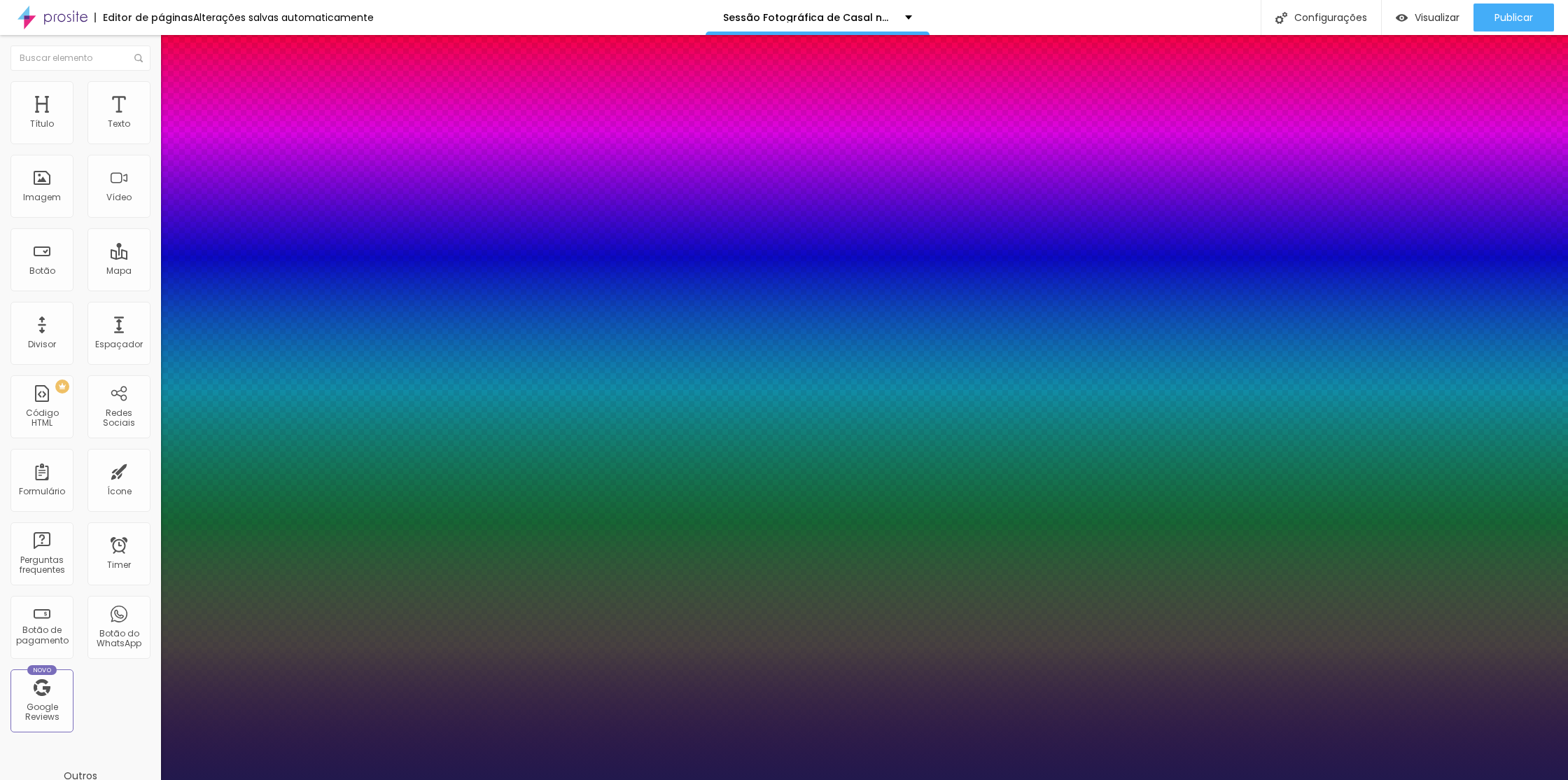
type input "0.5"
type input "25"
type input "1"
type input "0.5"
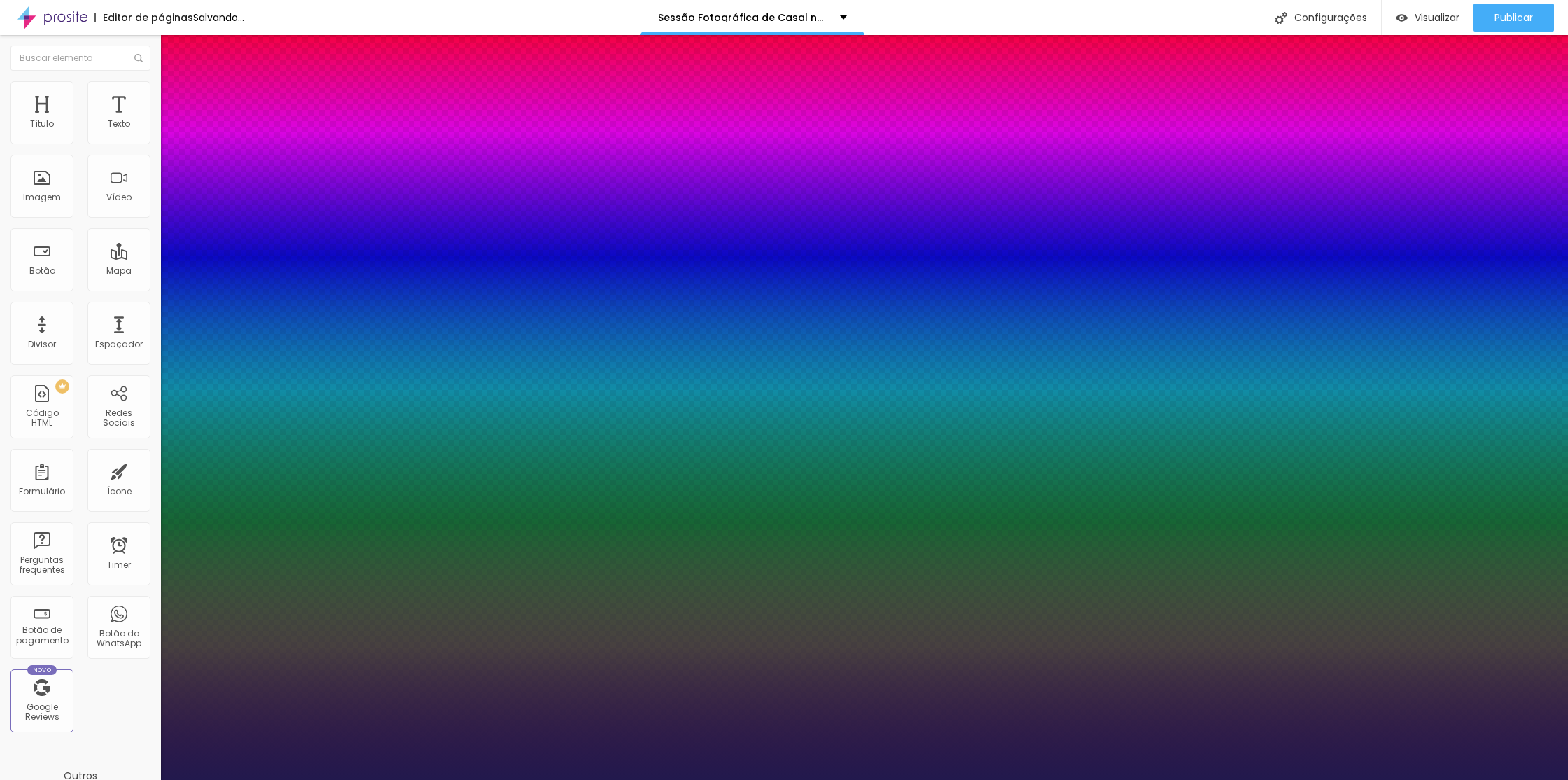
click at [871, 780] on div at bounding box center [784, 791] width 1568 height 0
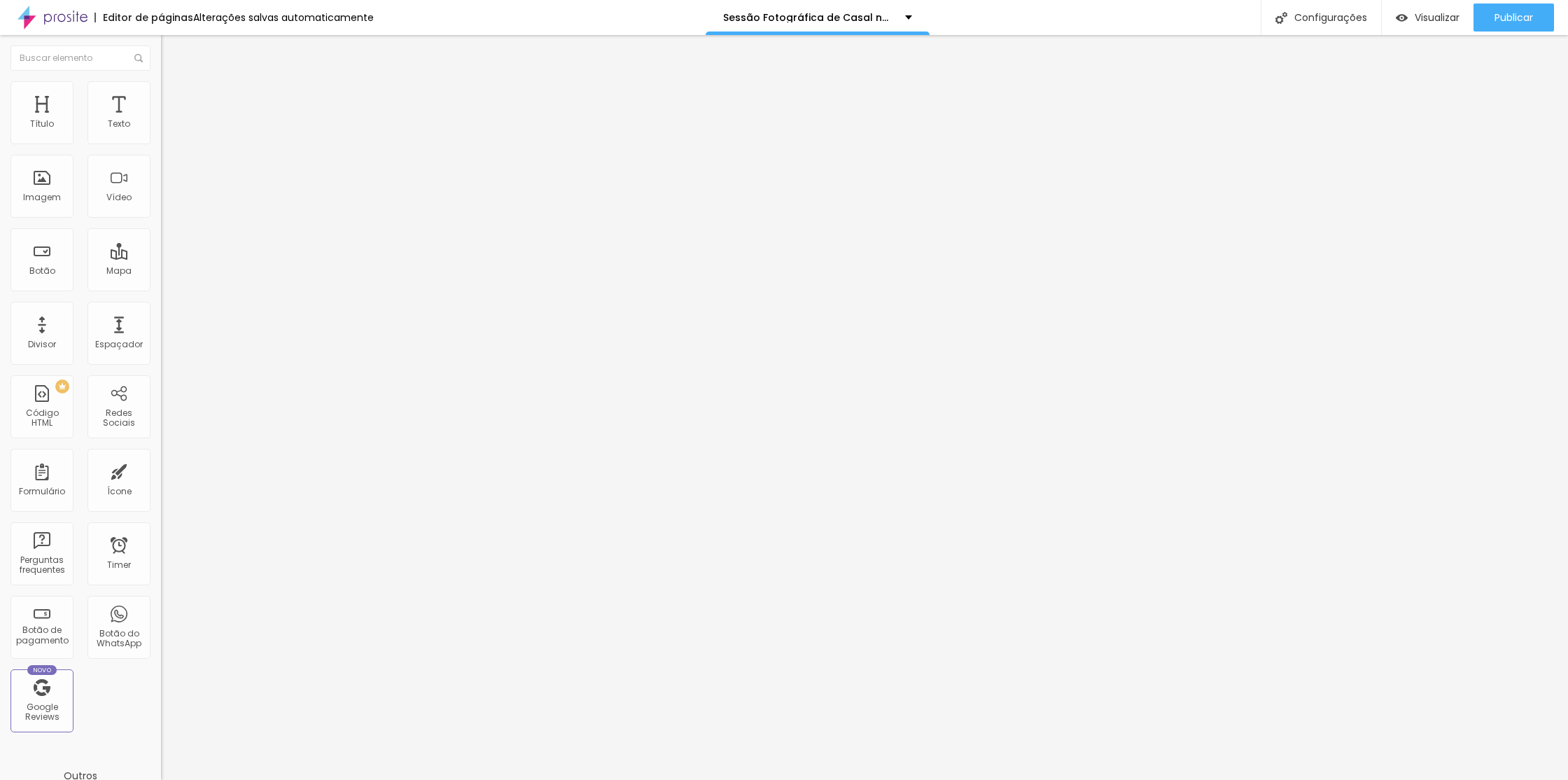
click at [161, 209] on div "Tipografia Voltar ao padrão" at bounding box center [241, 189] width 161 height 39
click at [167, 205] on icon "button" at bounding box center [171, 200] width 9 height 9
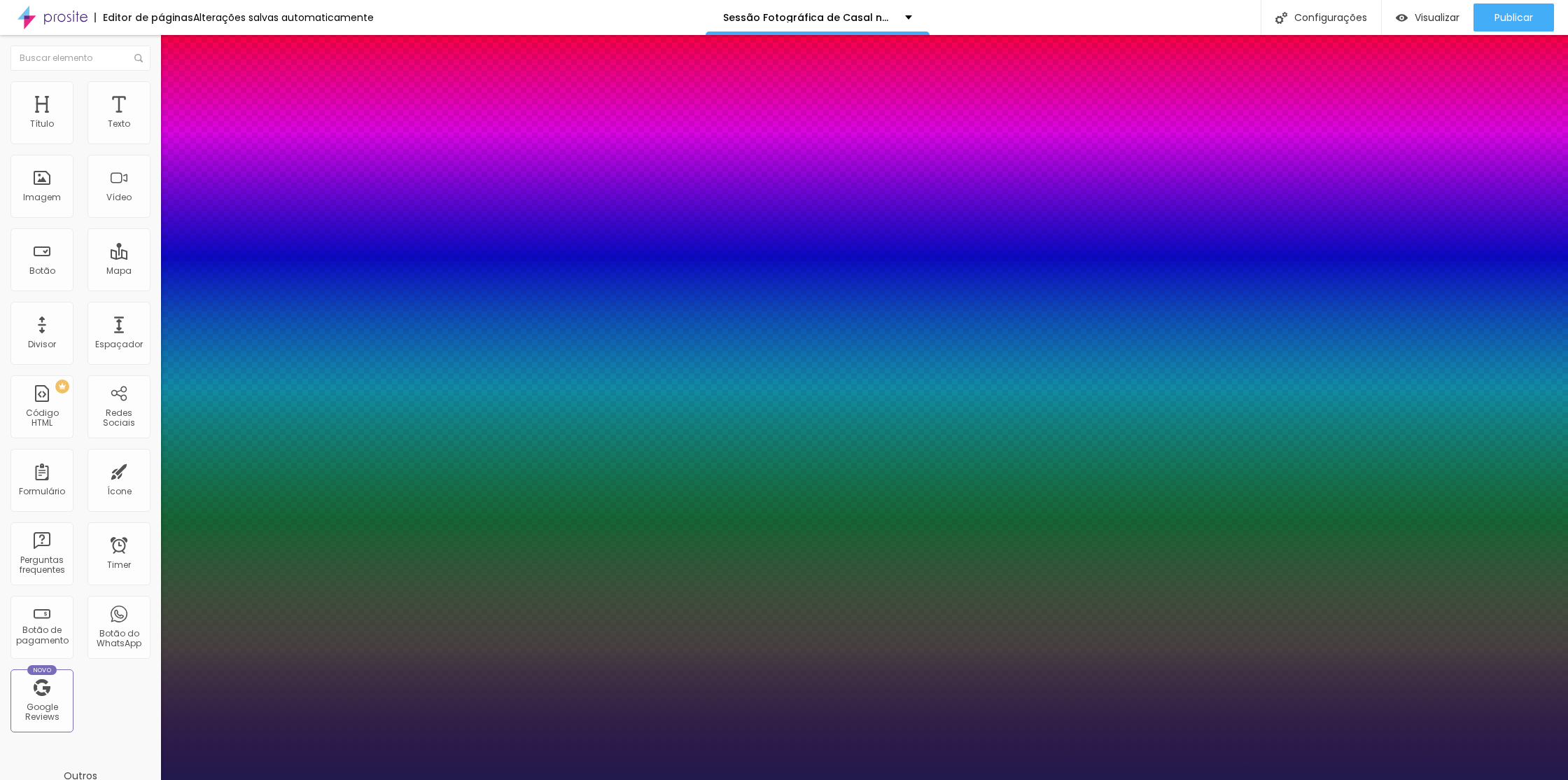
type input "1"
type input "0.5"
type input "20"
type input "1"
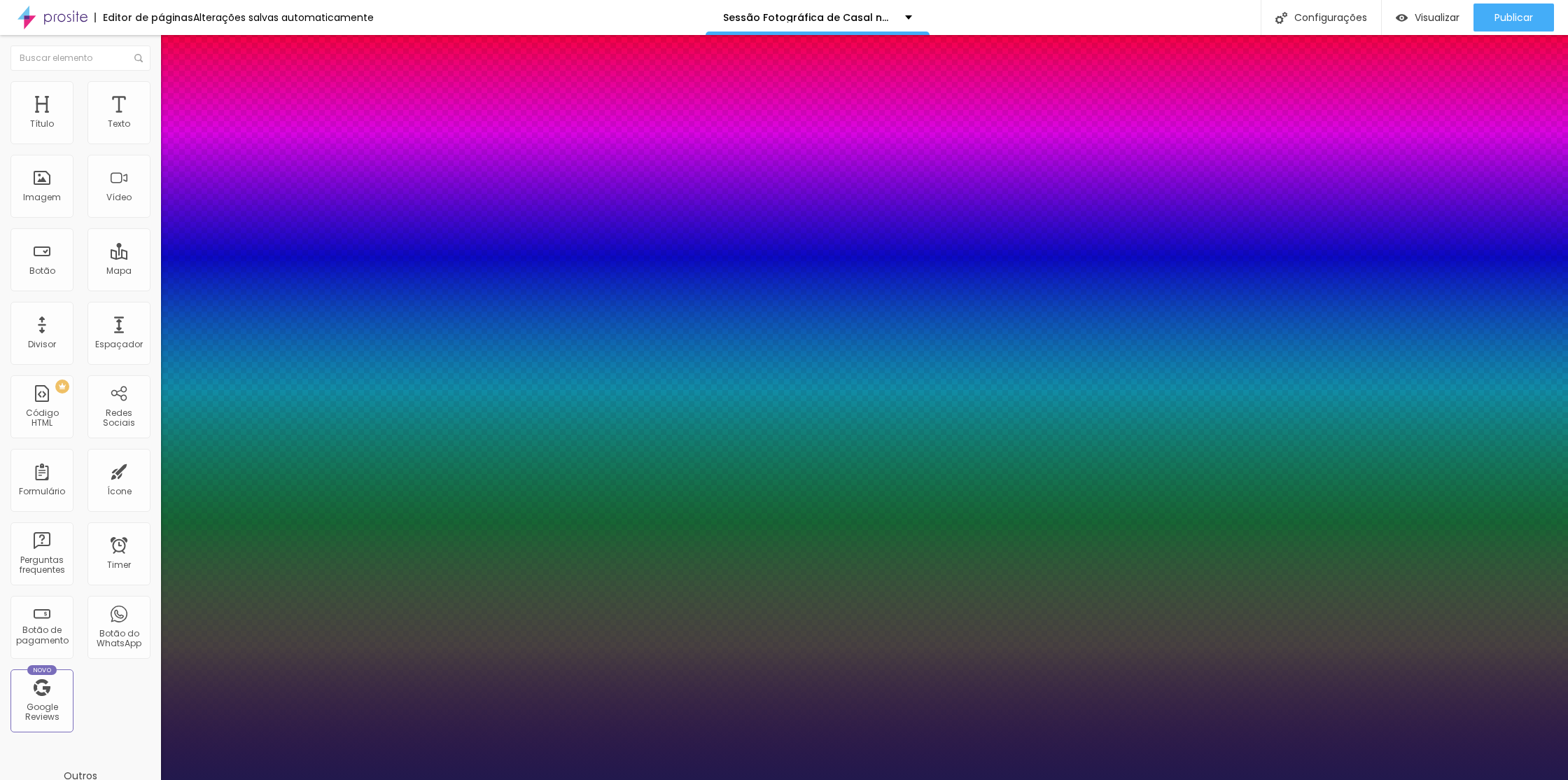
type input "0.5"
type input "19"
type input "1"
type input "0.5"
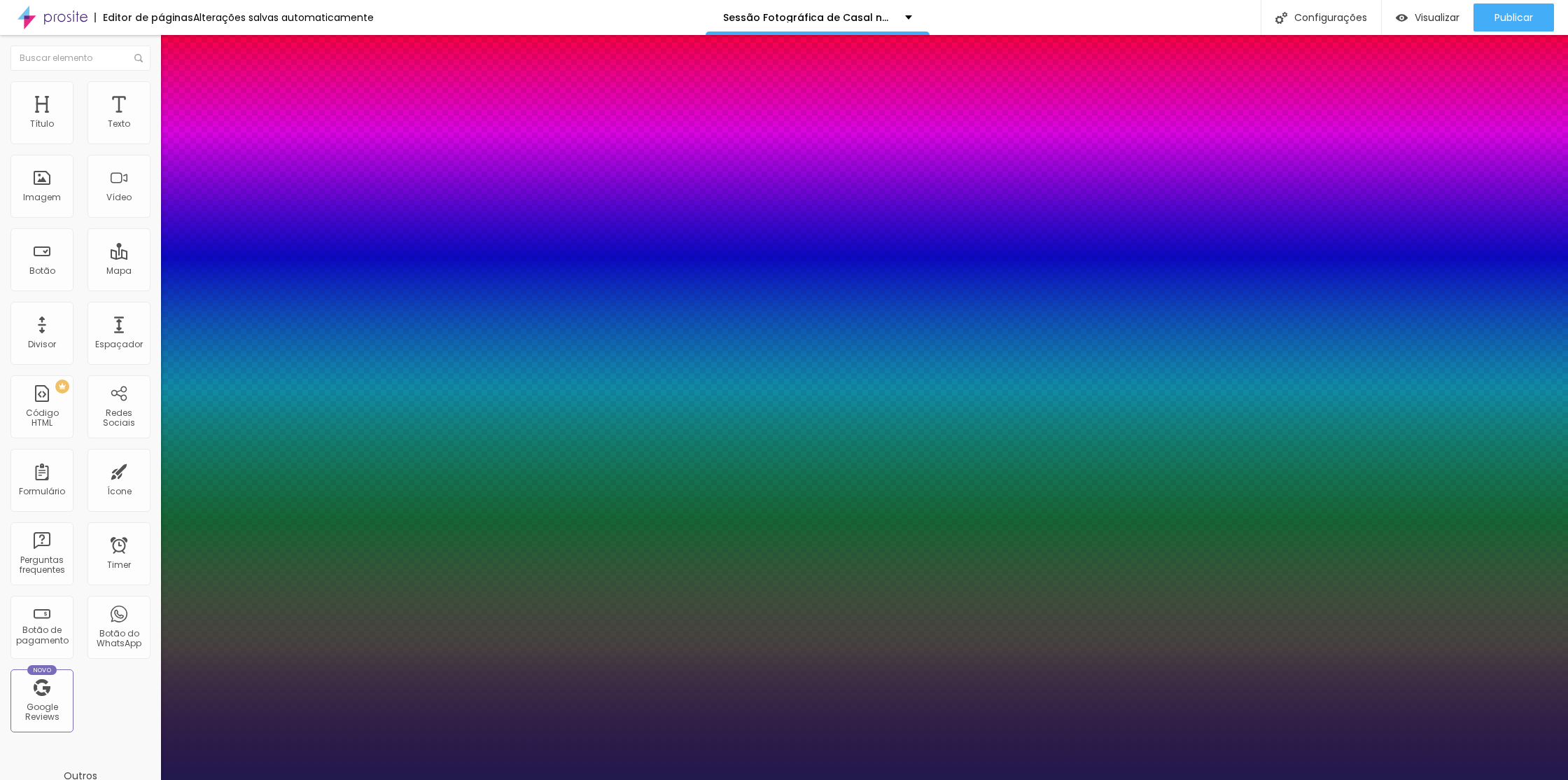
type input "18"
type input "1"
type input "0.5"
type input "17"
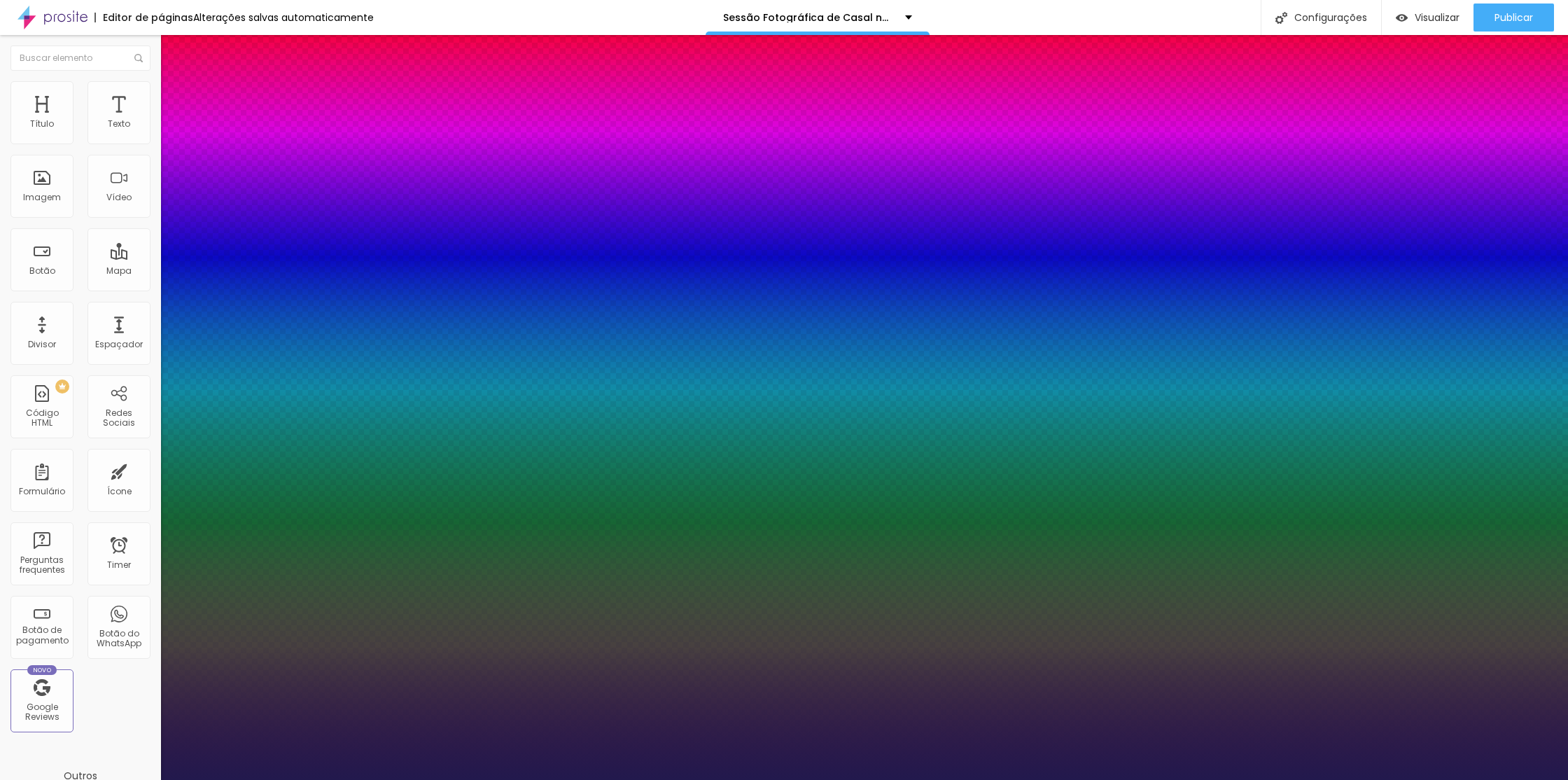
type input "17"
type input "1"
type input "0.5"
type input "16"
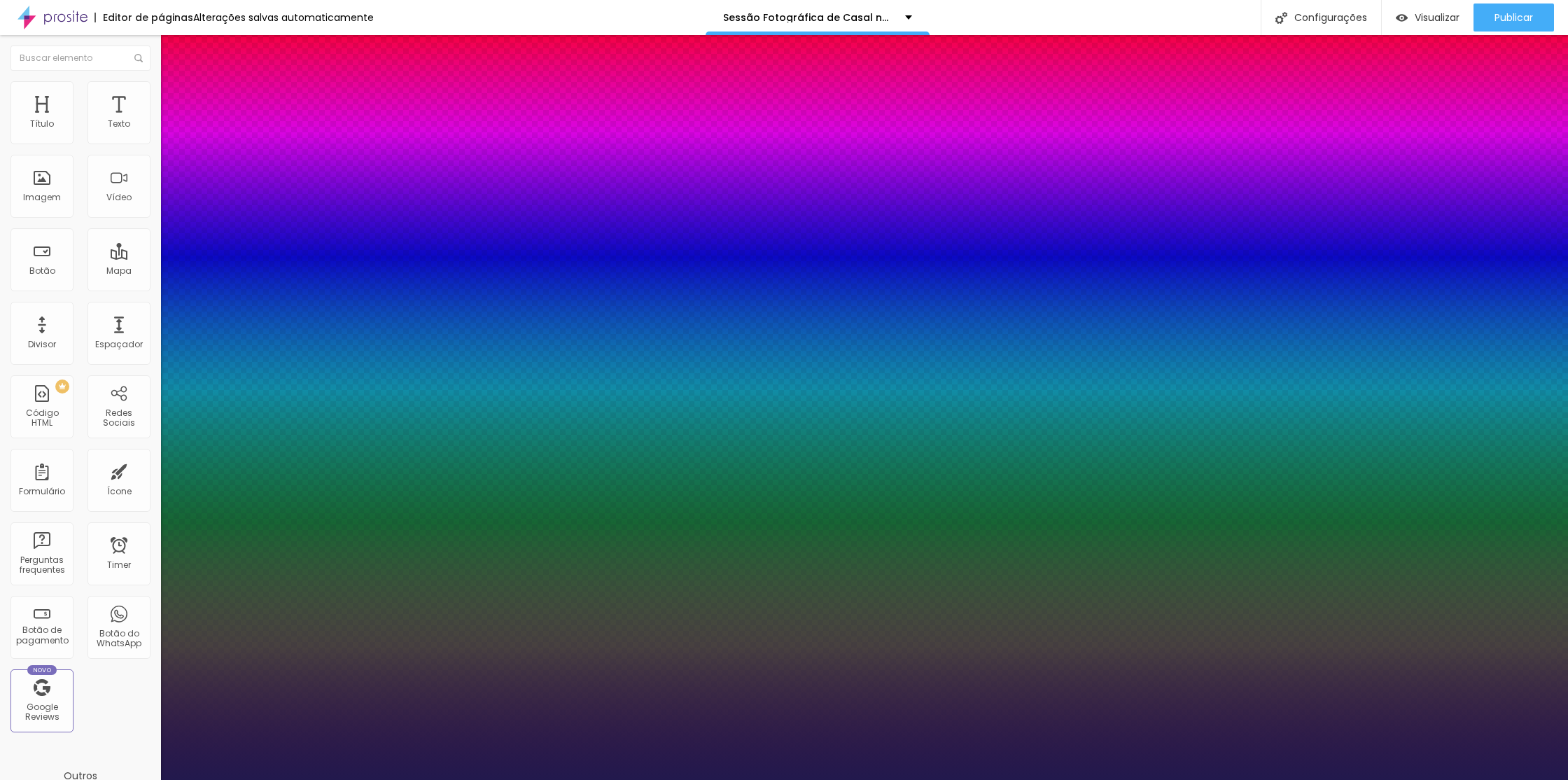
type input "1"
type input "0.5"
type input "15"
type input "1"
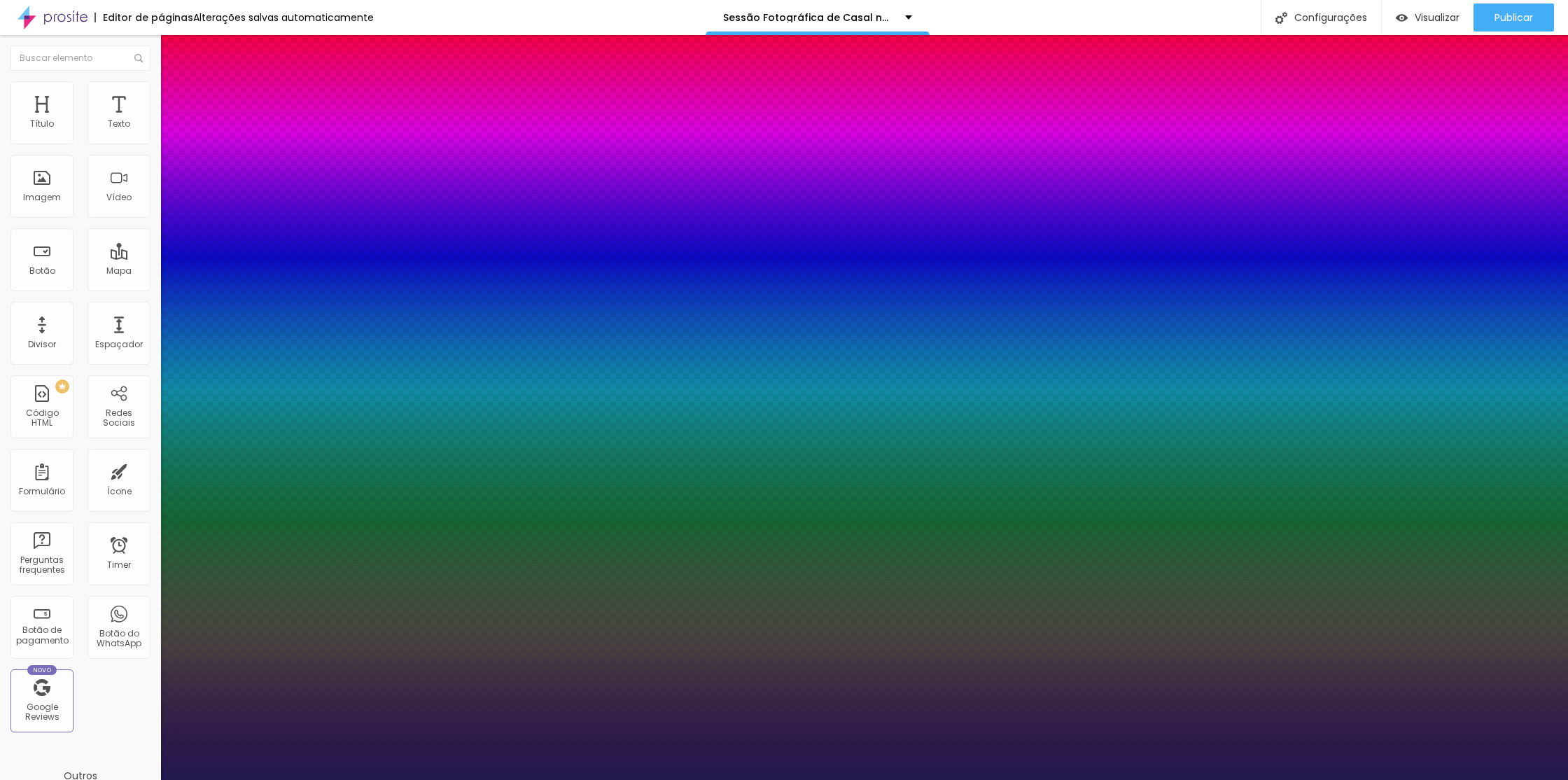
type input "0.5"
type input "14"
type input "1"
type input "0.5"
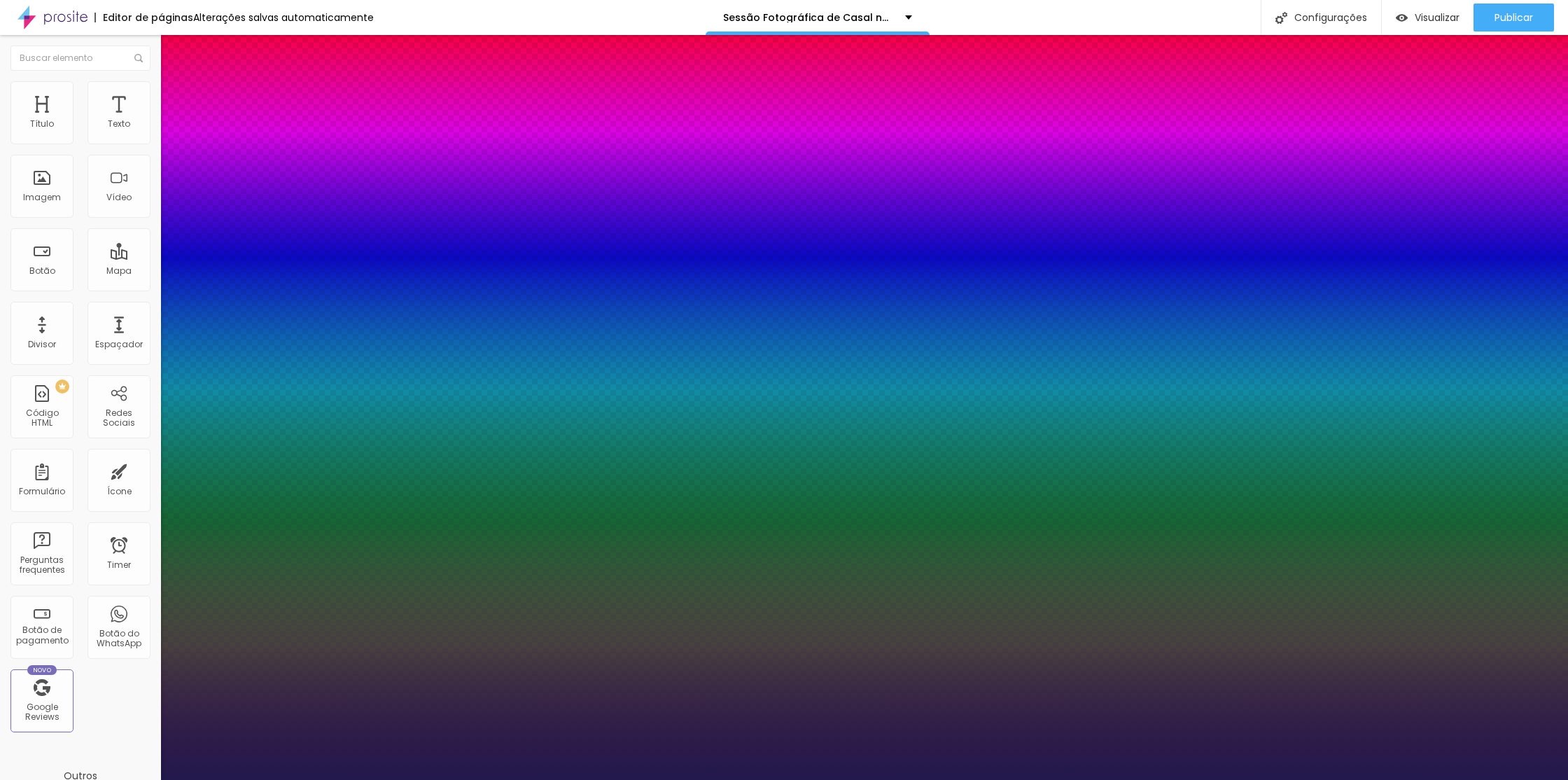
type input "12"
type input "1"
type input "0.5"
drag, startPoint x: 195, startPoint y: 395, endPoint x: 184, endPoint y: 395, distance: 11.0
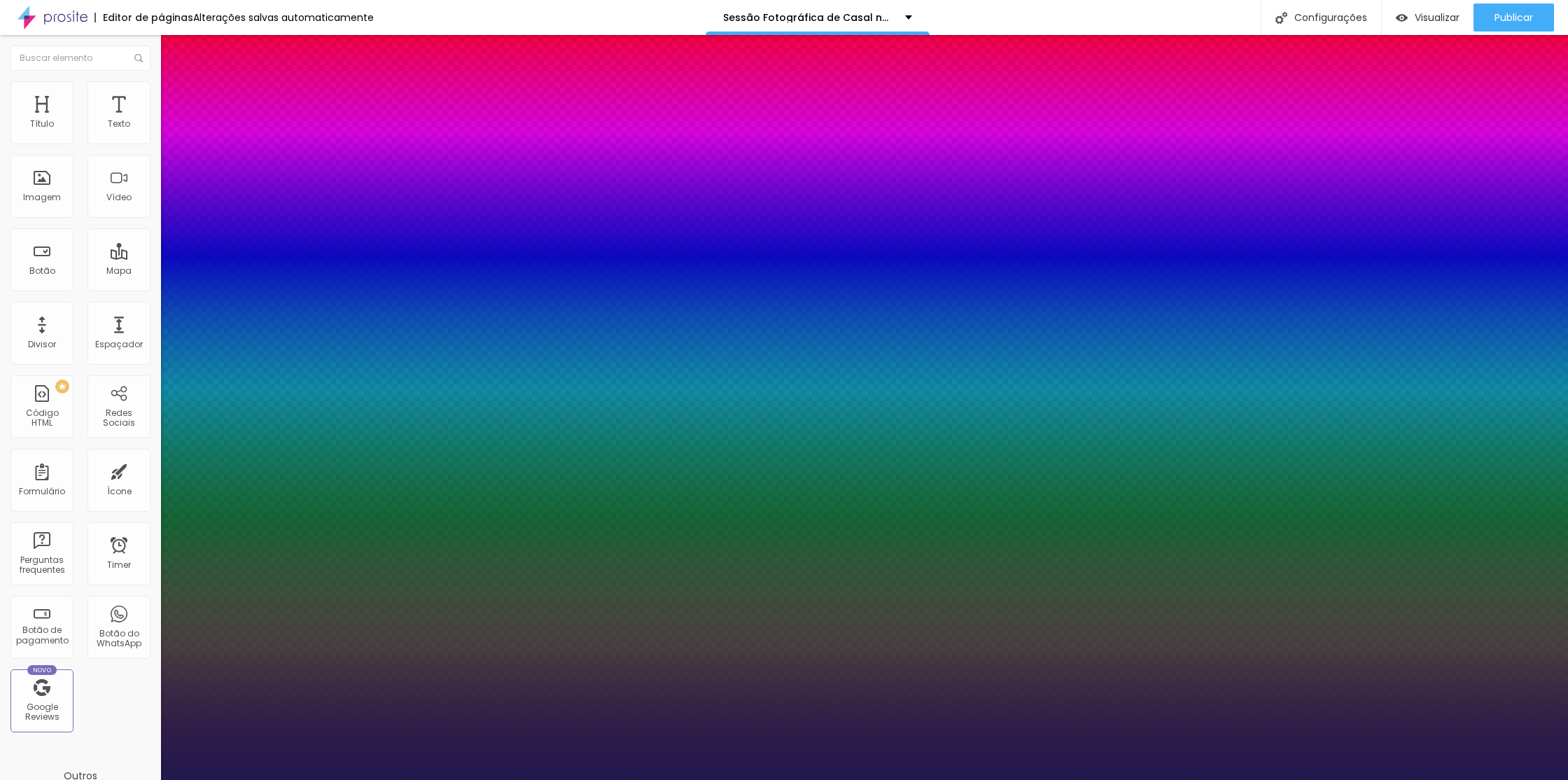
type input "12"
type input "1"
type input "0.5"
click at [645, 780] on div at bounding box center [784, 791] width 1568 height 0
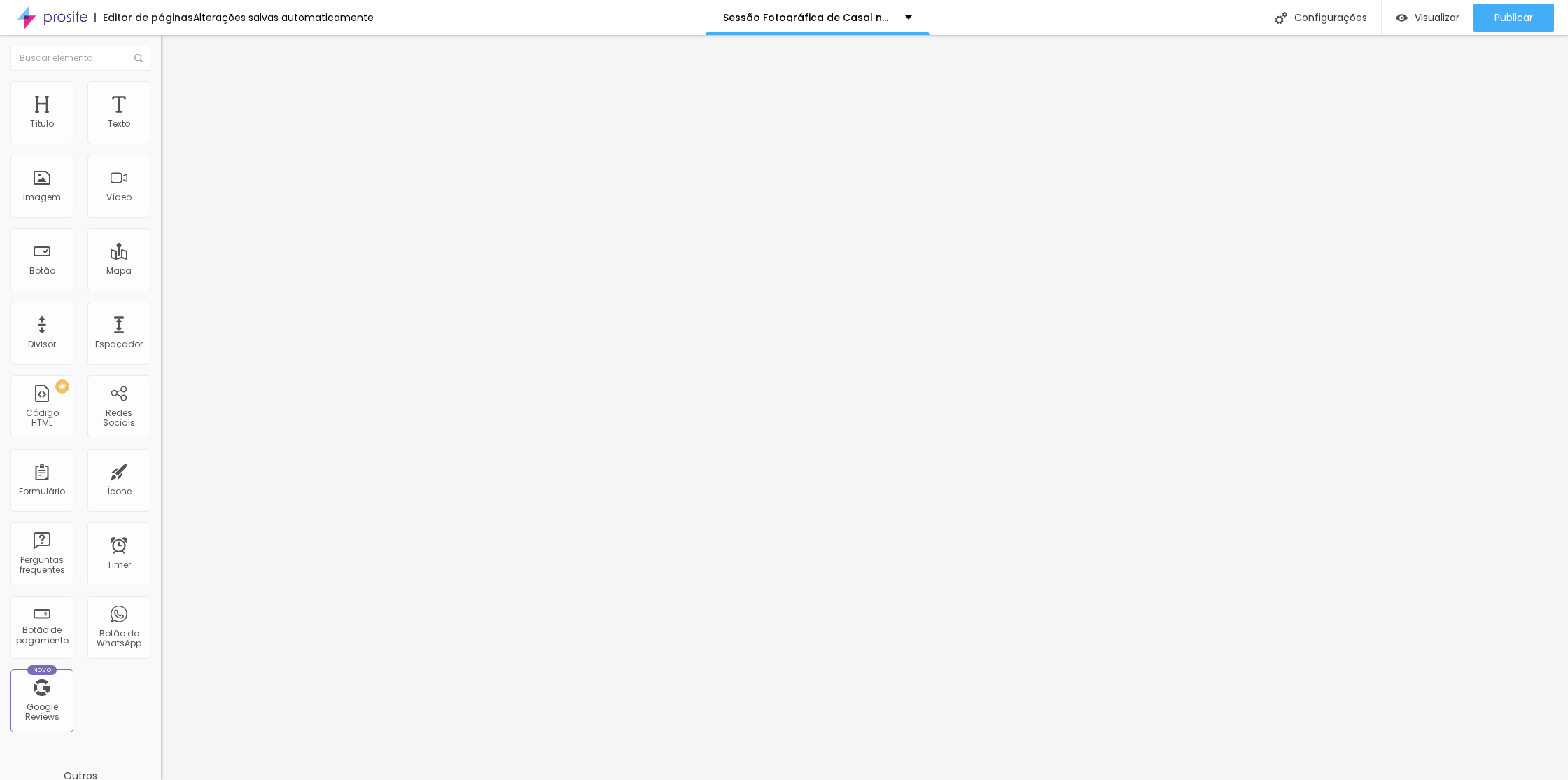
click at [167, 130] on icon "button" at bounding box center [171, 126] width 9 height 9
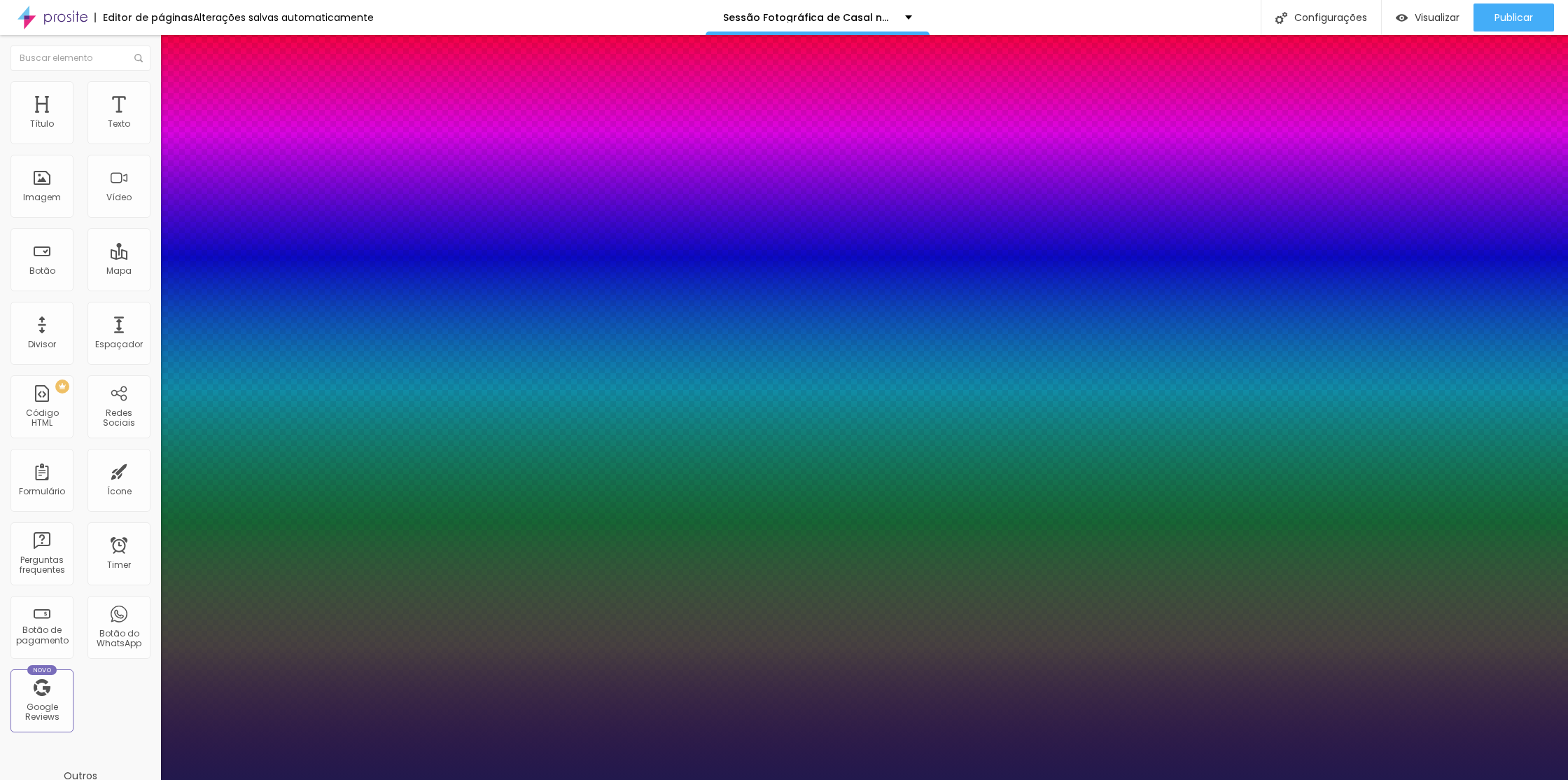
type input "1"
type input "0.5"
type input "10"
type input "1"
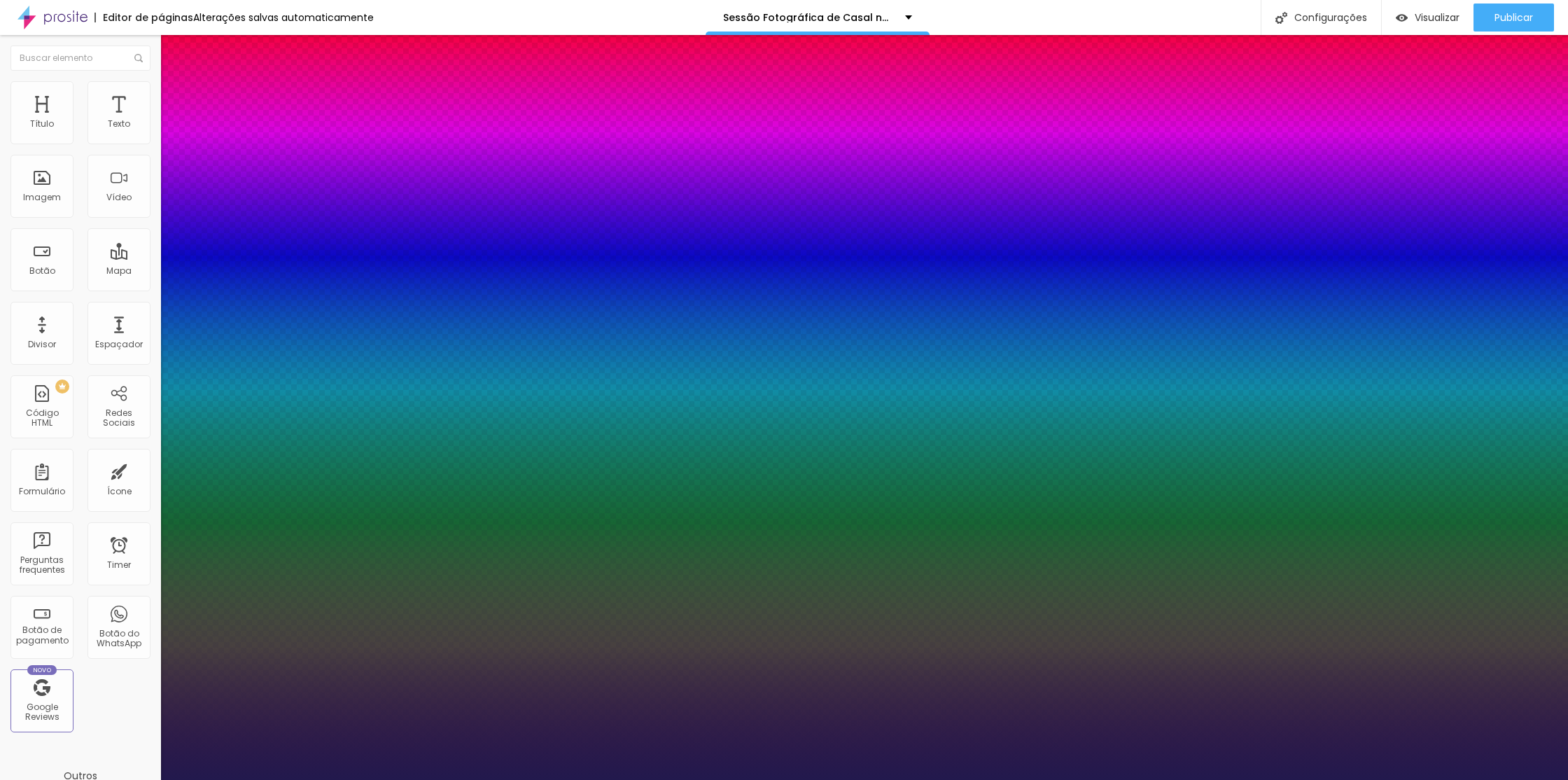
type input "0.5"
type input "11"
type input "1"
type input "0.5"
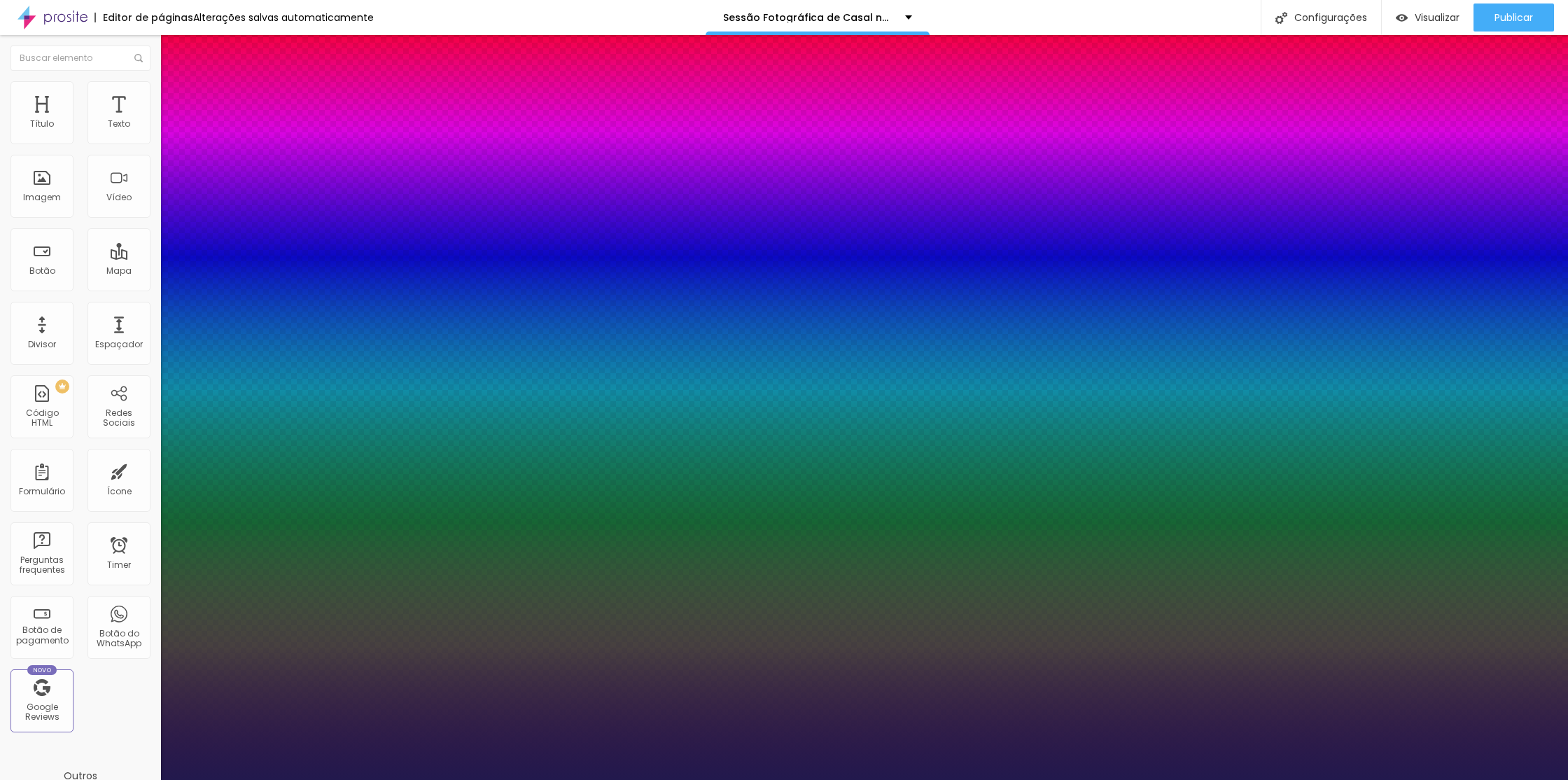
type input "12"
type input "1"
type input "0.5"
type input "13"
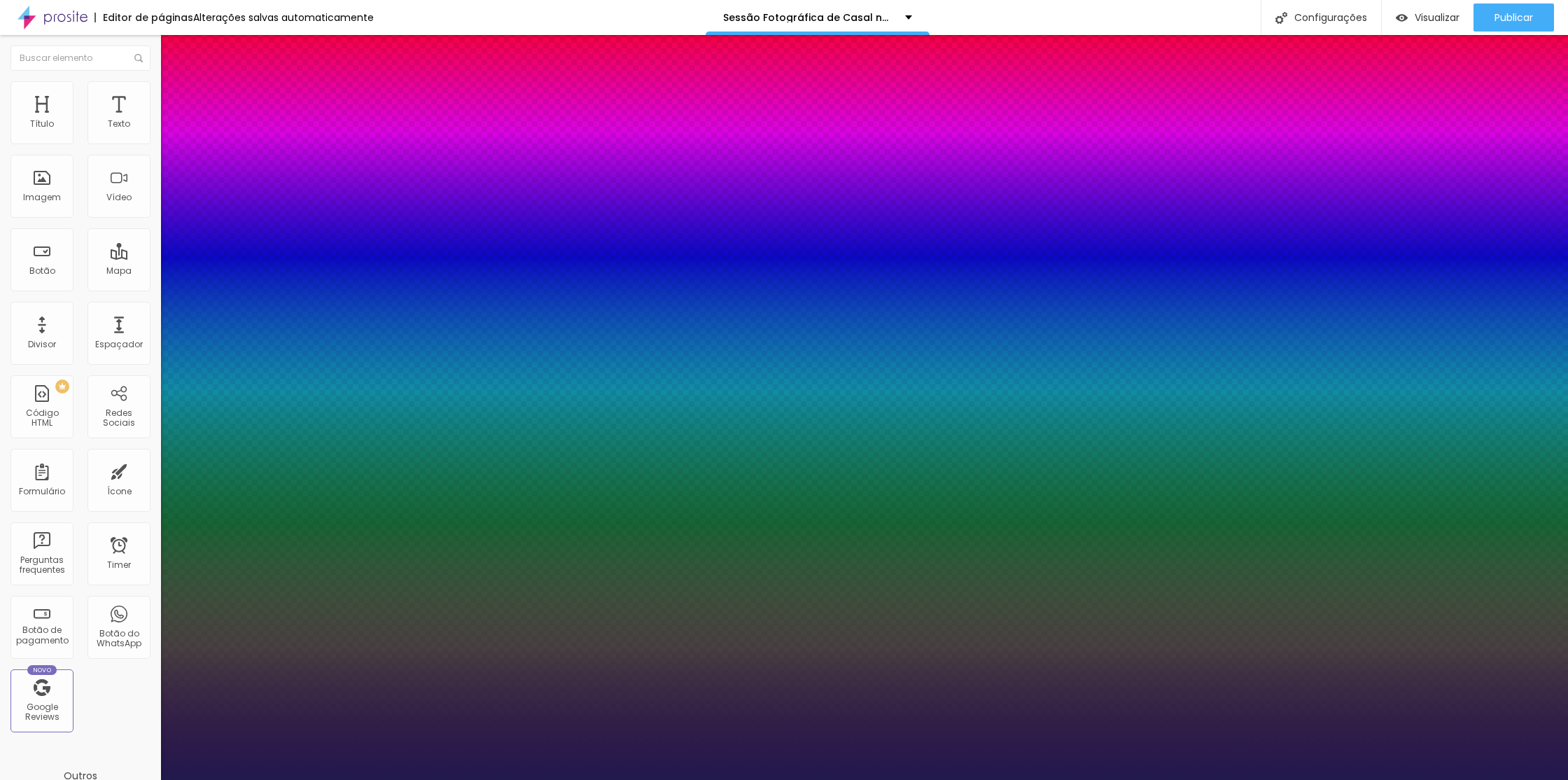
type input "13"
type input "1"
type input "0.5"
type input "14"
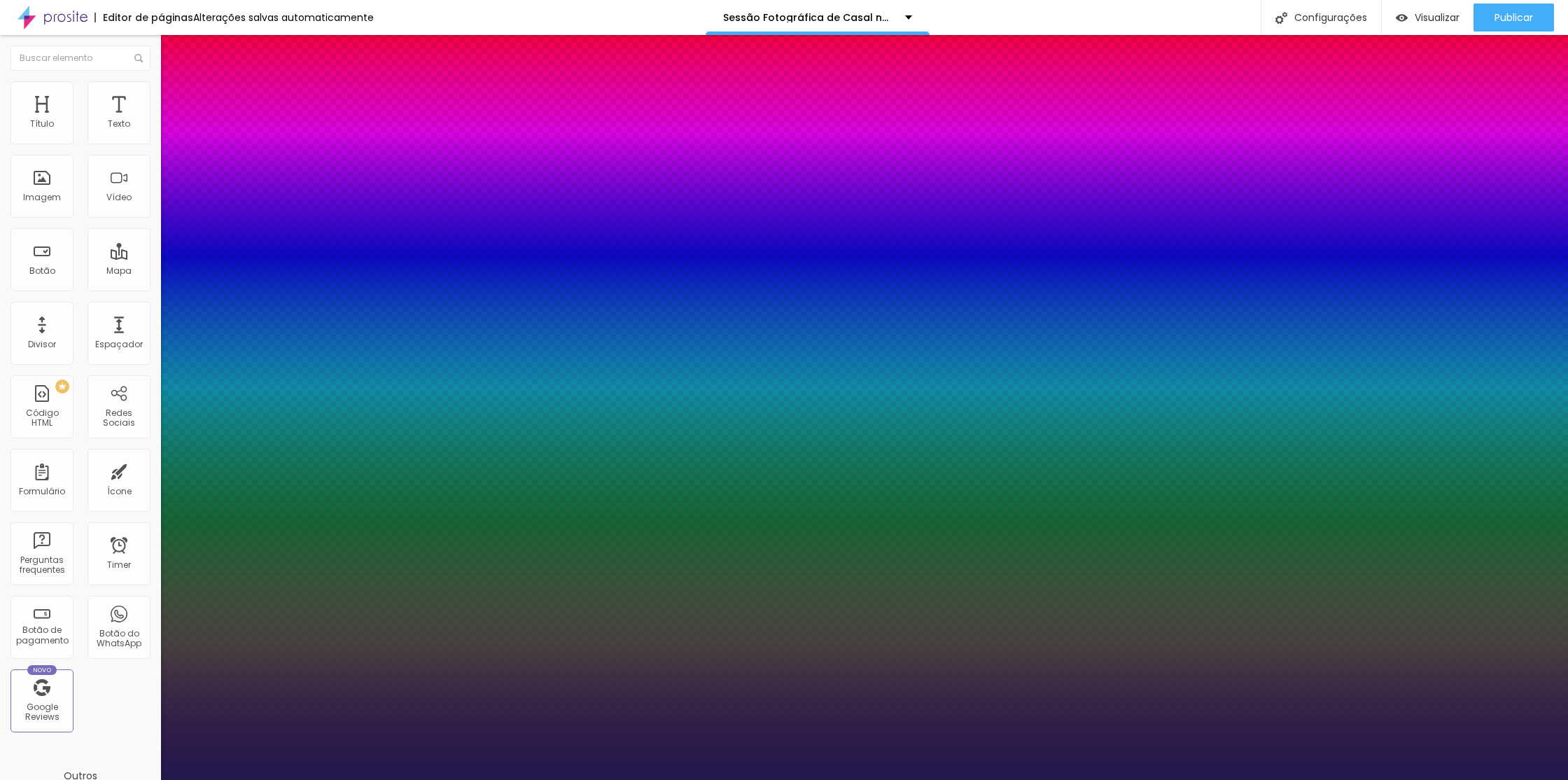
type input "1"
type input "0.5"
type input "13"
type input "1"
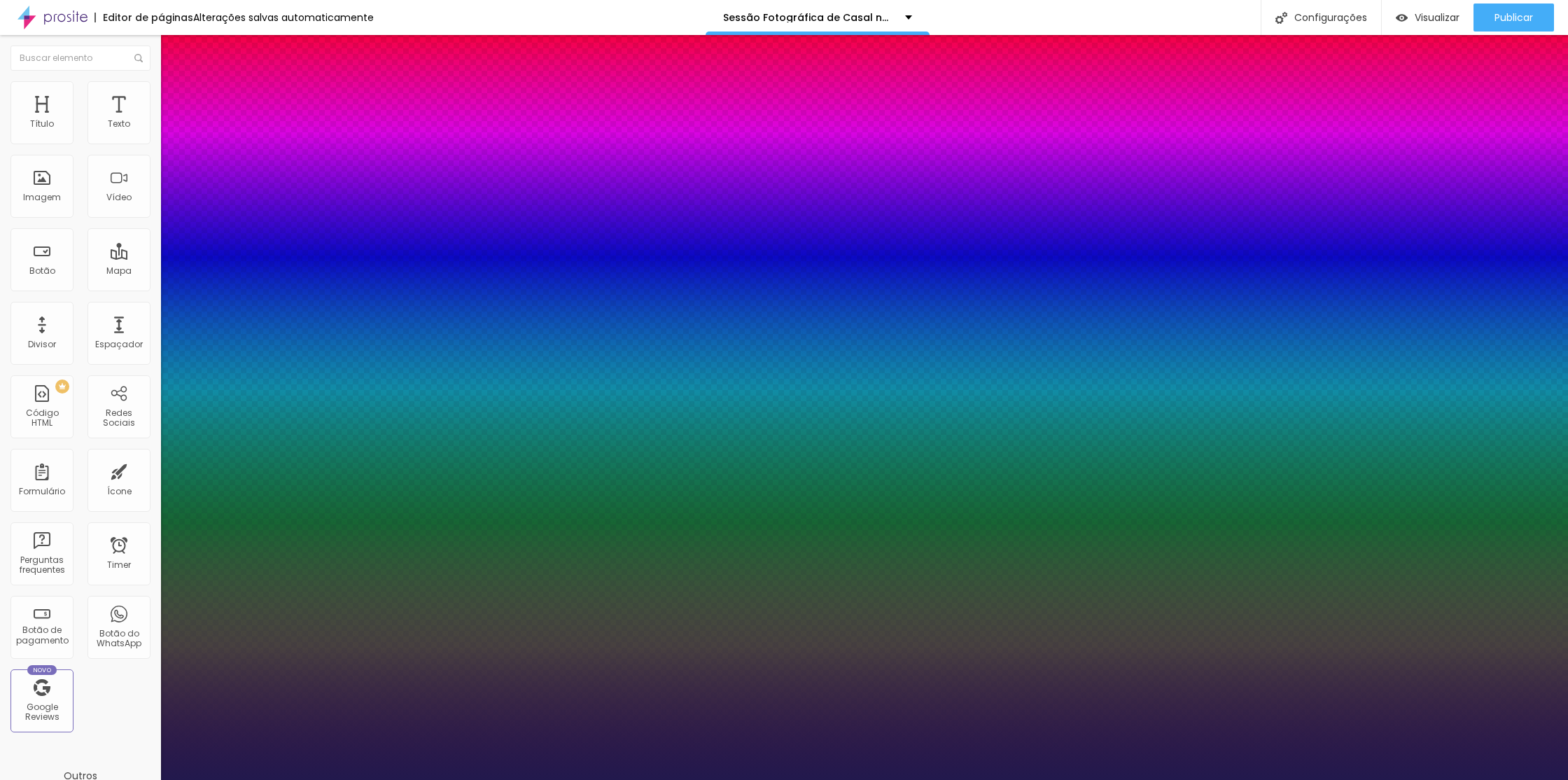
type input "0.5"
type input "12"
type input "1"
type input "0.5"
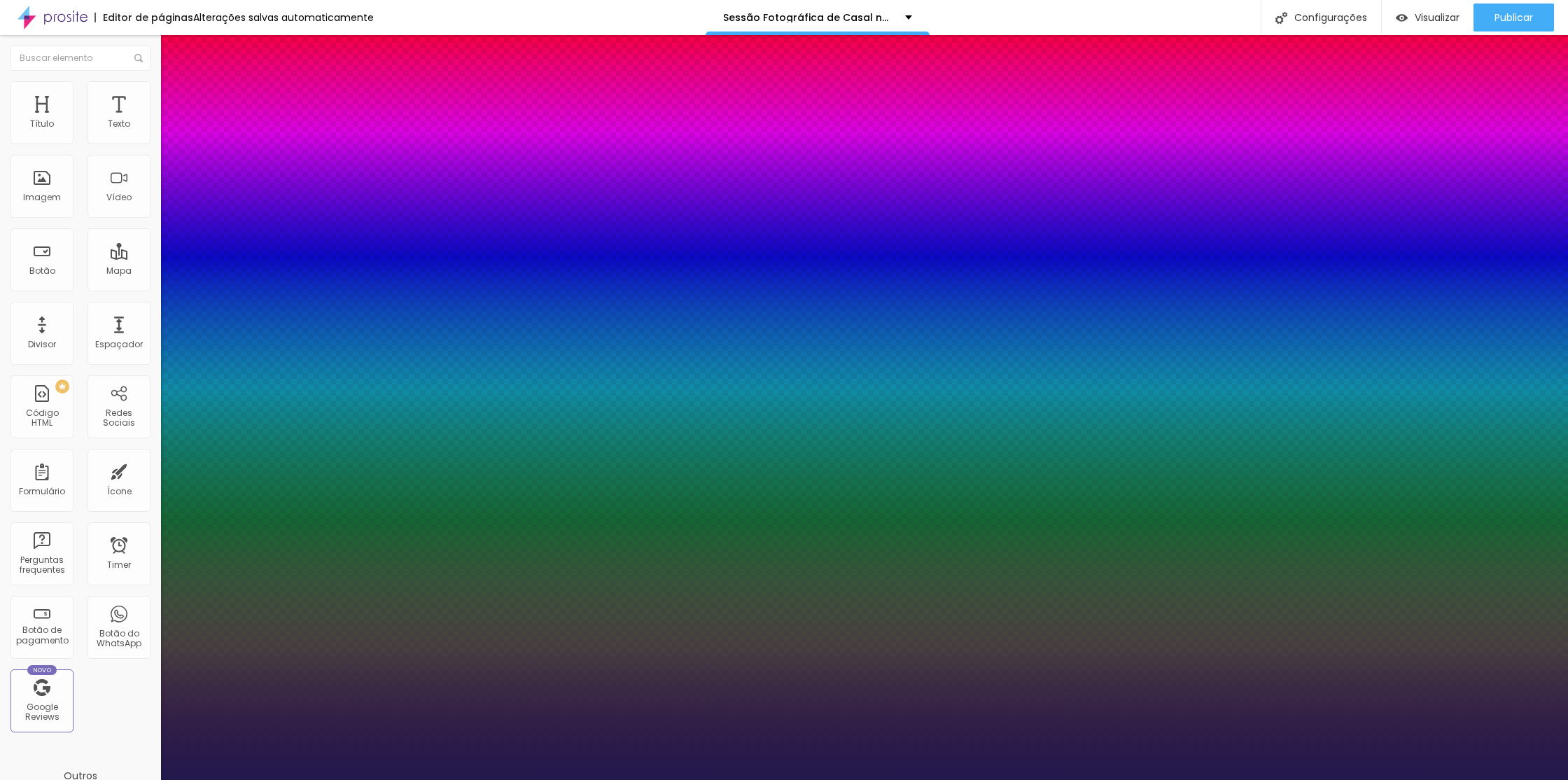
type input "11"
type input "1"
type input "0.5"
type input "10"
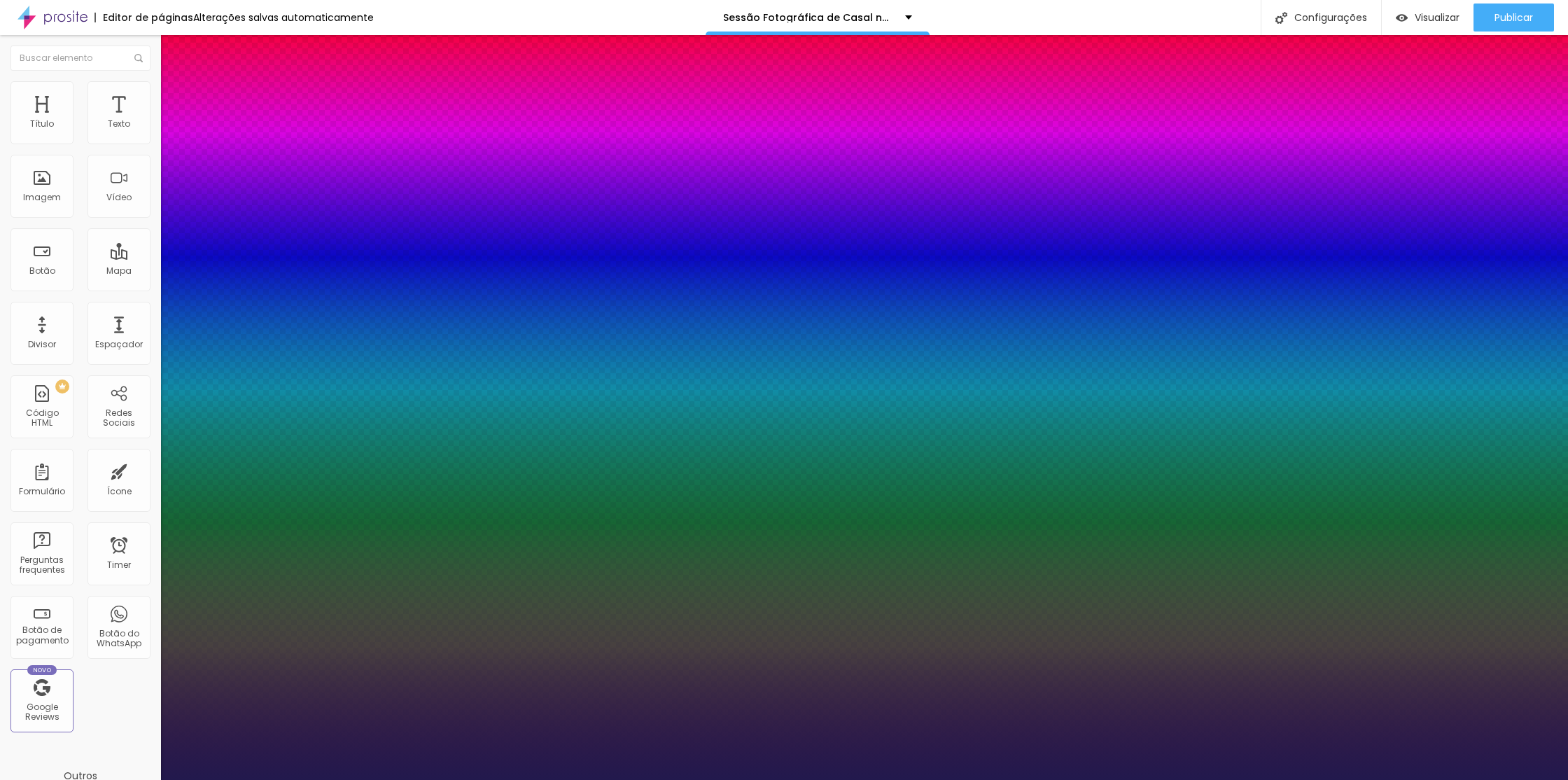
type input "10"
type input "1"
type input "0.5"
type input "9"
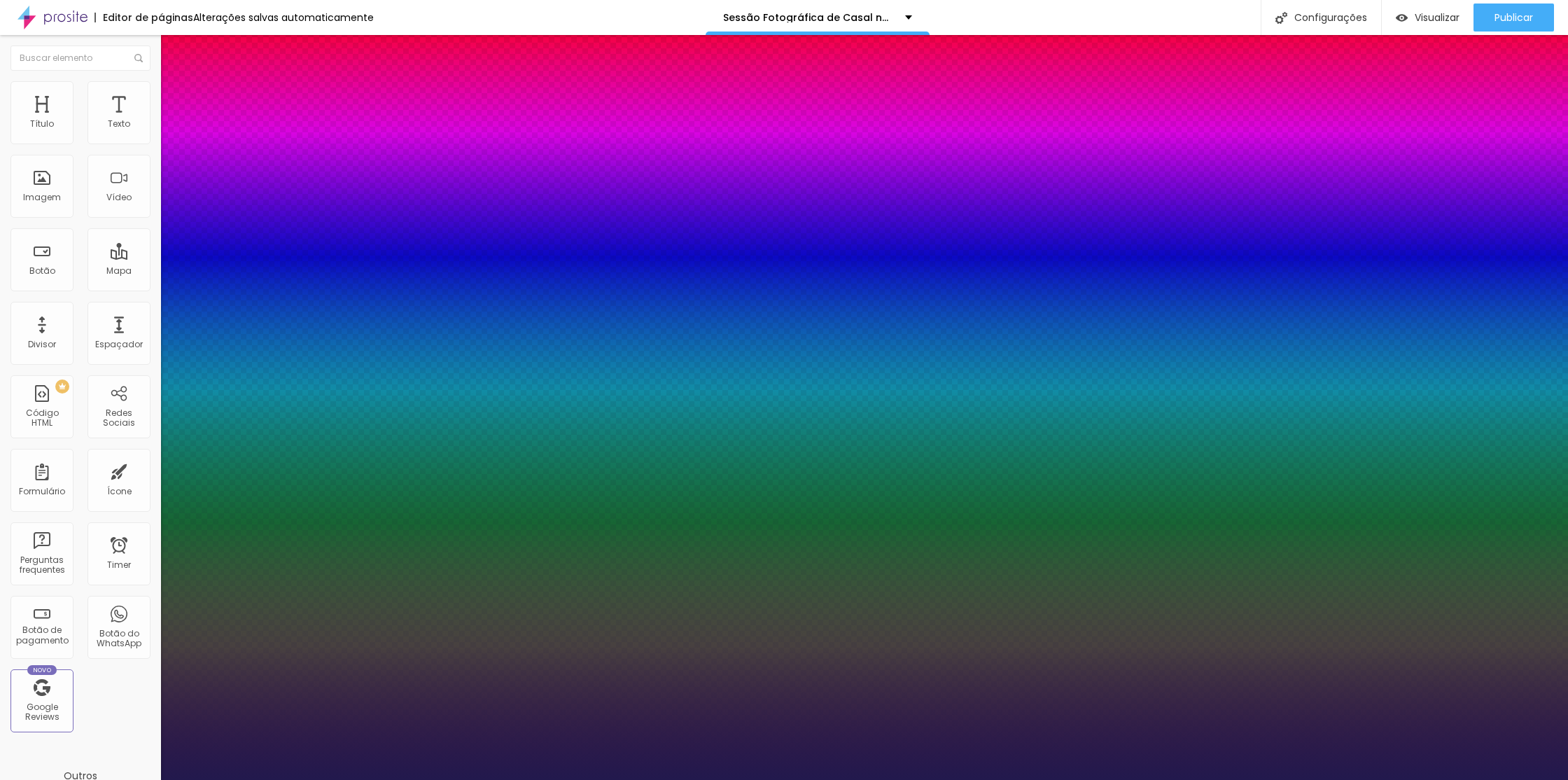
type input "1"
type input "0.5"
type input "10"
type input "1"
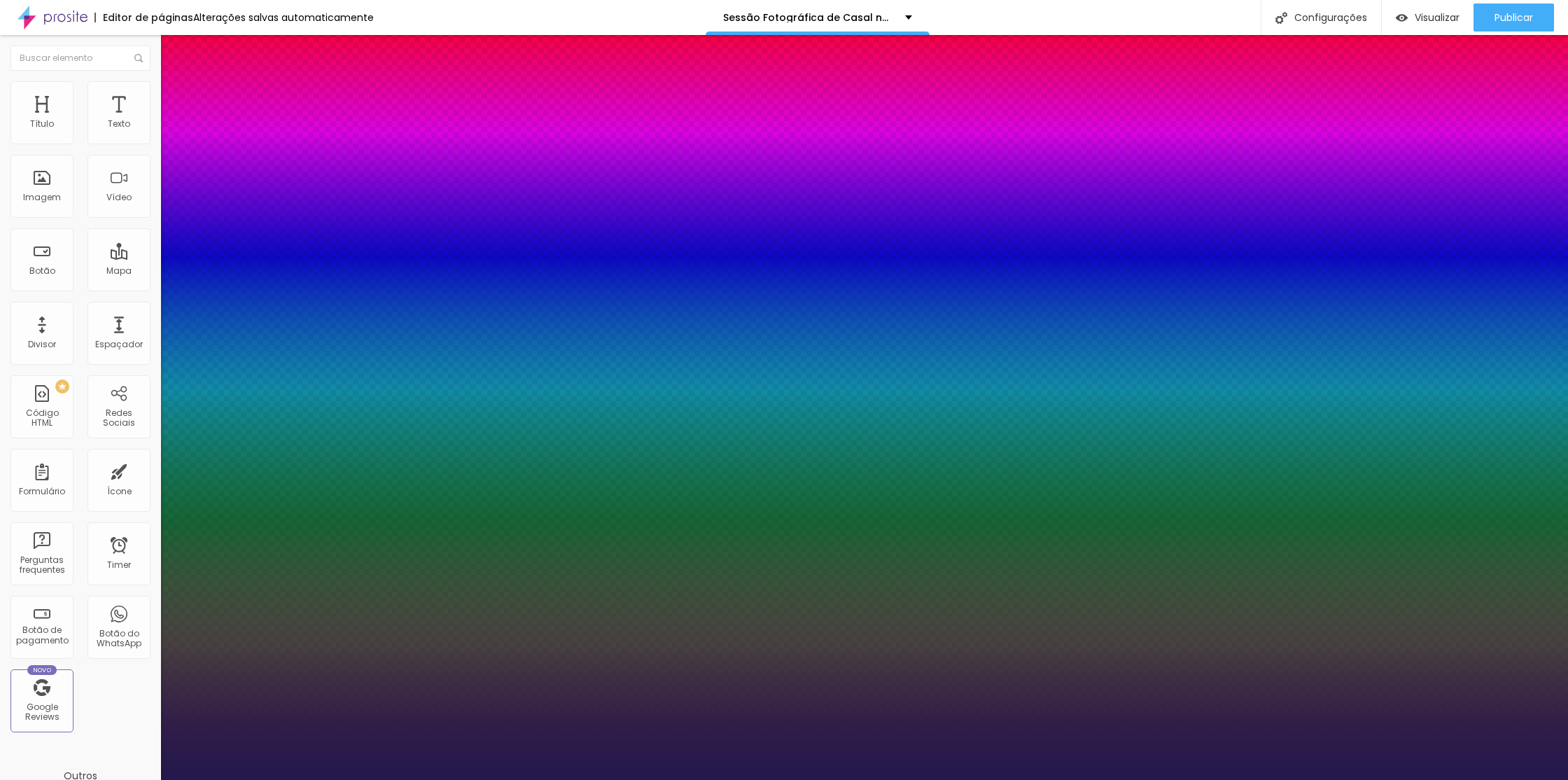
type input "0.5"
type input "11"
type input "1"
type input "0.5"
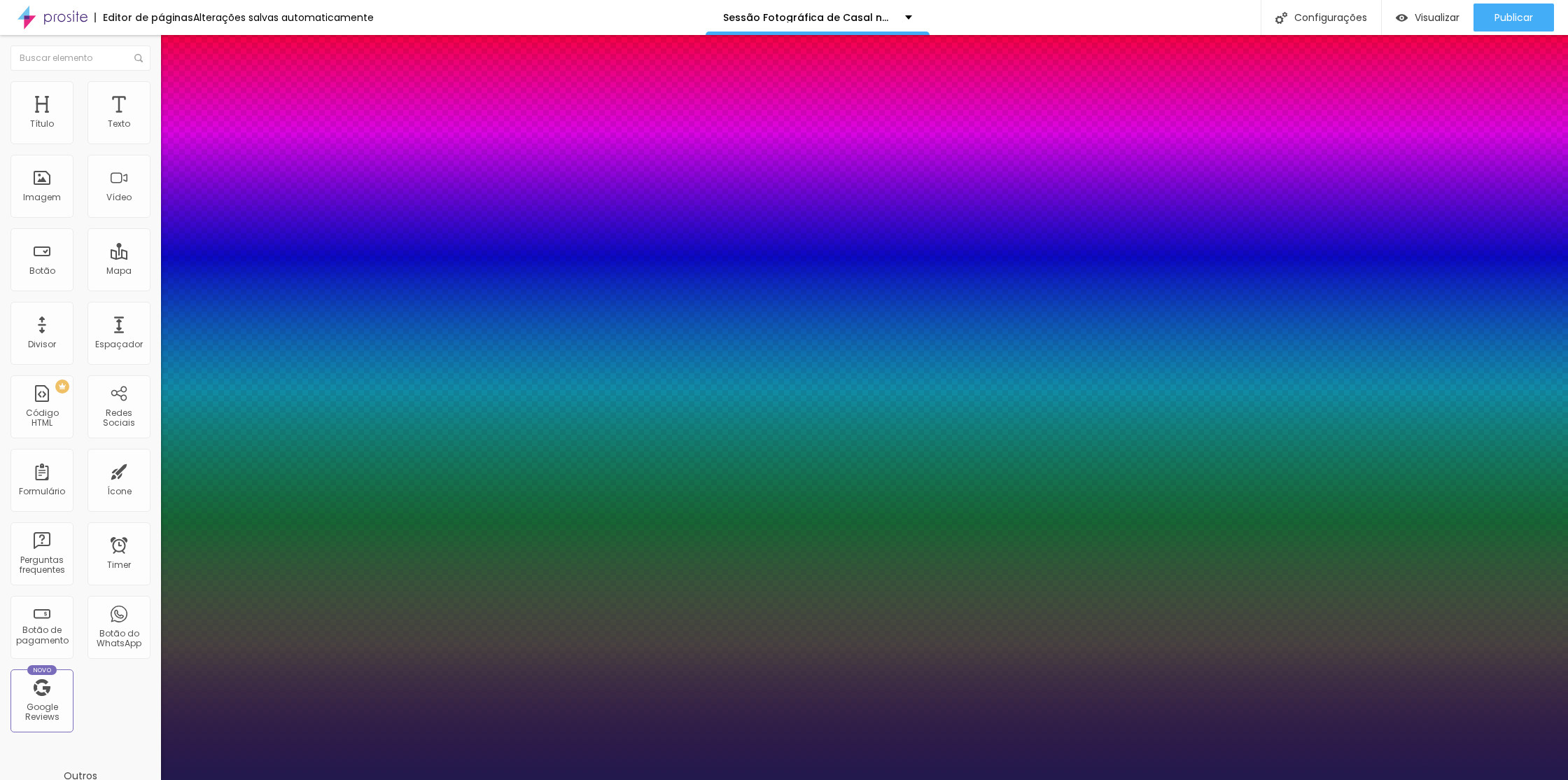
type input "12"
type input "1"
type input "0.5"
type input "13"
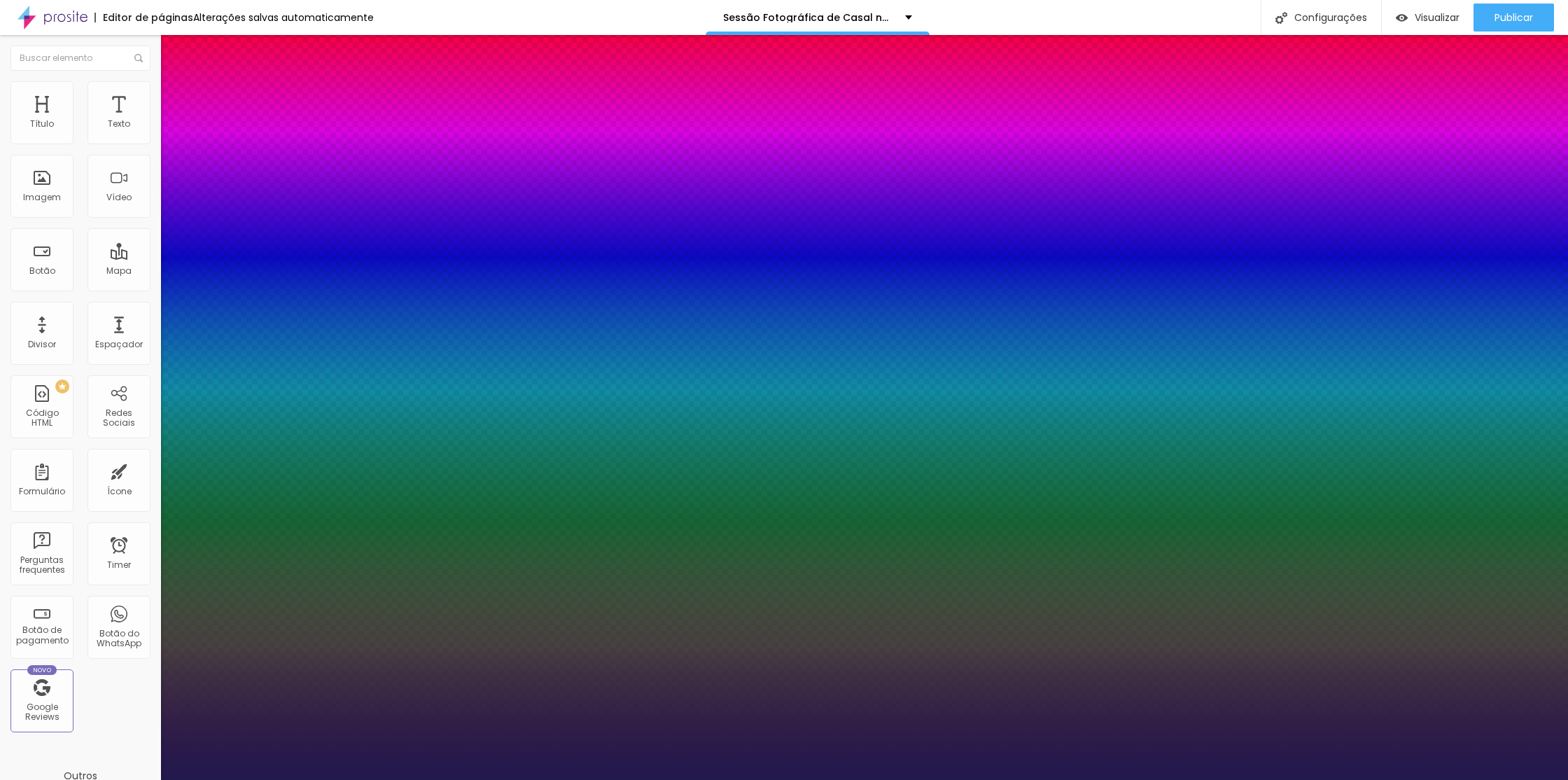
type input "13"
type input "1"
type input "0.5"
type input "13"
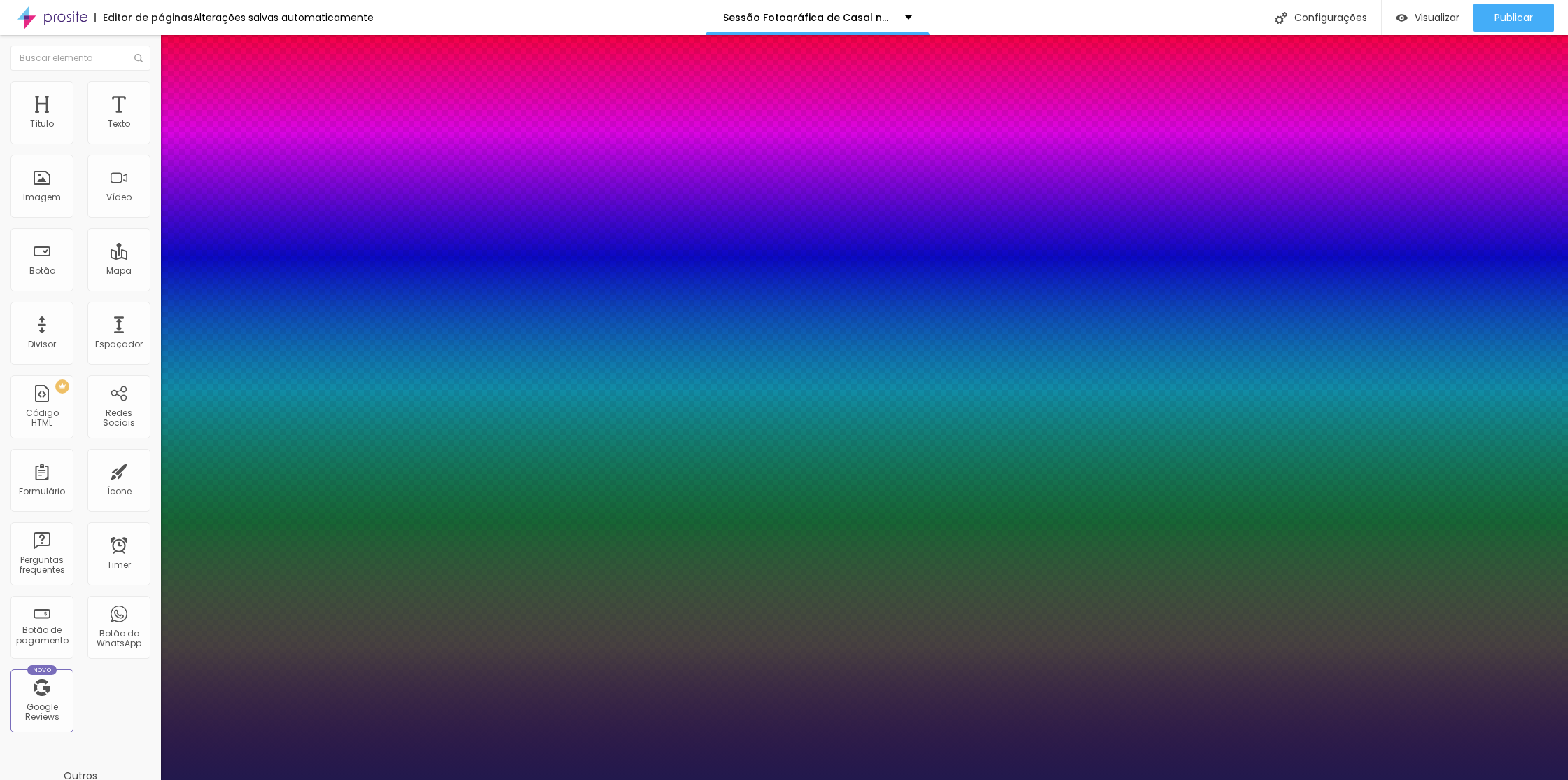
type input "1"
type input "0.5"
click at [668, 780] on div at bounding box center [784, 791] width 1568 height 0
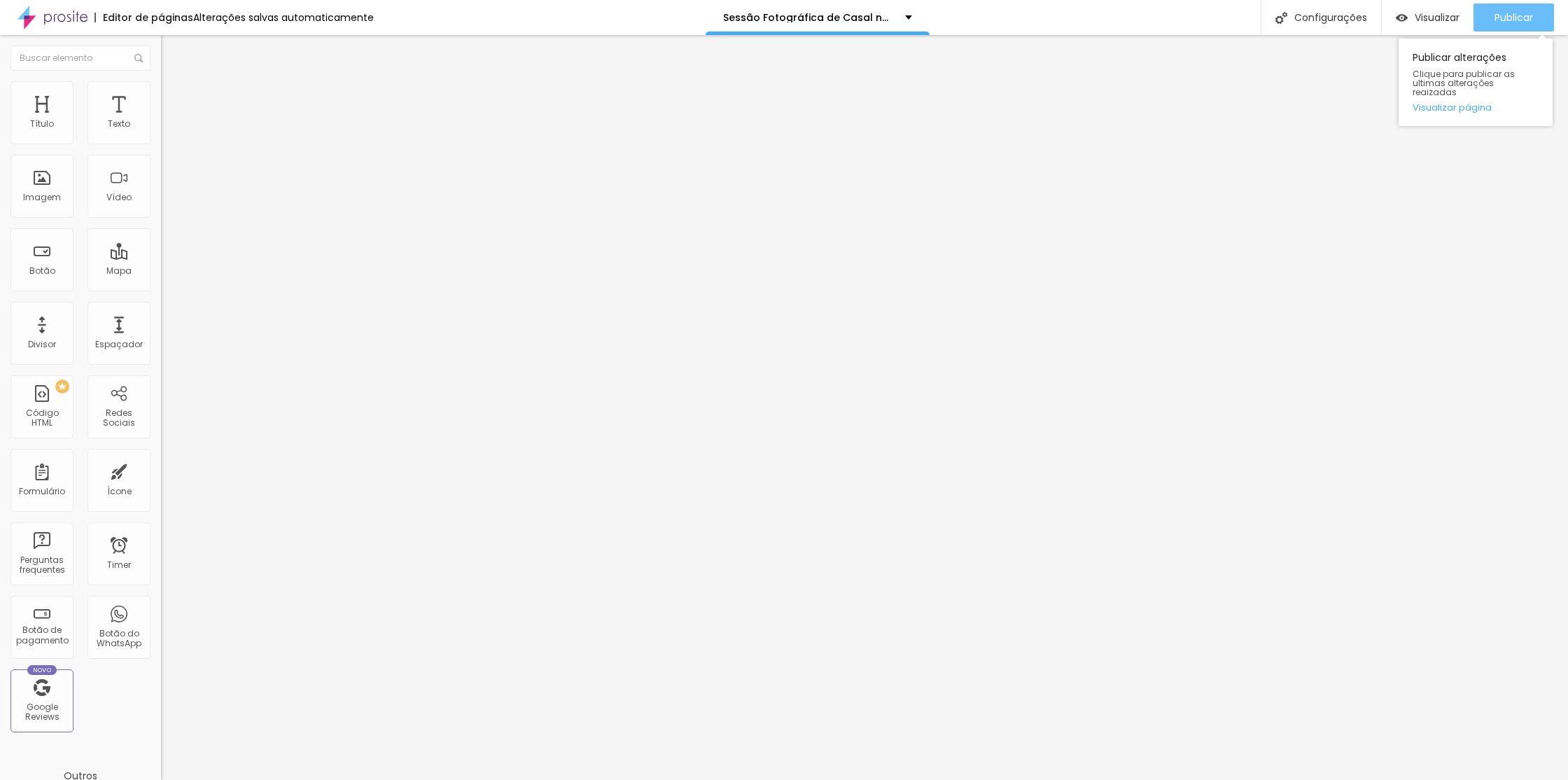
click at [1523, 8] on div "Publicar" at bounding box center [1514, 17] width 38 height 28
click at [161, 95] on li "Avançado" at bounding box center [241, 102] width 161 height 14
click at [161, 88] on ul "Conteúdo Estilo Avançado" at bounding box center [241, 88] width 161 height 42
click at [161, 66] on button "Editar Seção" at bounding box center [241, 51] width 161 height 32
click at [161, 95] on li "Avançado" at bounding box center [241, 102] width 161 height 14
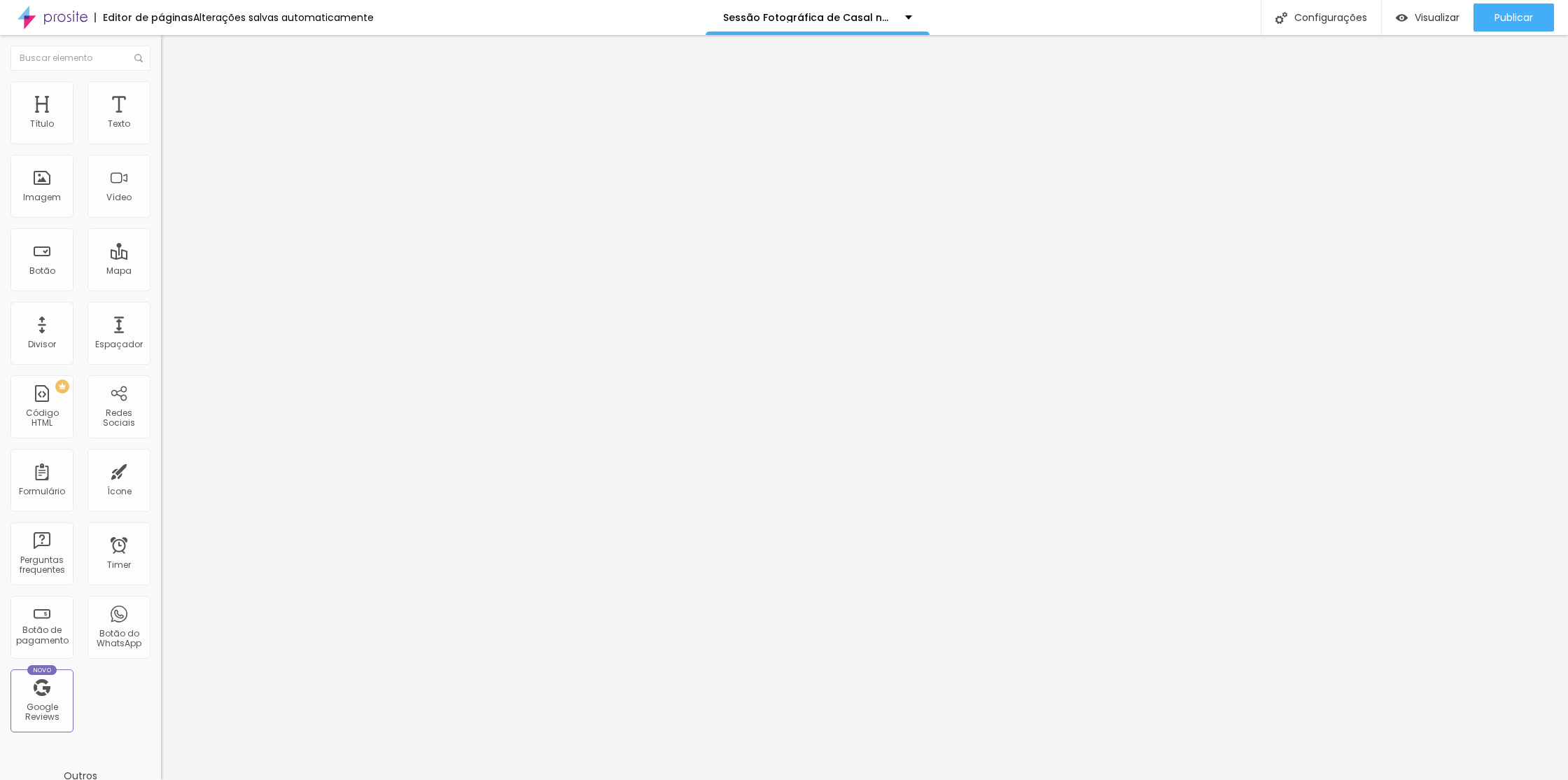
click at [161, 81] on img at bounding box center [167, 87] width 12 height 12
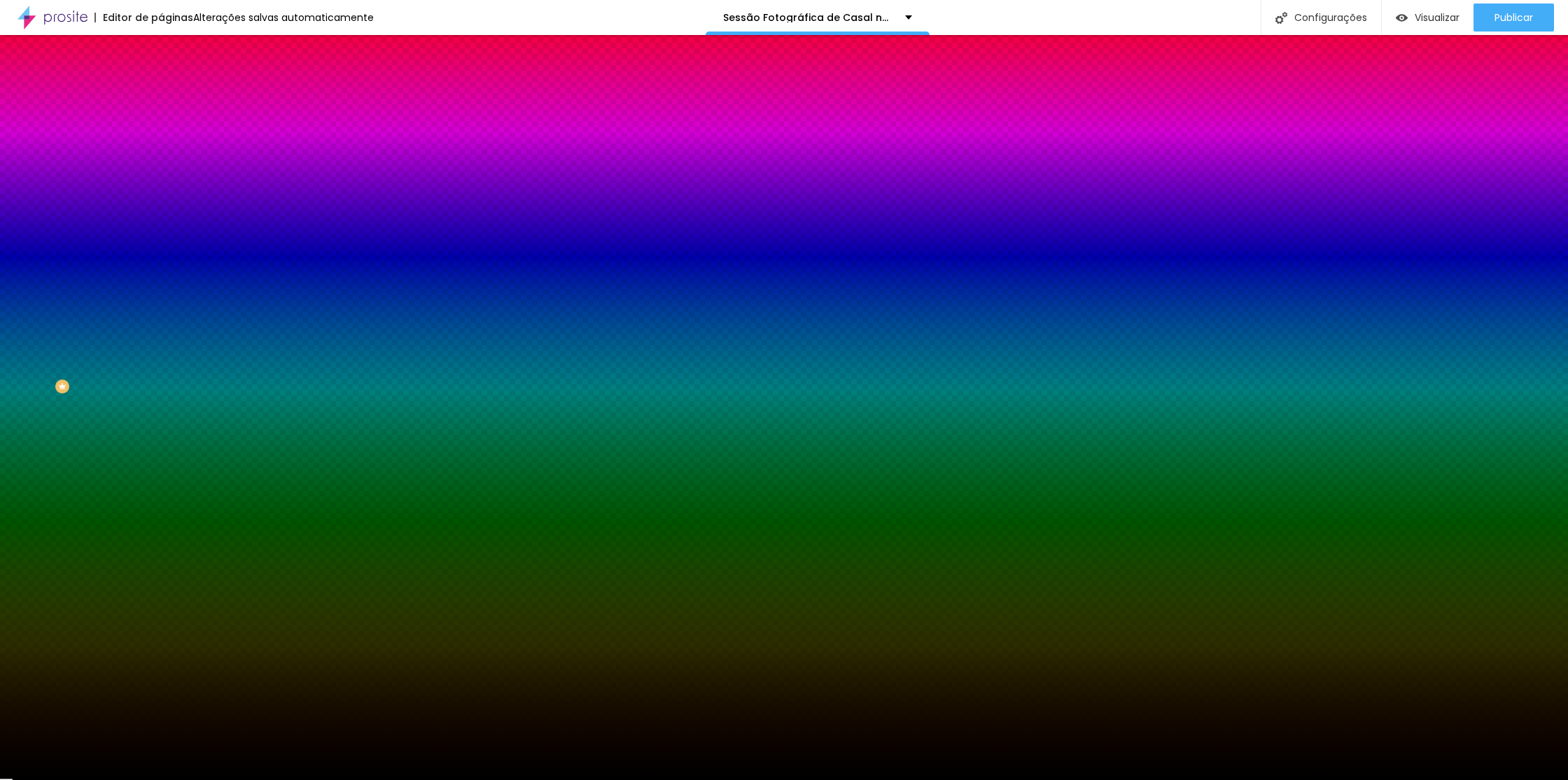
click at [161, 95] on li "Avançado" at bounding box center [241, 102] width 161 height 14
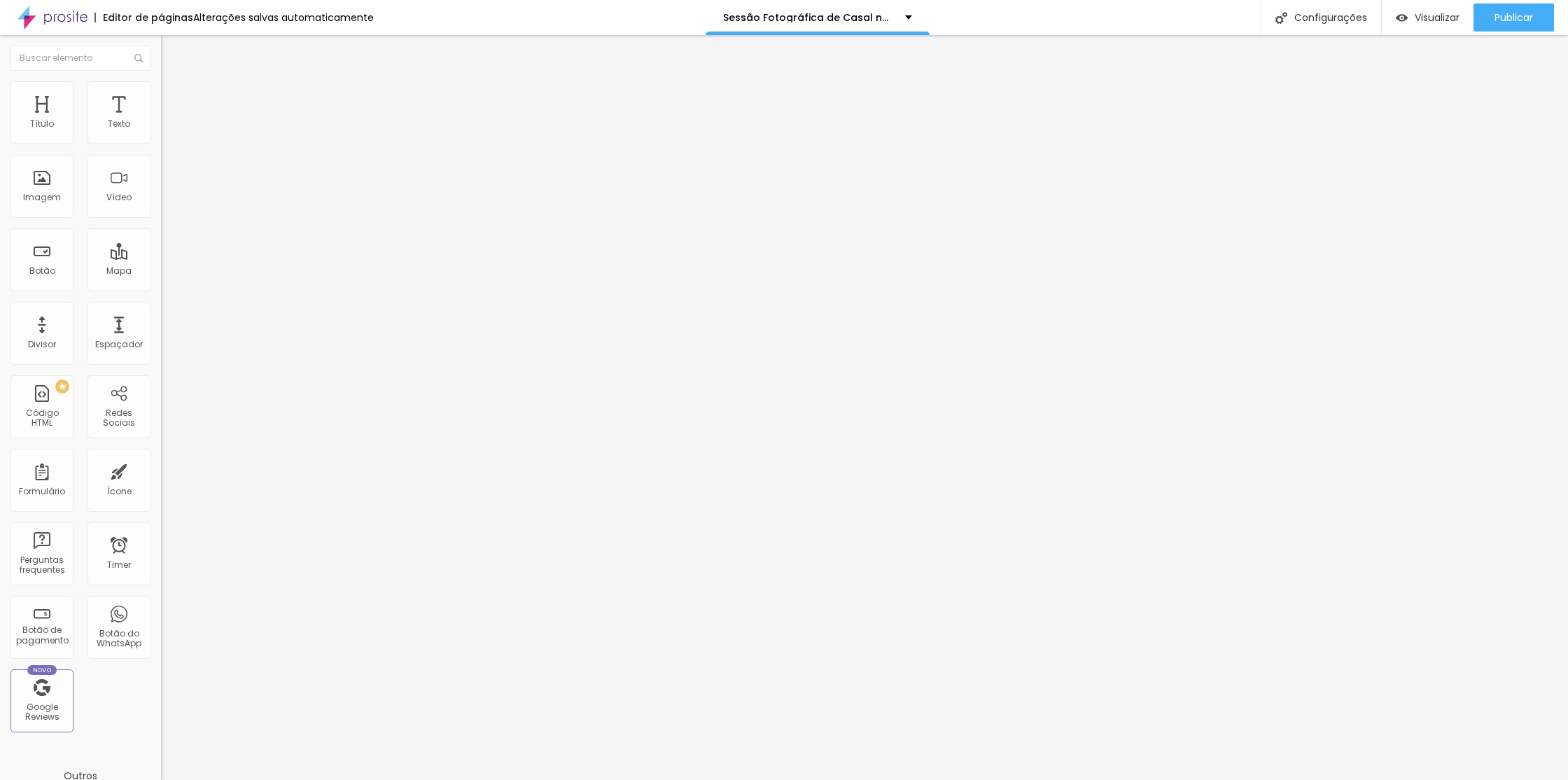
click at [161, 514] on input "text" at bounding box center [245, 521] width 168 height 14
click at [161, 554] on input "text" at bounding box center [245, 561] width 168 height 14
click at [161, 505] on div "ID Html" at bounding box center [241, 522] width 161 height 34
click at [161, 514] on input "text" at bounding box center [245, 521] width 168 height 14
type input "precos"
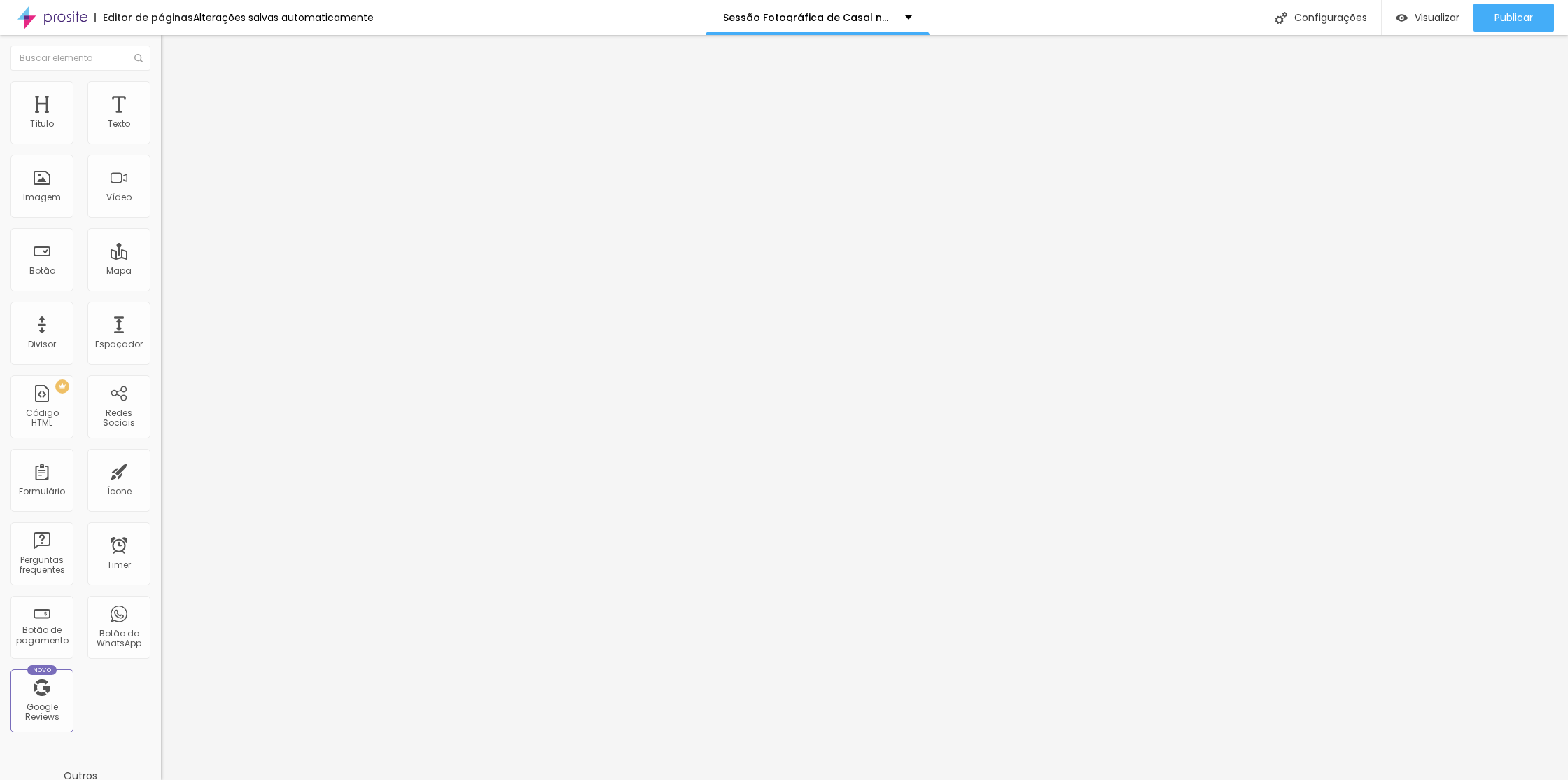
scroll to position [0, 0]
drag, startPoint x: 63, startPoint y: 160, endPoint x: 0, endPoint y: 153, distance: 63.4
click at [161, 153] on div "Texto Click me Alinhamento [GEOGRAPHIC_DATA] Link URL https:// Abrir em uma nov…" at bounding box center [241, 211] width 161 height 204
drag, startPoint x: 66, startPoint y: 295, endPoint x: 0, endPoint y: 289, distance: 66.3
click at [161, 289] on div "Texto Click me Alinhamento [GEOGRAPHIC_DATA] Link URL https:// Abrir em uma nov…" at bounding box center [241, 211] width 161 height 204
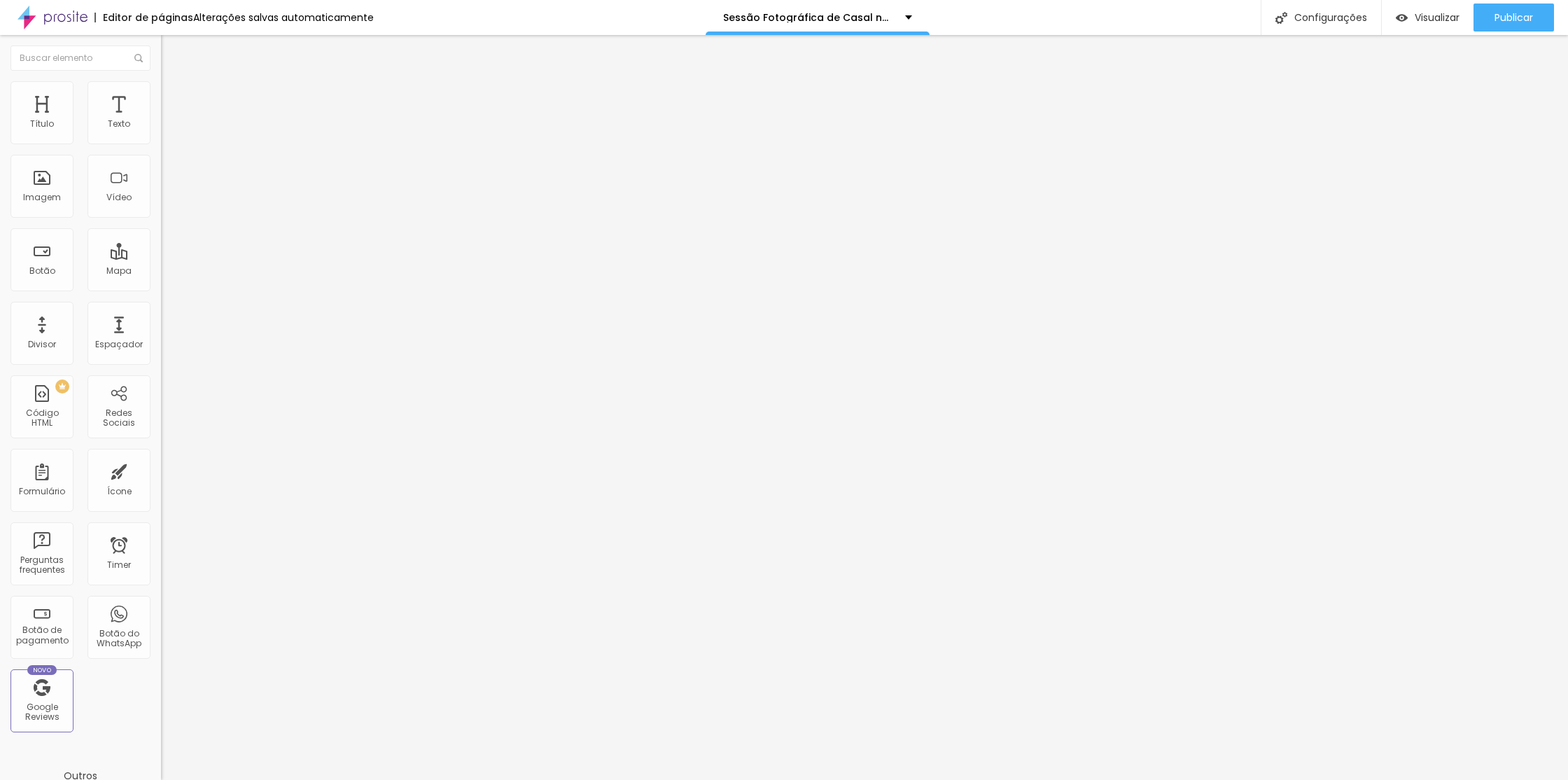
click at [161, 407] on div "Editar Botão Conteúdo Estilo Avançado Texto Click me Alinhamento [GEOGRAPHIC_DA…" at bounding box center [241, 407] width 161 height 745
drag, startPoint x: 76, startPoint y: 157, endPoint x: 0, endPoint y: 144, distance: 77.1
click at [161, 144] on div "Texto Click me Alinhamento [GEOGRAPHIC_DATA] Link URL Abrir em uma nova aba" at bounding box center [241, 211] width 161 height 204
type input "Ver Valores"
click at [161, 213] on span "Normal" at bounding box center [177, 215] width 31 height 12
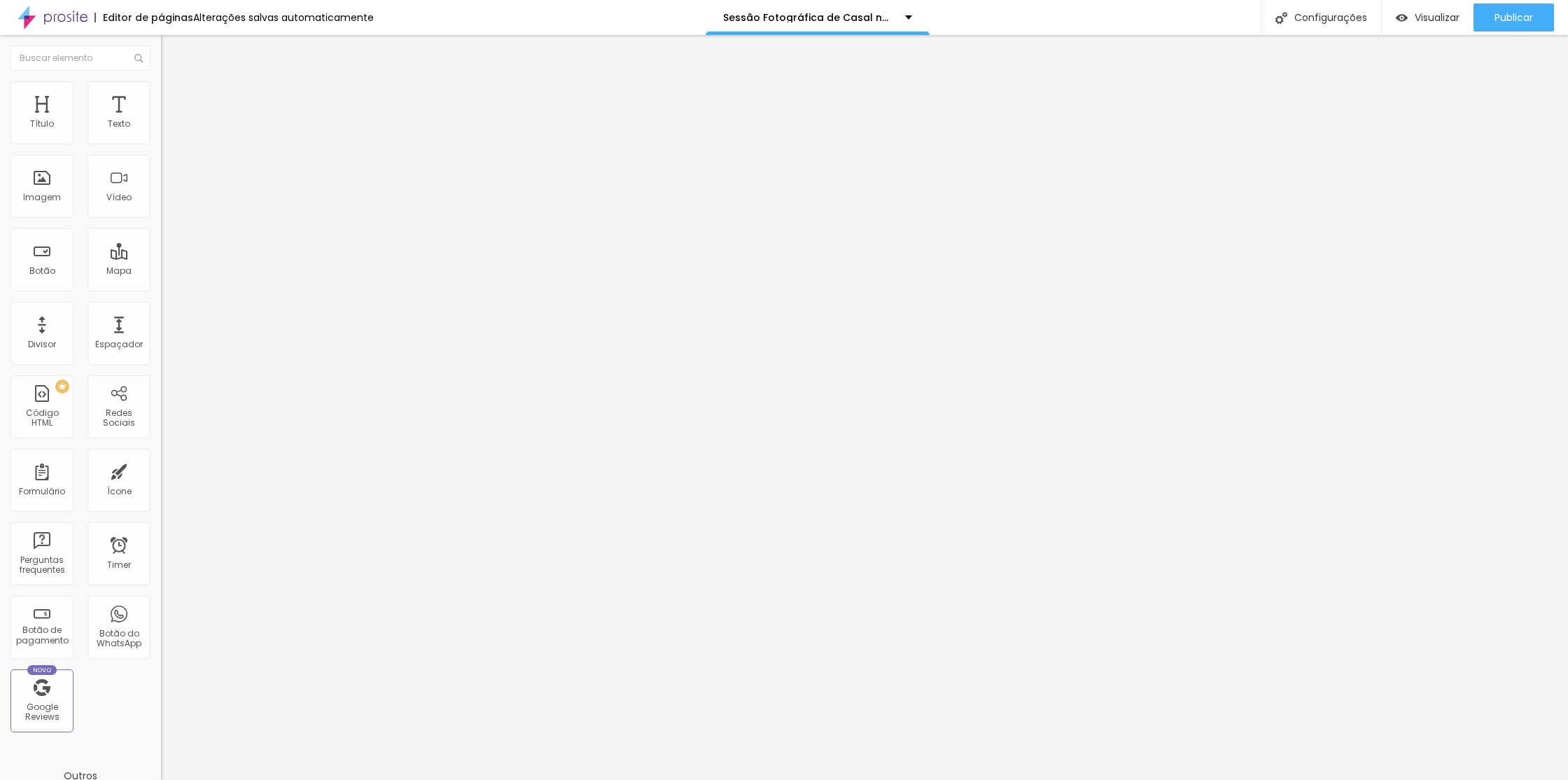
click at [161, 213] on span "Normal" at bounding box center [177, 215] width 31 height 12
click at [161, 86] on li "Estilo" at bounding box center [241, 88] width 161 height 14
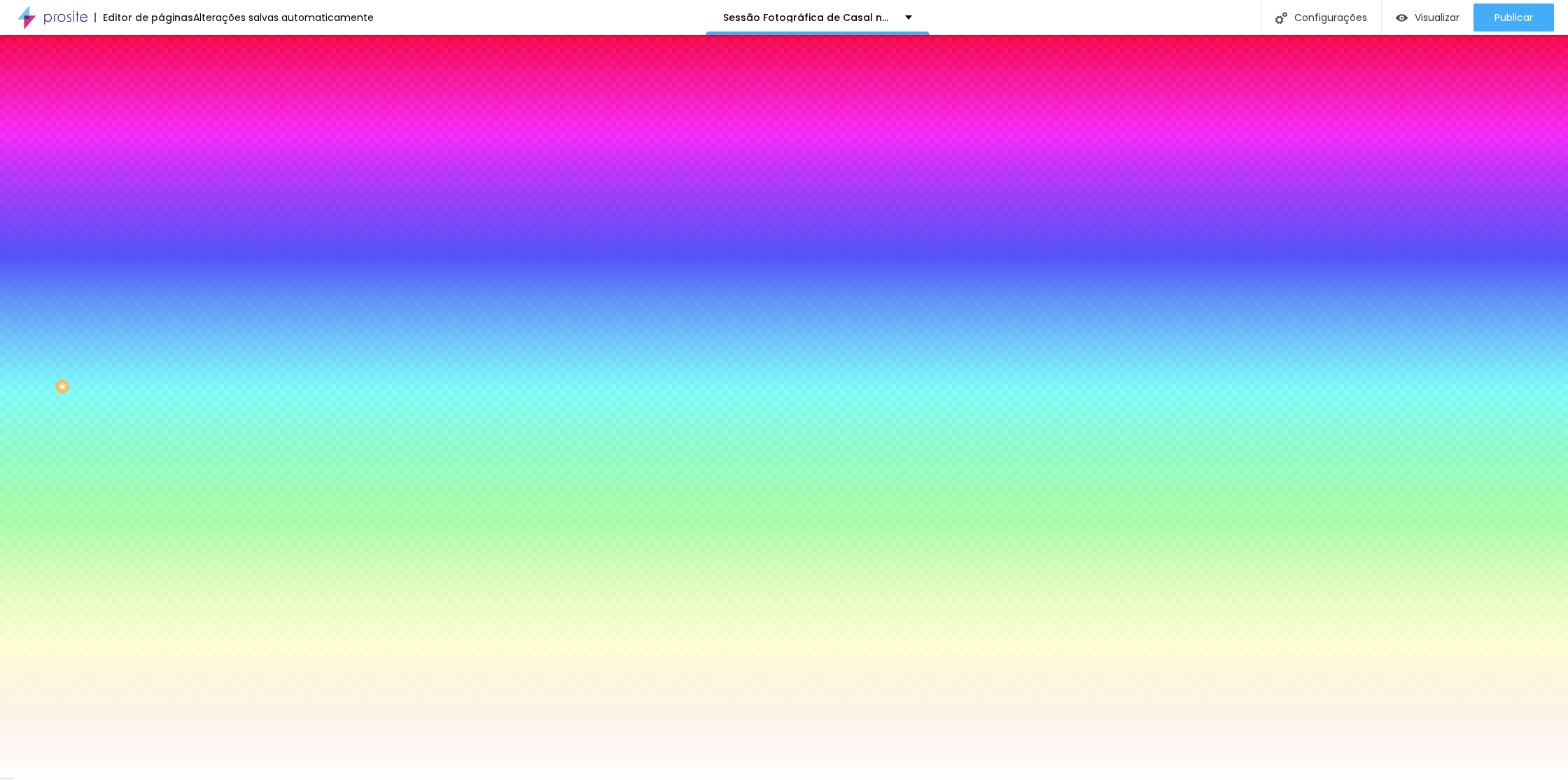
click at [161, 134] on div at bounding box center [241, 134] width 161 height 0
click at [161, 118] on div "Cor de fundo Voltar ao padrão #FFFFFF Tipografia Voltar ao padrão Borda Voltar …" at bounding box center [241, 338] width 161 height 458
click at [167, 174] on icon "button" at bounding box center [171, 178] width 9 height 9
type input "15"
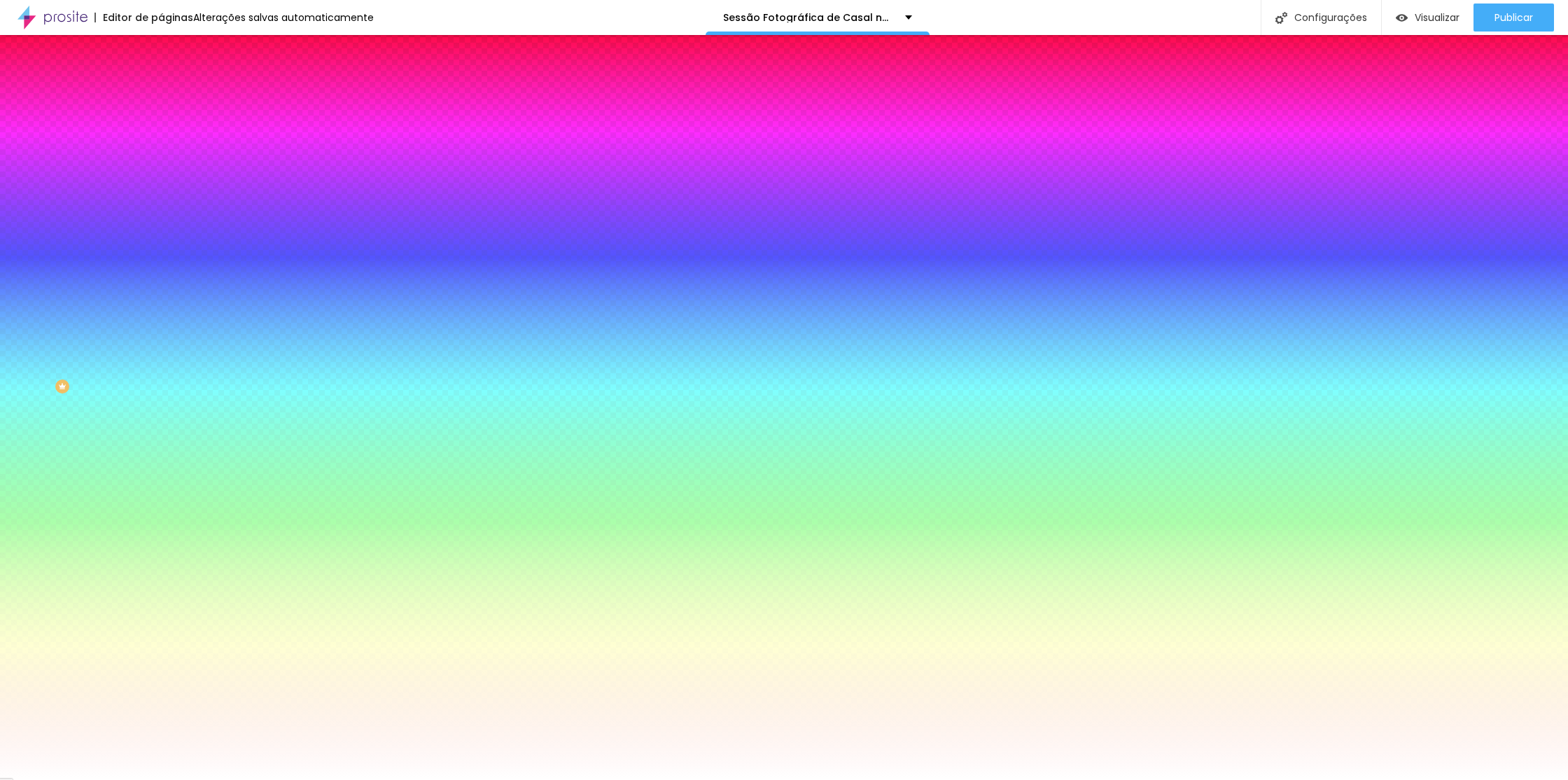
type input "15"
type input "14"
type input "13"
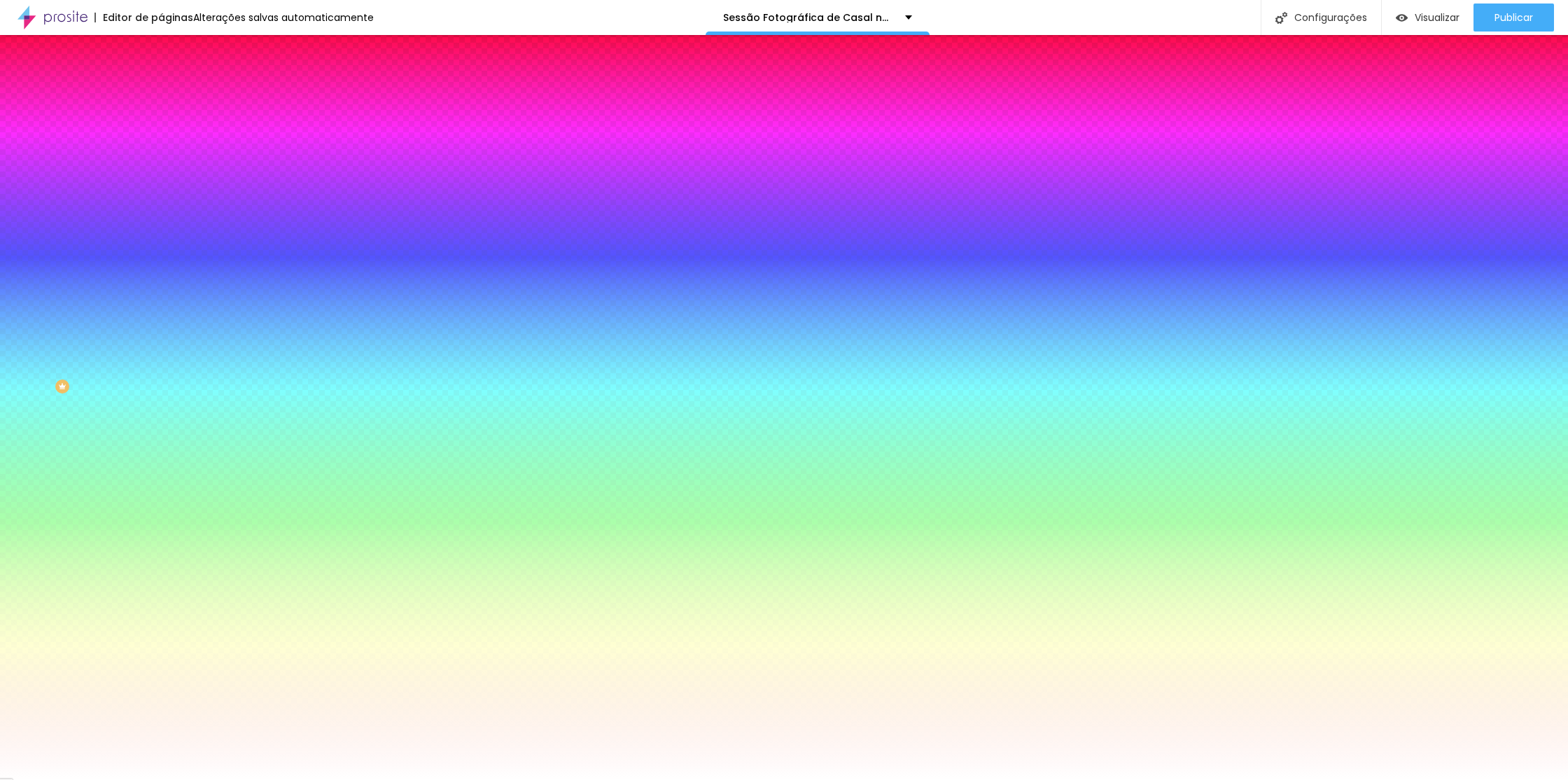
type input "12"
drag, startPoint x: 207, startPoint y: 271, endPoint x: 195, endPoint y: 269, distance: 12.2
type input "12"
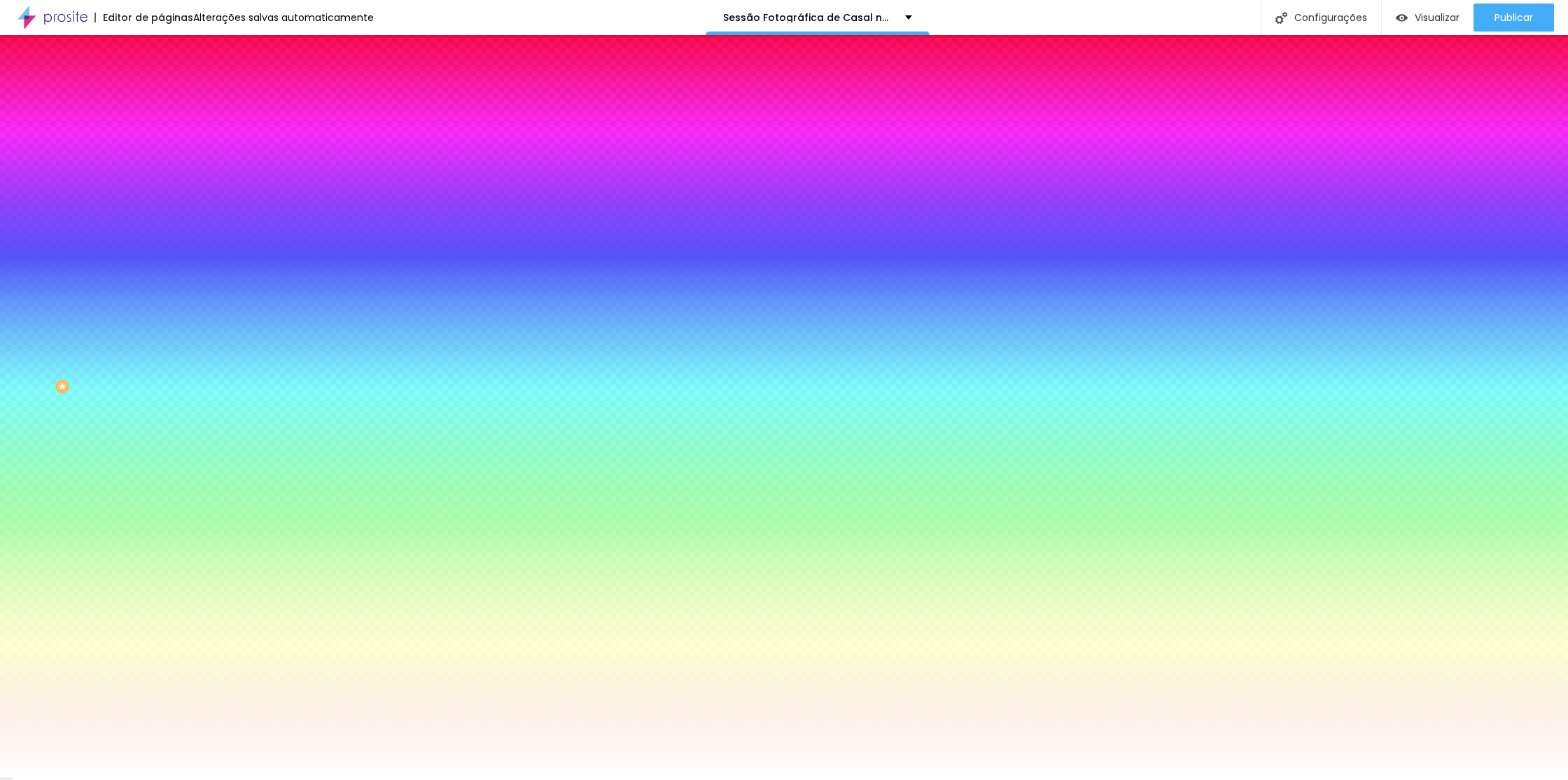
drag, startPoint x: 90, startPoint y: 387, endPoint x: 89, endPoint y: 360, distance: 27.0
click at [90, 780] on div at bounding box center [784, 791] width 1568 height 0
drag, startPoint x: 99, startPoint y: 303, endPoint x: 102, endPoint y: 290, distance: 13.3
click at [161, 477] on div at bounding box center [241, 477] width 161 height 0
type input "#FFFFFF"
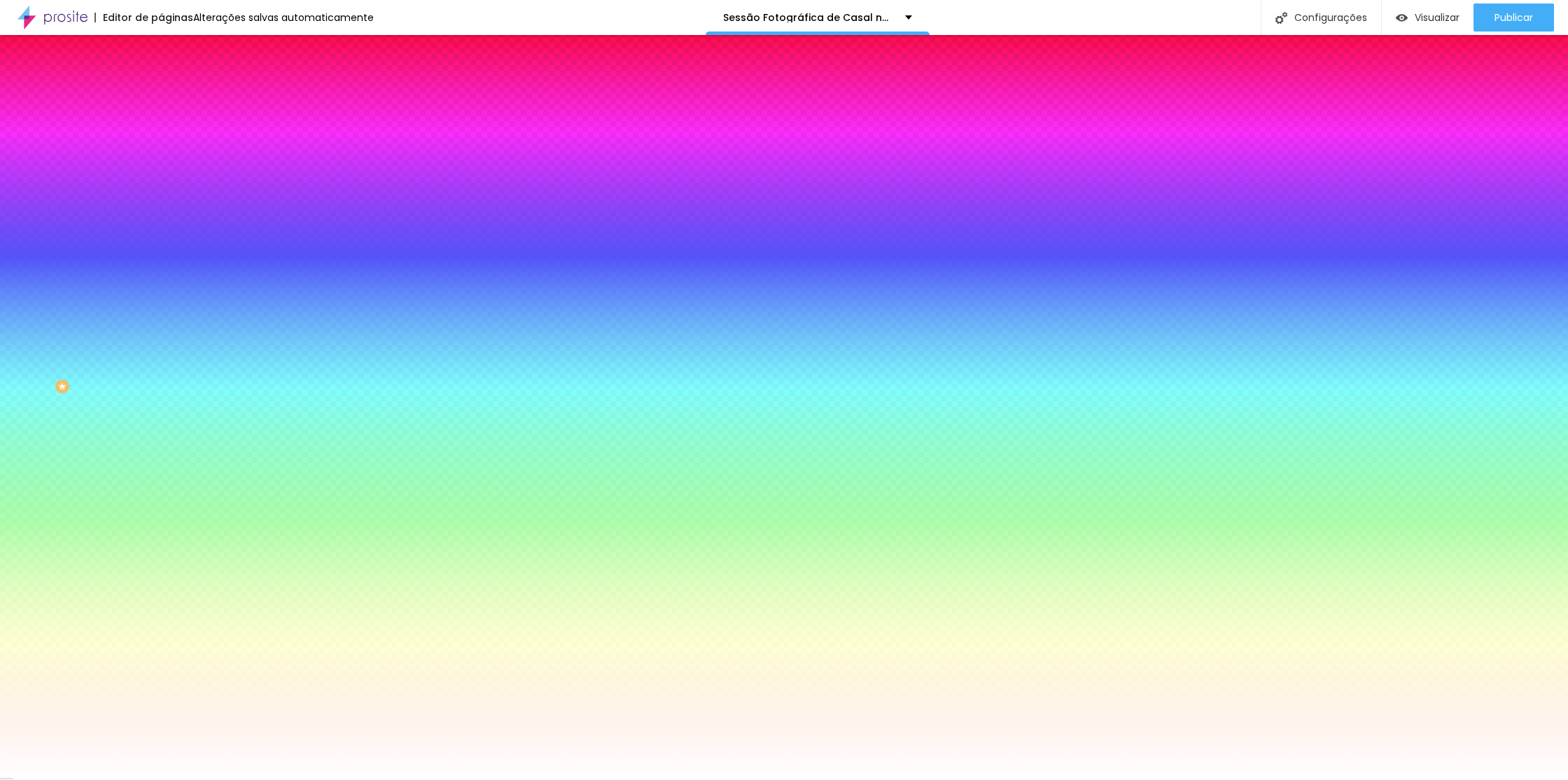
drag, startPoint x: 48, startPoint y: 350, endPoint x: 0, endPoint y: 270, distance: 93.3
click at [161, 271] on div "Cor de fundo Voltar ao padrão #FFFFFF Tipografia Voltar ao padrão Borda Voltar …" at bounding box center [241, 338] width 161 height 458
click at [161, 400] on div "Cor de fundo Voltar ao padrão #FFFFFF Tipografia Voltar ao padrão Borda Voltar …" at bounding box center [241, 338] width 161 height 458
click at [161, 134] on div at bounding box center [241, 134] width 161 height 0
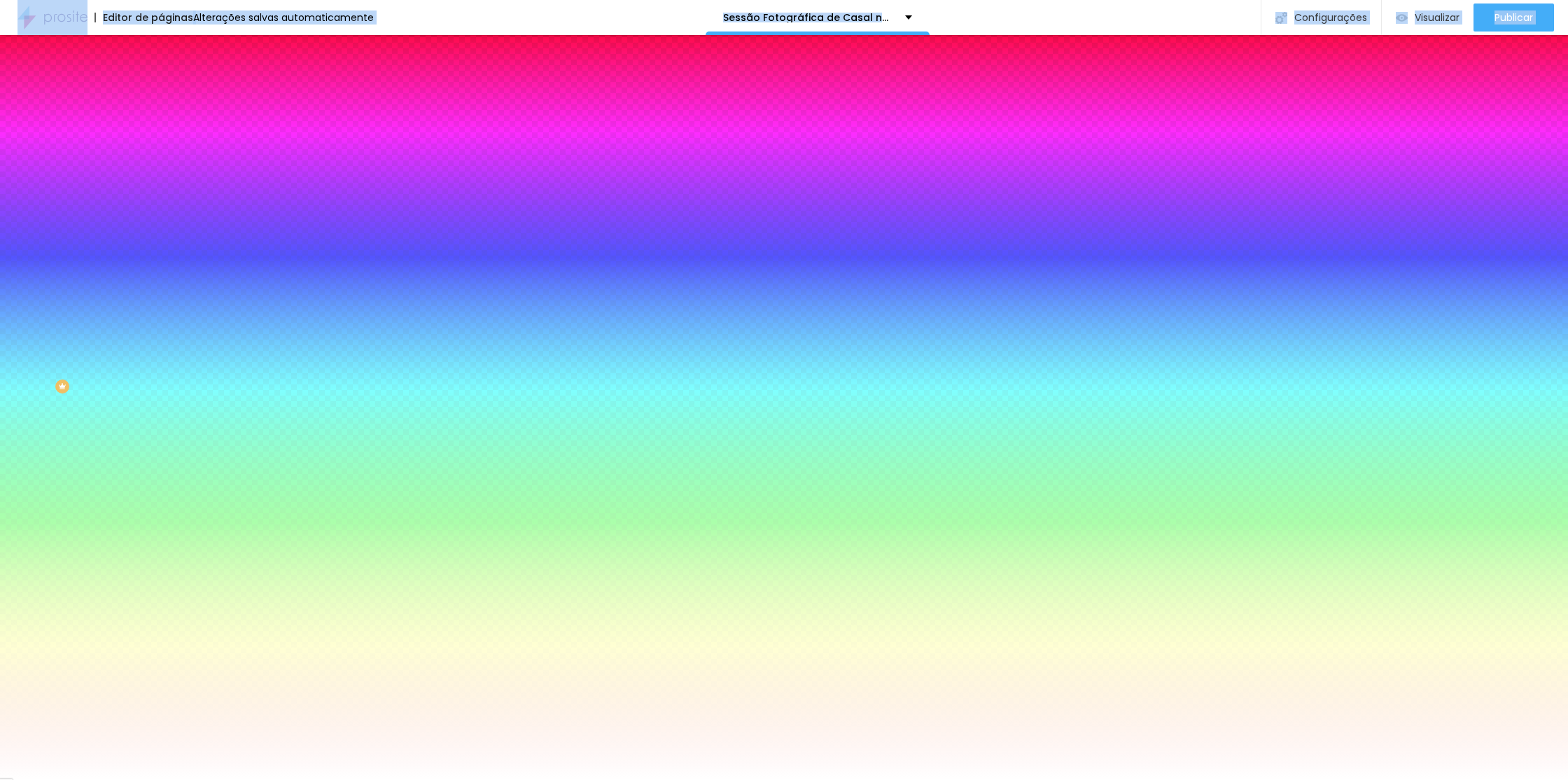
drag, startPoint x: 135, startPoint y: 261, endPoint x: 87, endPoint y: -8, distance: 273.2
click at [87, 0] on html "Editor de páginas Alterações salvas automaticamente Sessão Fotográfica de Casal…" at bounding box center [784, 390] width 1568 height 780
click at [161, 213] on button "button" at bounding box center [170, 218] width 19 height 15
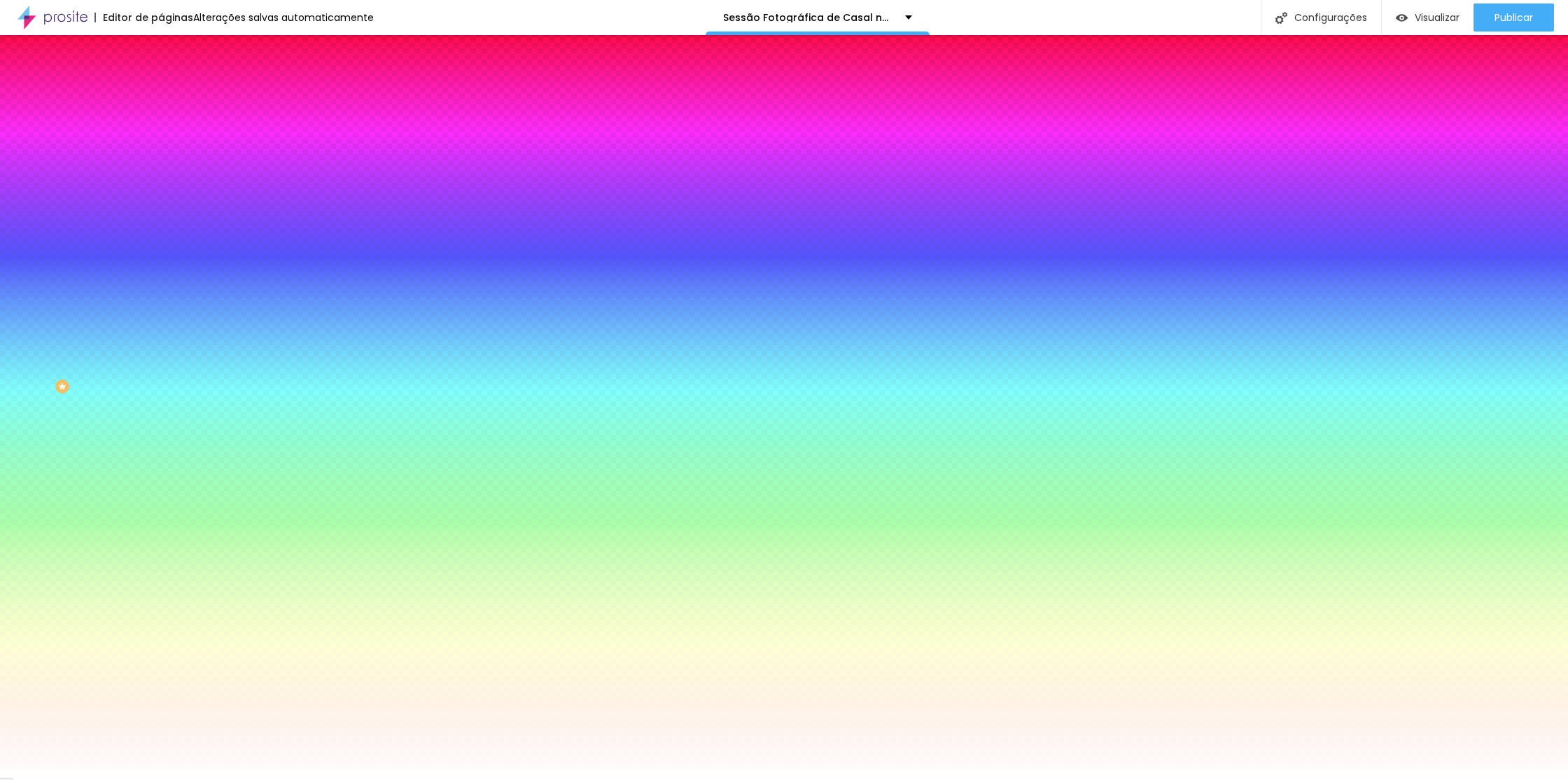
type input "0.1"
type input "0"
type input "0.1"
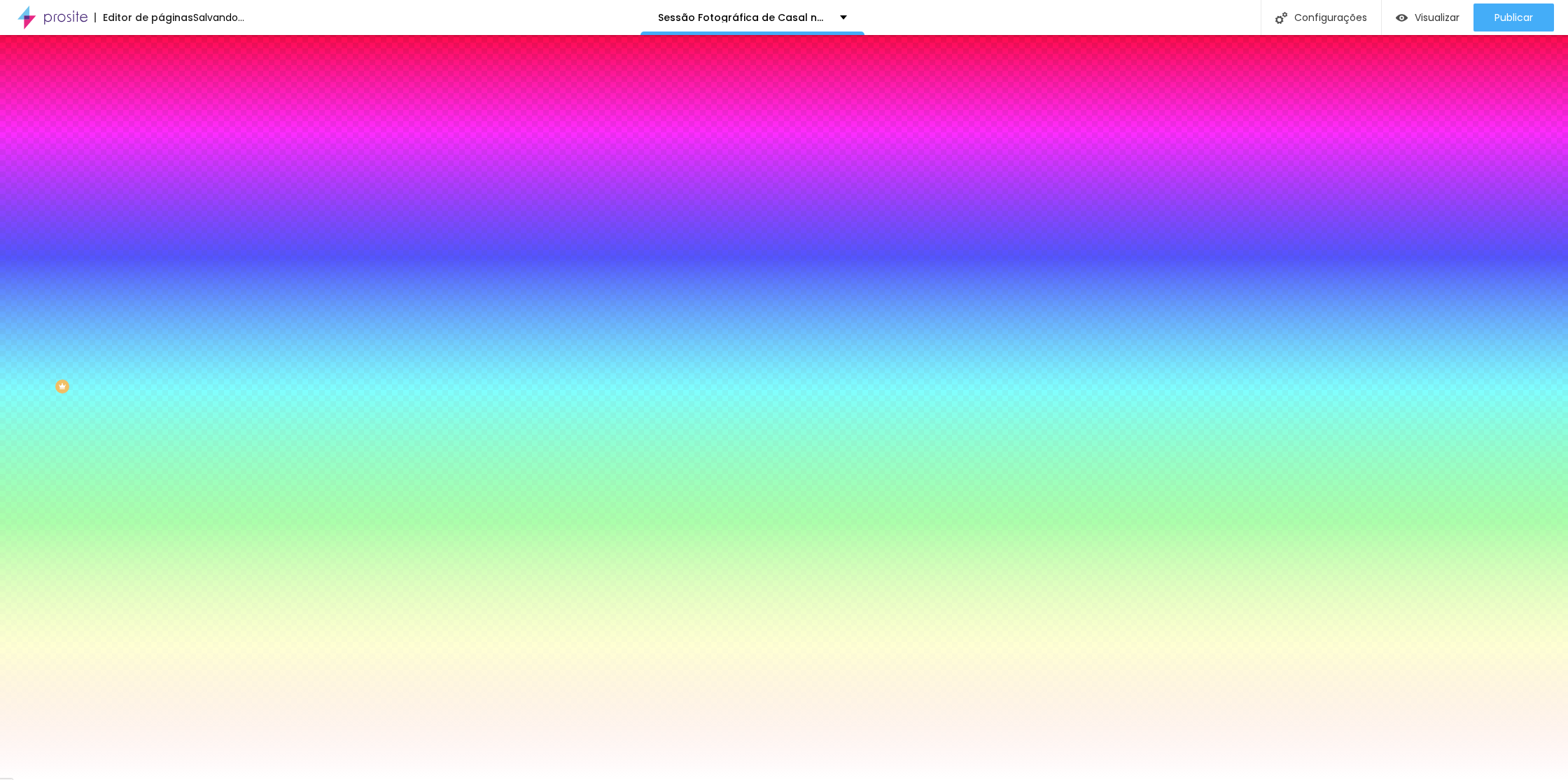
type input "0"
type input "#9C5151"
type input "0"
type input "#9E5353"
type input "0"
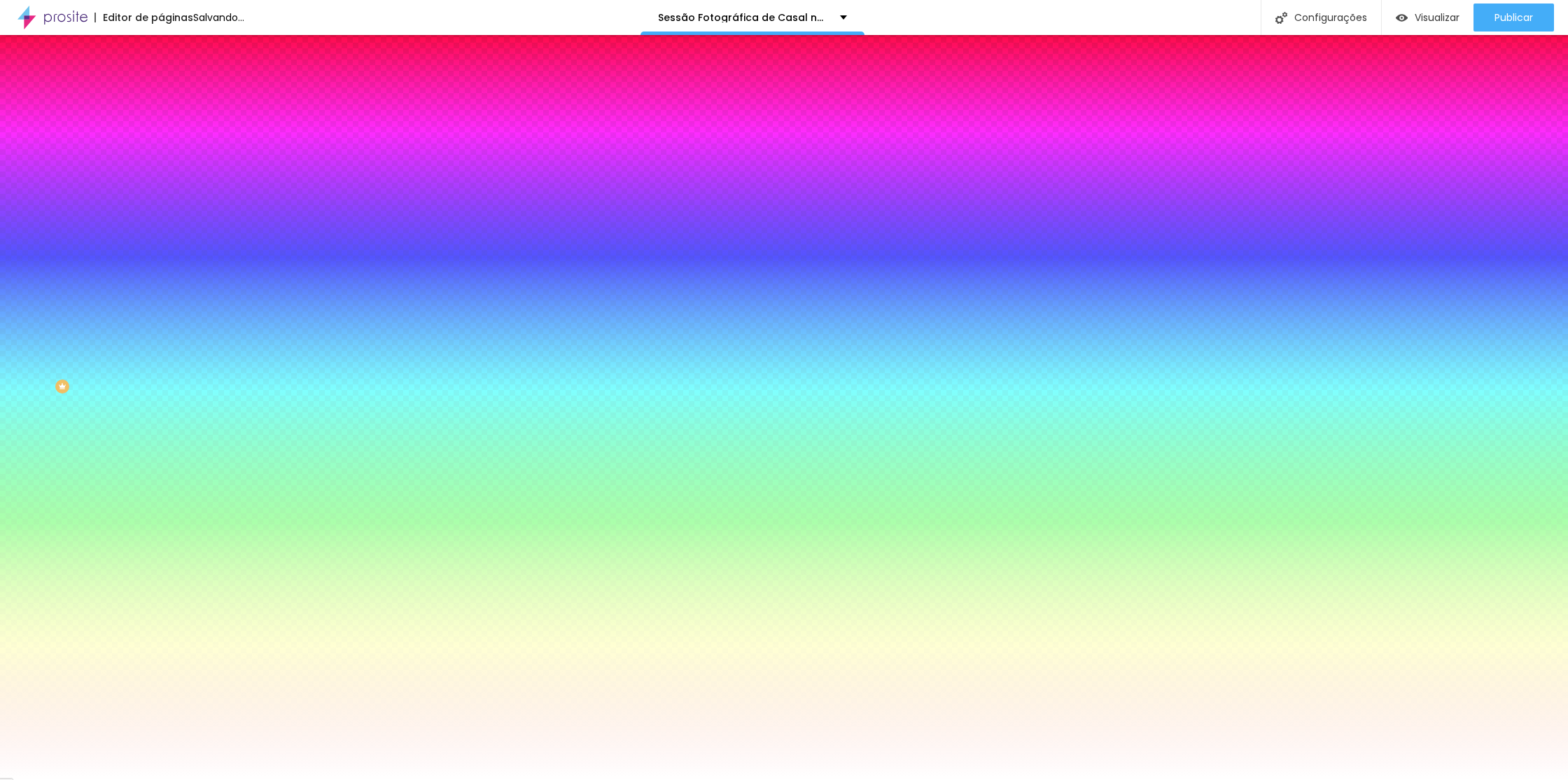
type input "#FFFFFF"
drag, startPoint x: 183, startPoint y: 340, endPoint x: 76, endPoint y: 252, distance: 138.5
click at [76, 252] on body "Editor de páginas Salvando... Sessão Fotográfica de Casal no [GEOGRAPHIC_DATA] …" at bounding box center [784, 390] width 1568 height 780
type input "0"
click at [353, 780] on div at bounding box center [784, 791] width 1568 height 0
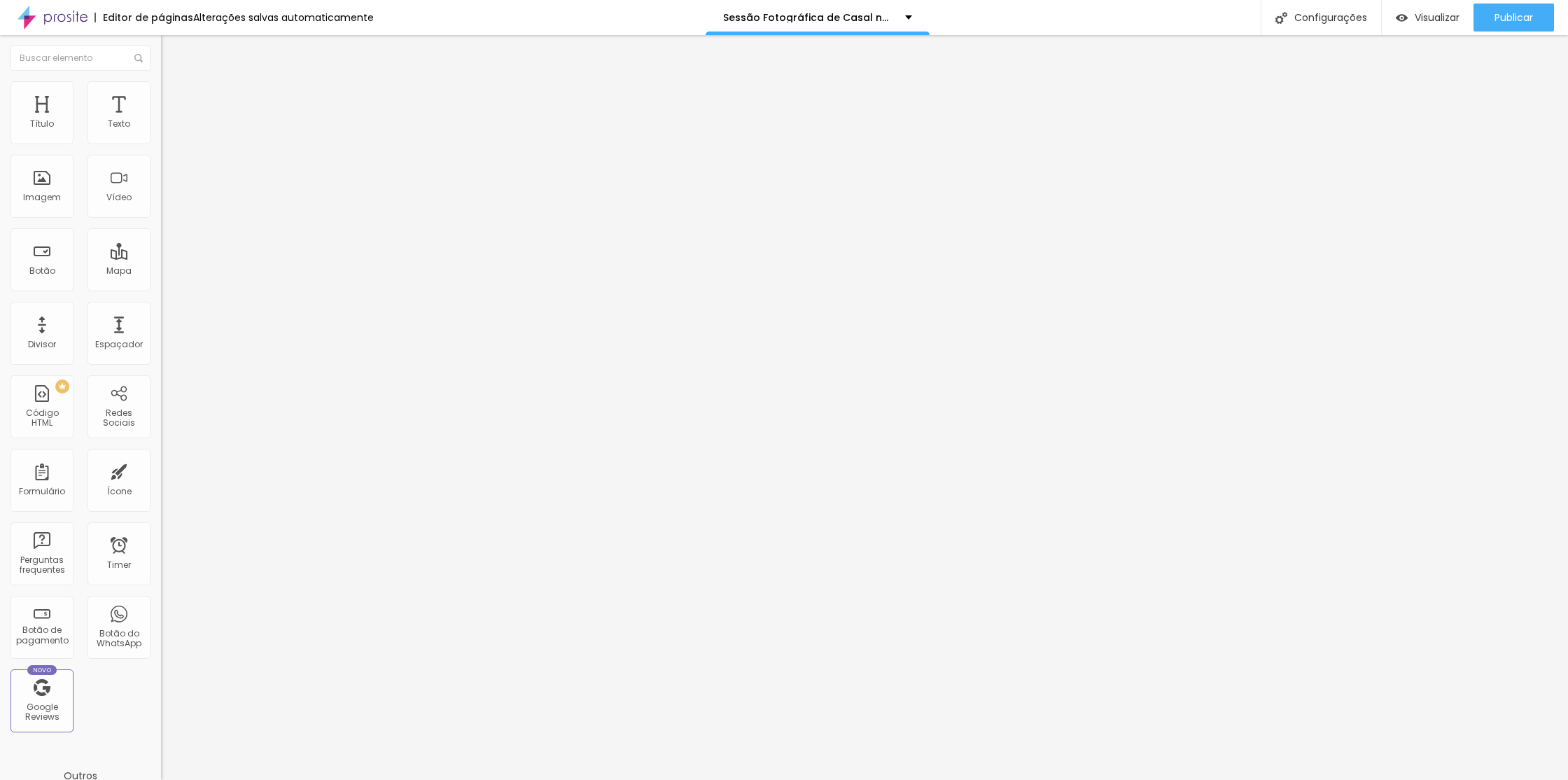
click at [161, 91] on li "Estilo" at bounding box center [241, 88] width 161 height 14
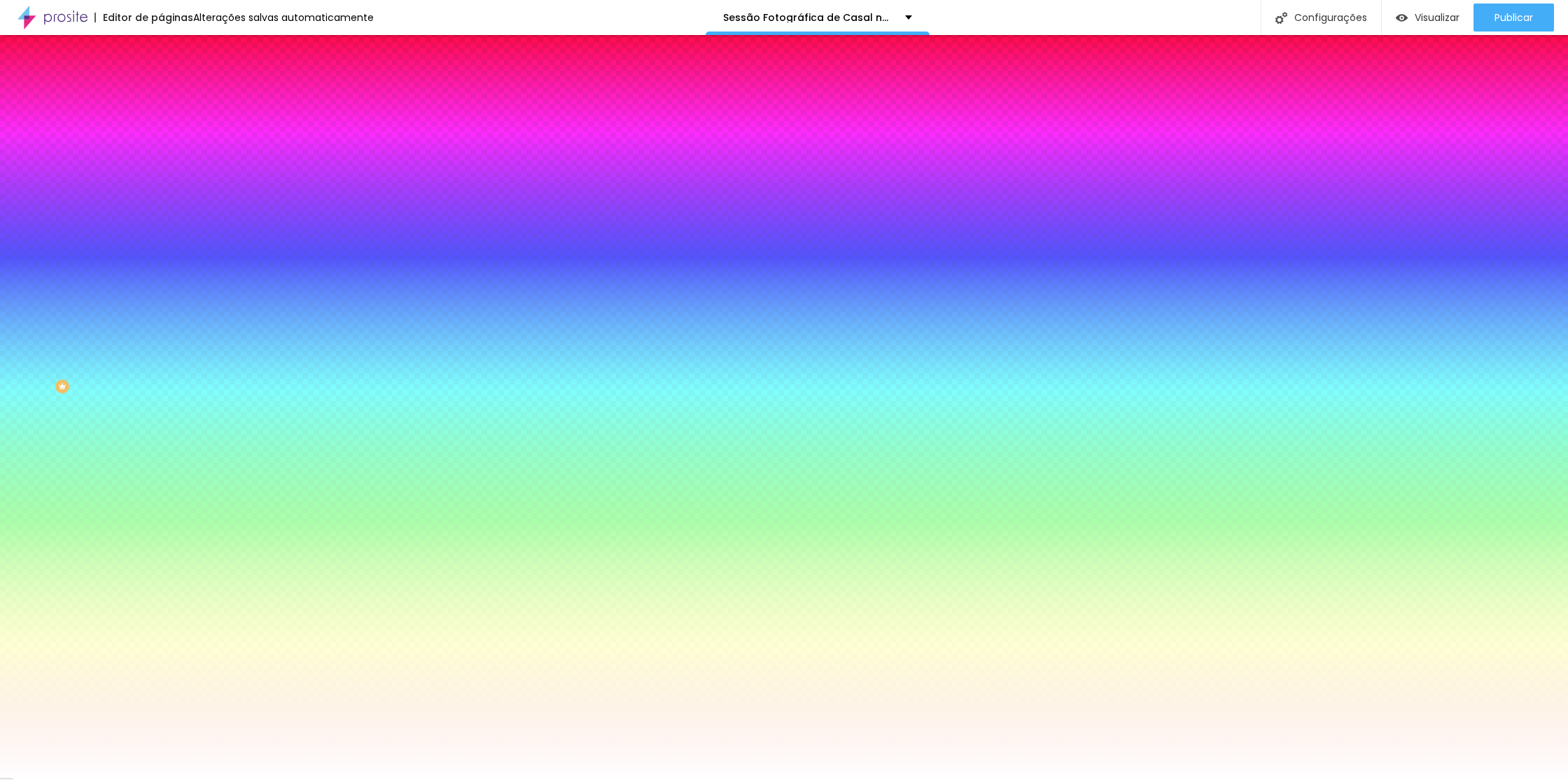
click at [161, 95] on img at bounding box center [167, 101] width 12 height 12
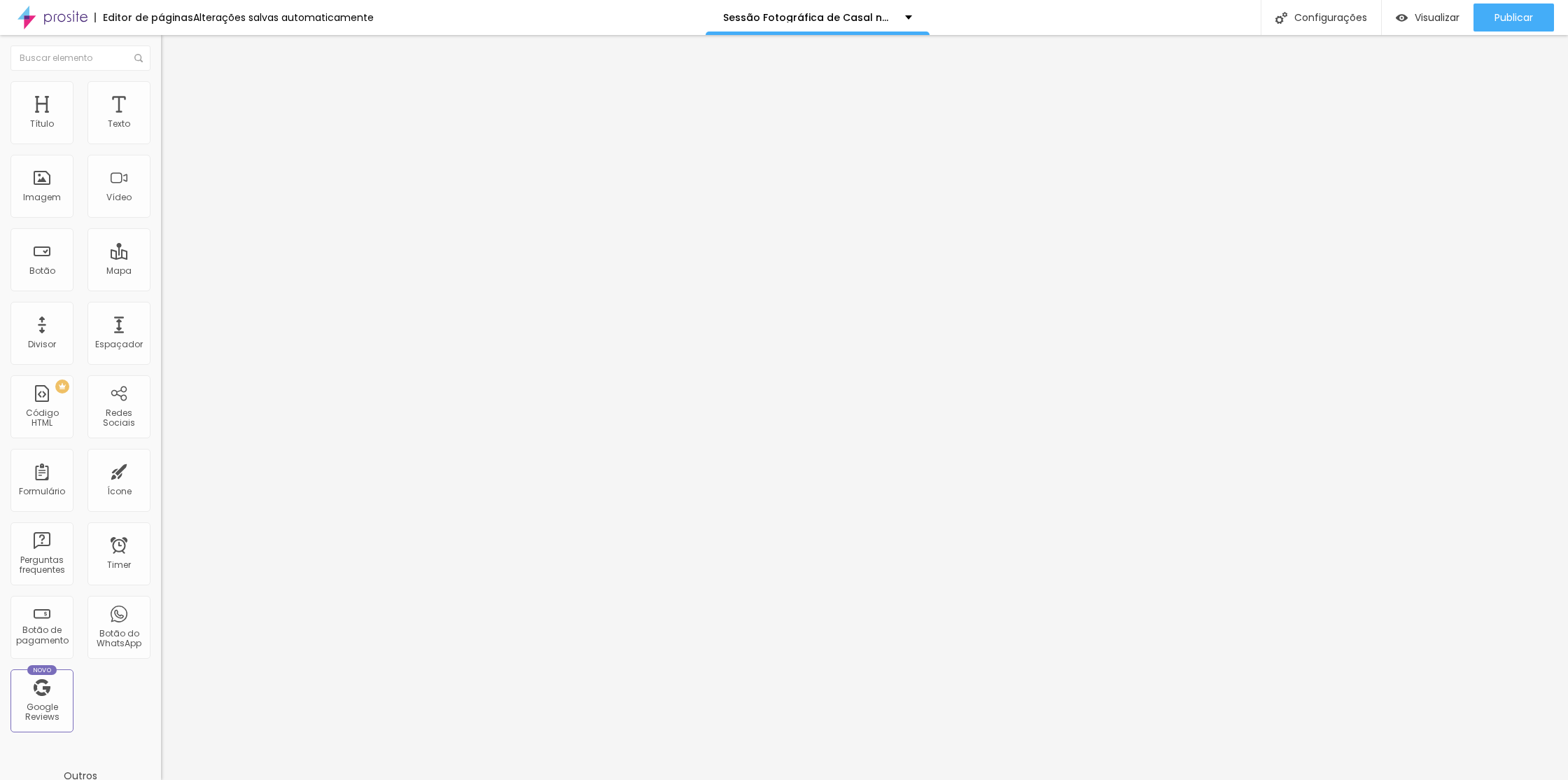
click at [161, 81] on img at bounding box center [167, 87] width 12 height 12
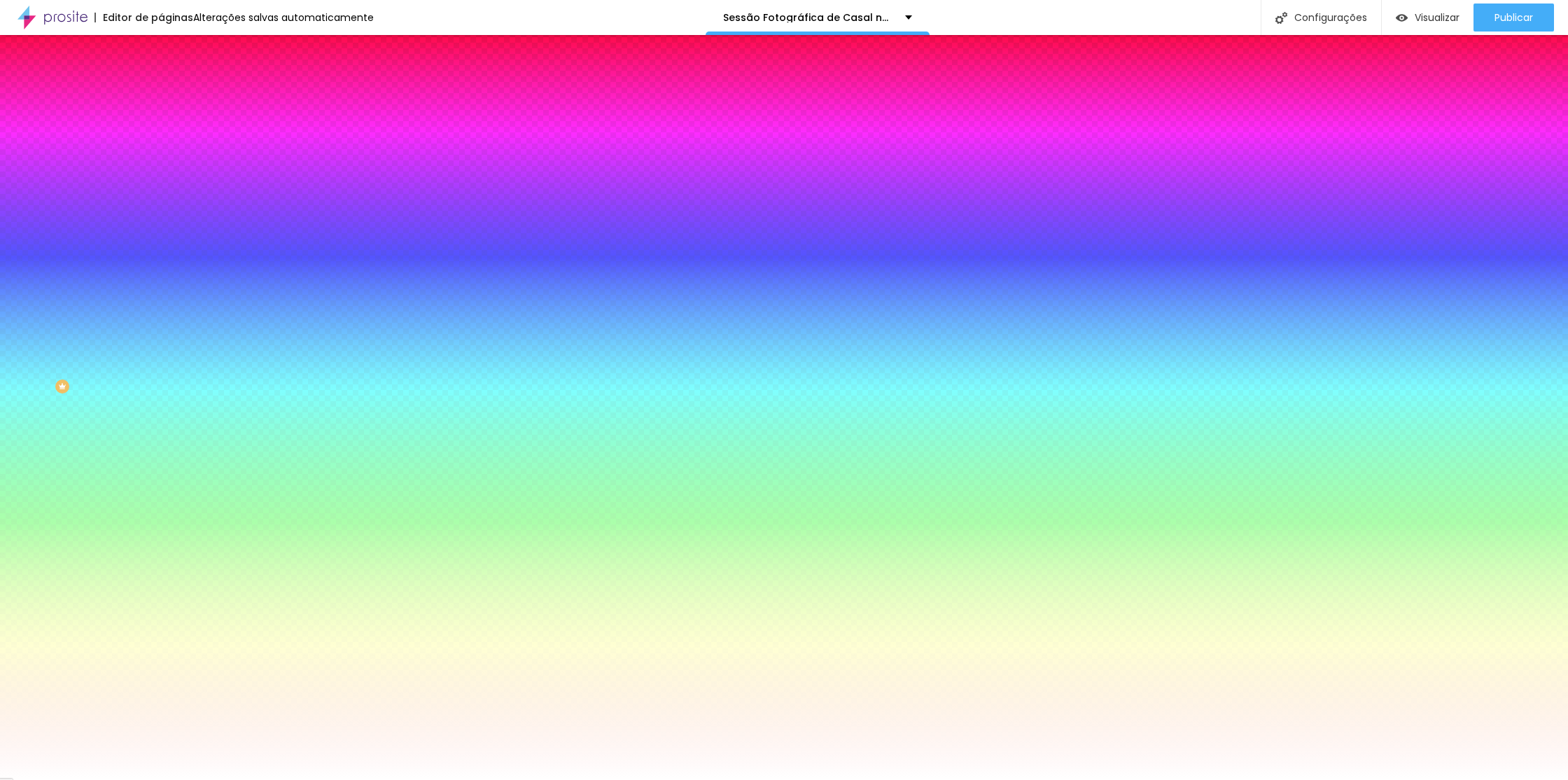
click at [161, 81] on li "Conteúdo" at bounding box center [241, 74] width 161 height 14
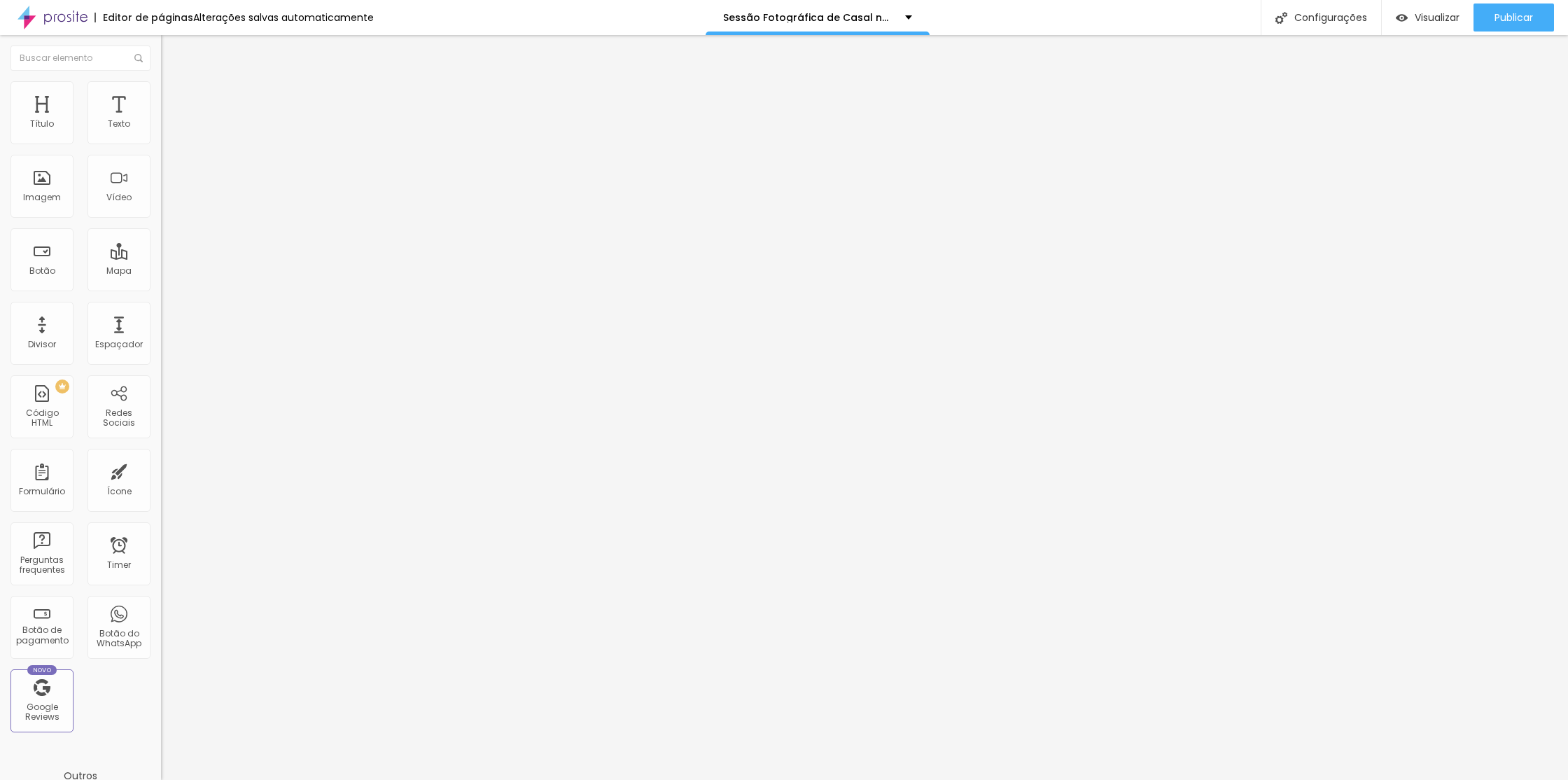
click at [161, 289] on input "text" at bounding box center [245, 282] width 168 height 14
type input "#precos"
click at [1507, 21] on span "Publicar" at bounding box center [1514, 17] width 38 height 11
click at [1420, 12] on span "Visualizar" at bounding box center [1424, 17] width 45 height 11
click at [161, 63] on button "Editar Coluna" at bounding box center [241, 51] width 161 height 32
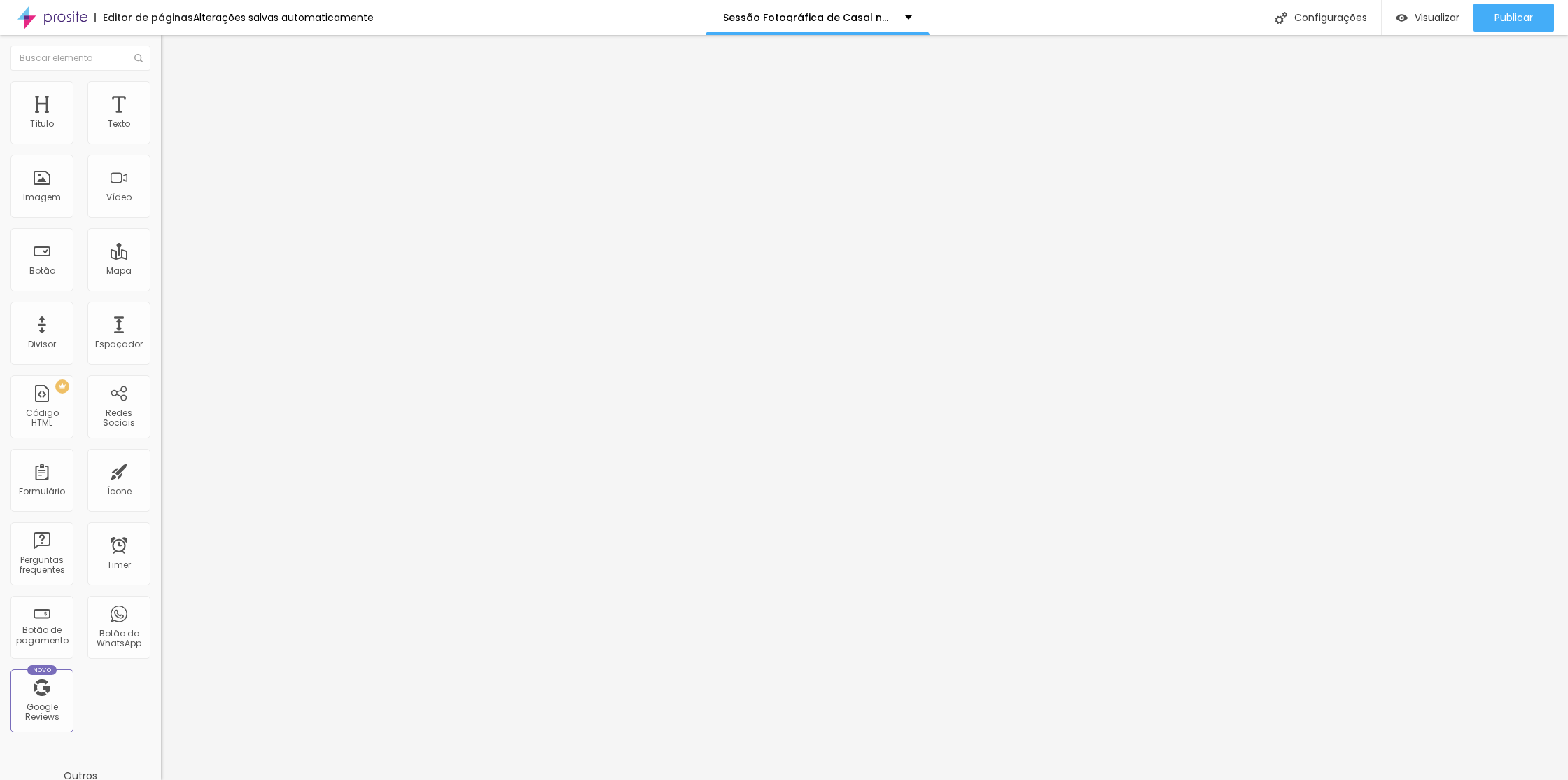
drag, startPoint x: 60, startPoint y: 87, endPoint x: 72, endPoint y: 88, distance: 12.0
click at [161, 87] on ul "Conteúdo Estilo Avançado" at bounding box center [241, 88] width 161 height 42
click at [161, 88] on img at bounding box center [167, 87] width 12 height 12
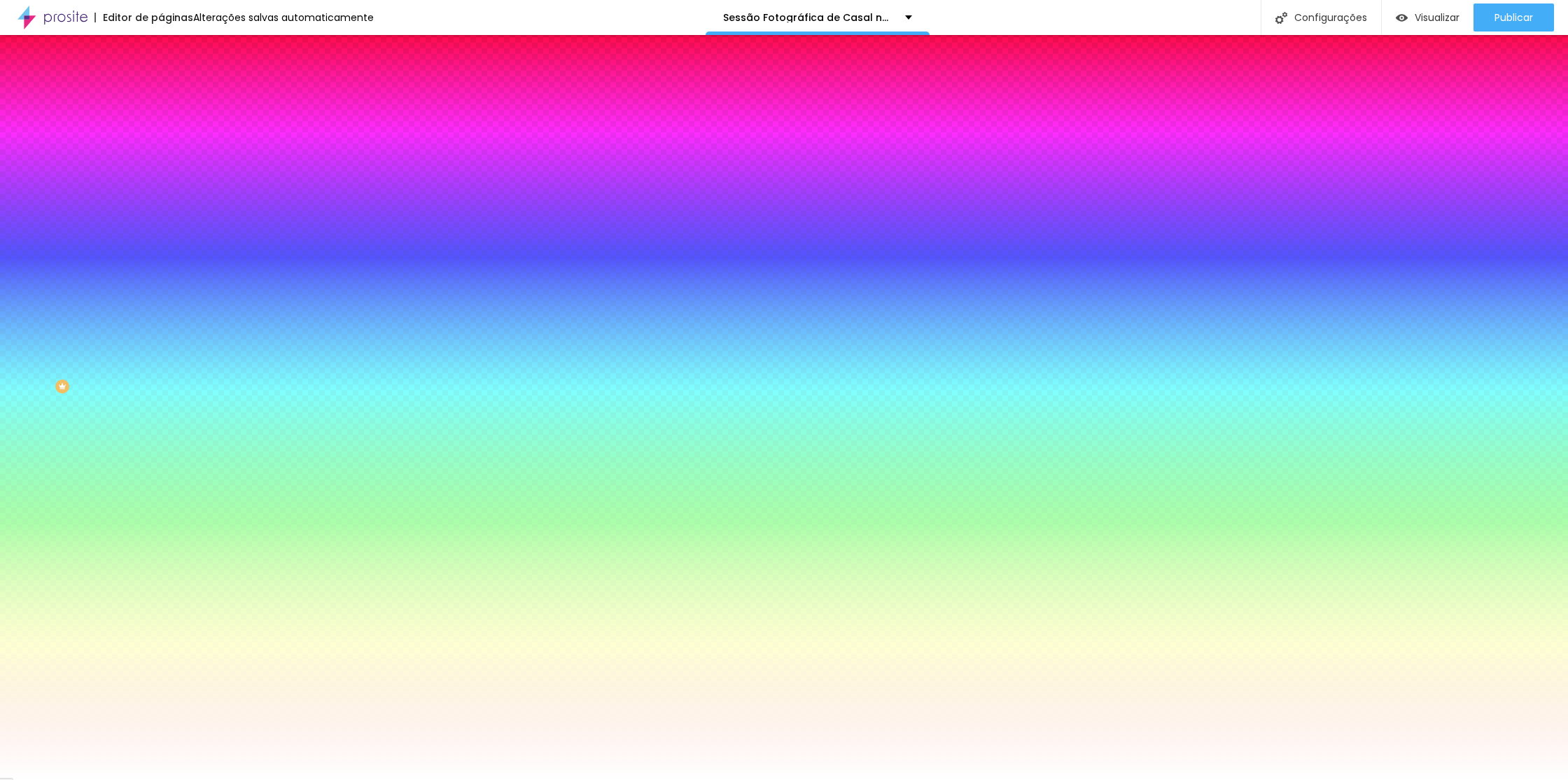
click at [161, 95] on li "Avançado" at bounding box center [241, 102] width 161 height 14
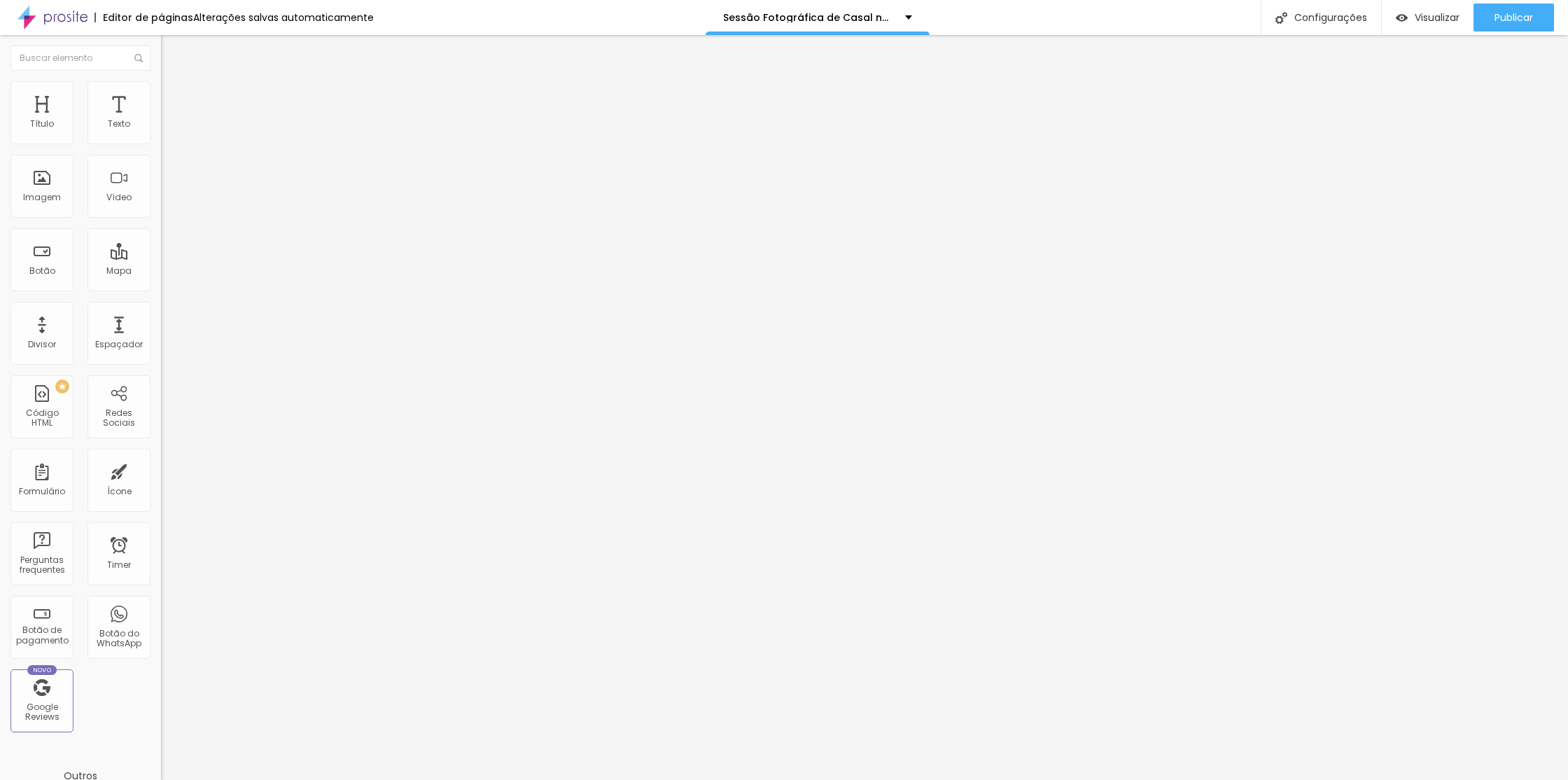
drag, startPoint x: 85, startPoint y: 85, endPoint x: 114, endPoint y: 93, distance: 30.1
click at [161, 85] on img at bounding box center [167, 87] width 12 height 12
click at [174, 99] on span "Avançado" at bounding box center [197, 105] width 46 height 12
click at [161, 90] on img at bounding box center [167, 87] width 12 height 12
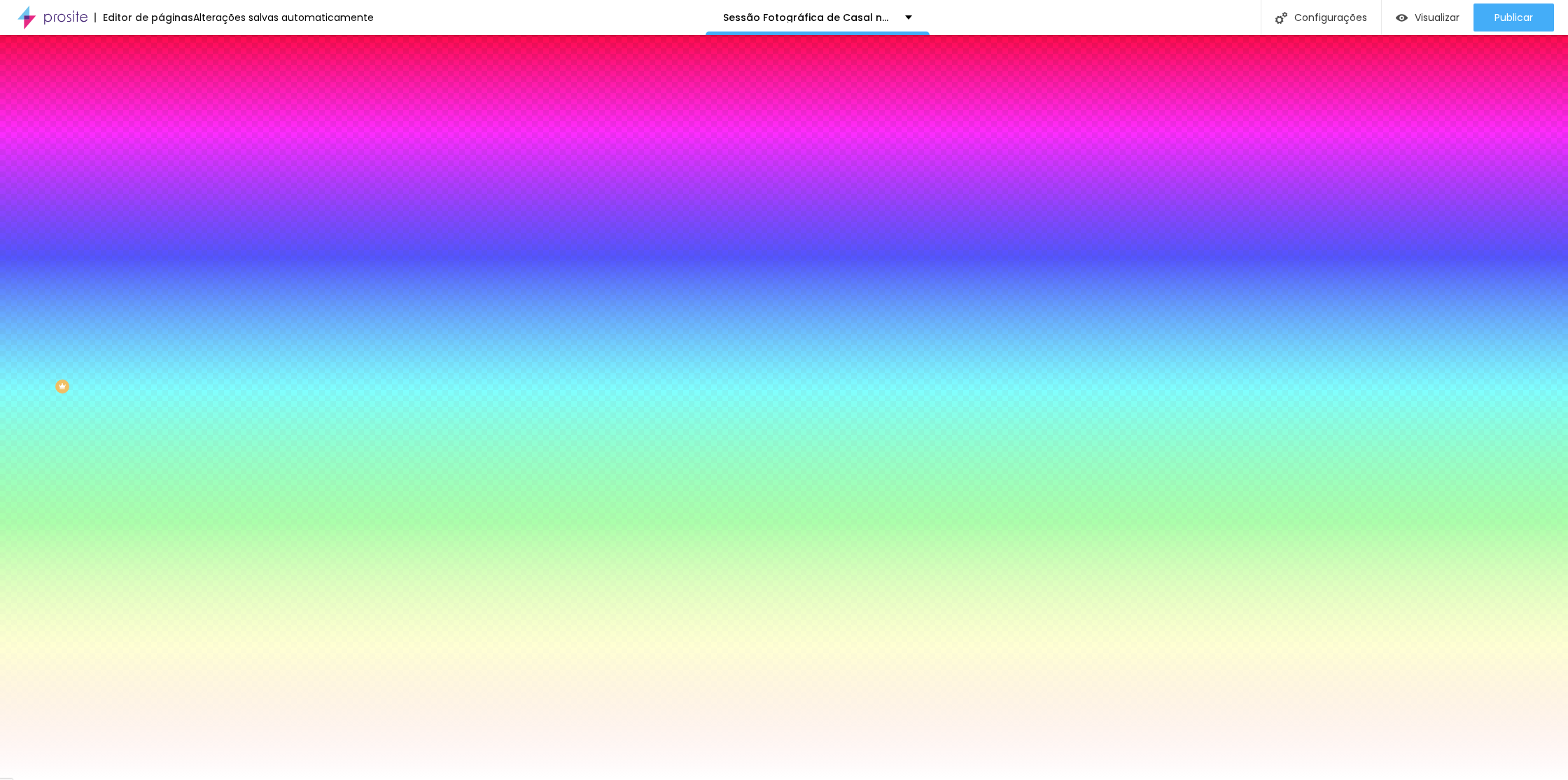
drag, startPoint x: 114, startPoint y: 85, endPoint x: 107, endPoint y: 123, distance: 38.6
click at [161, 95] on li "Avançado" at bounding box center [241, 102] width 161 height 14
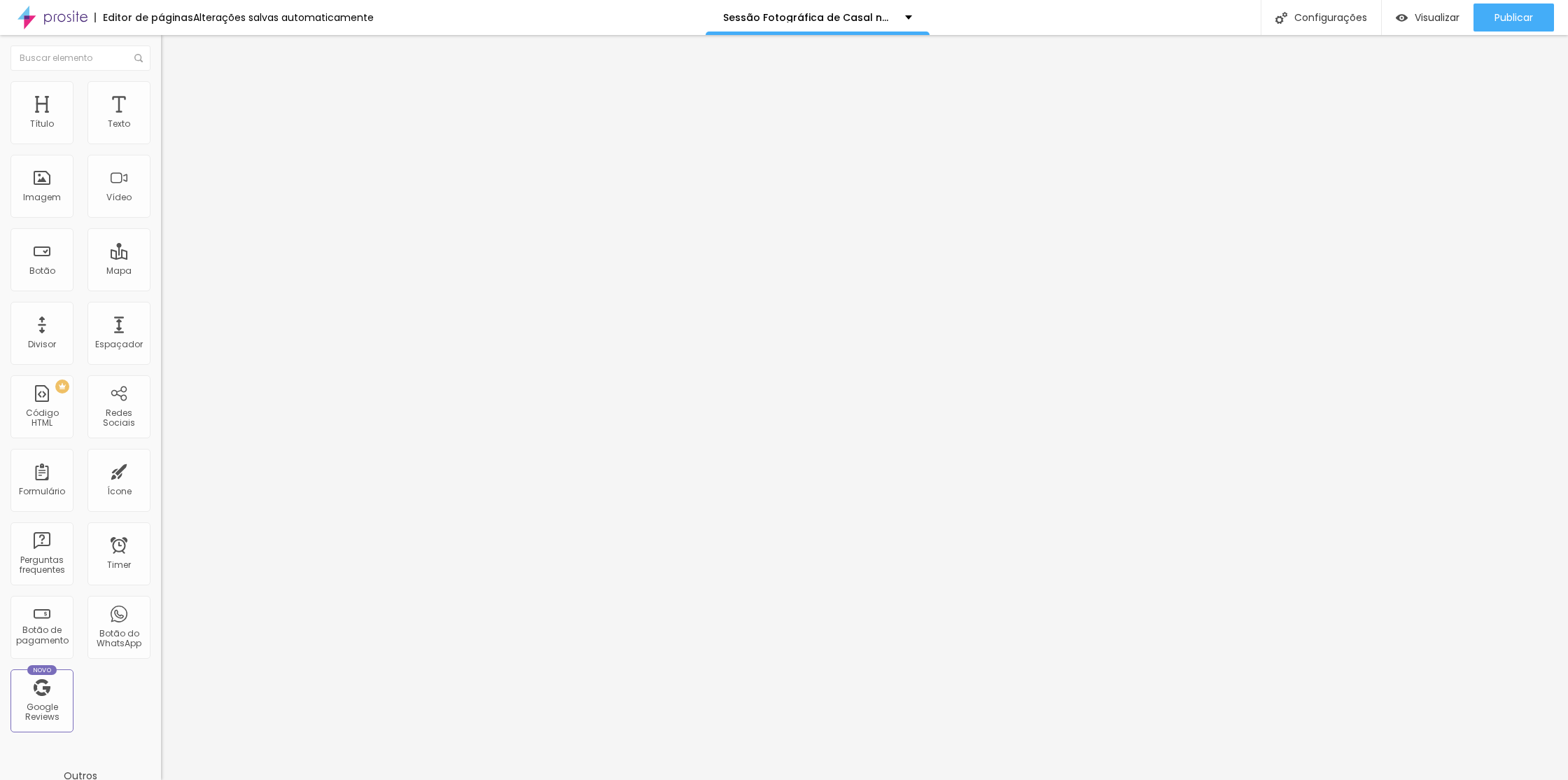
type input "5"
type input "10"
type input "15"
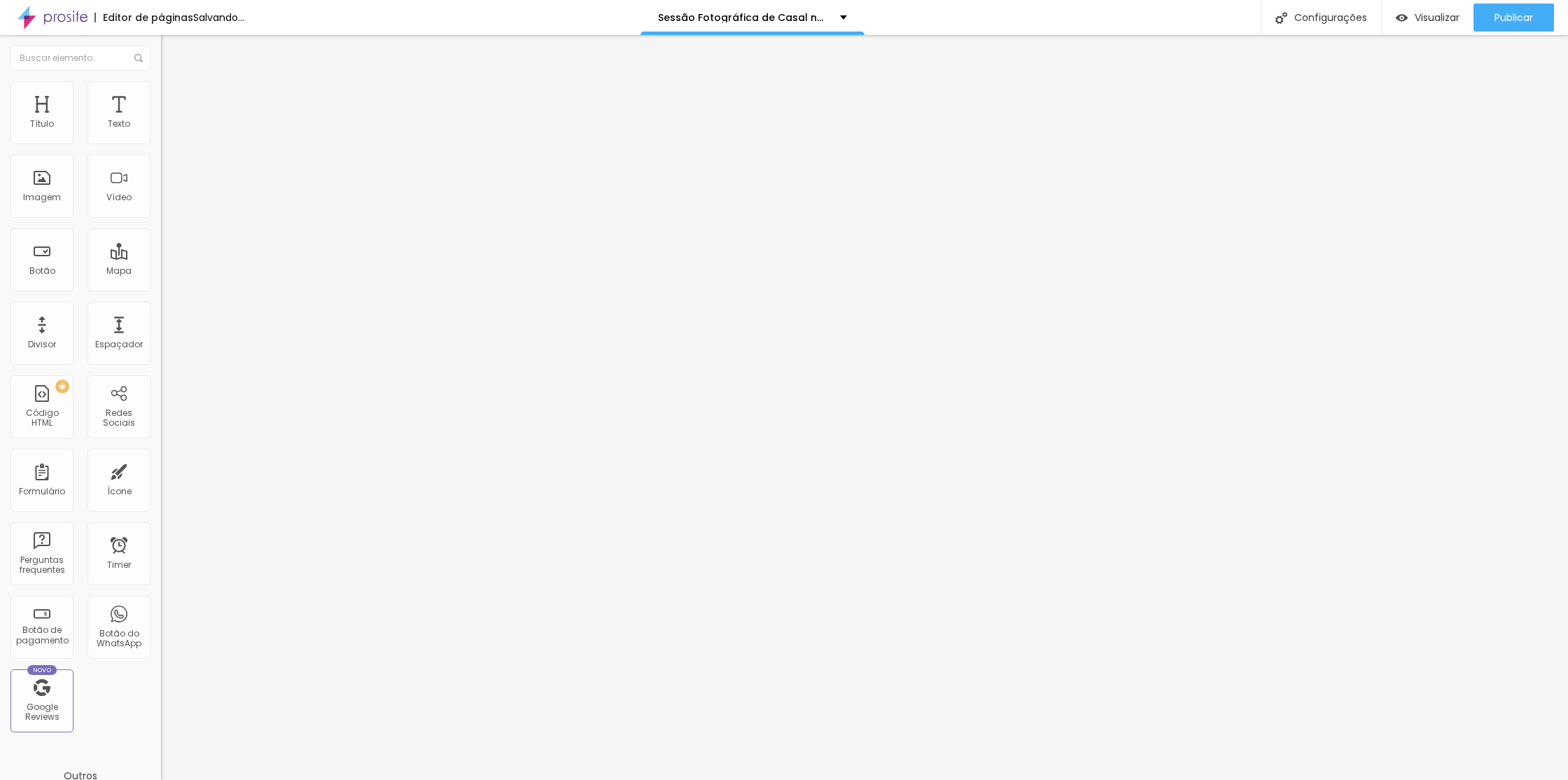
type input "15"
type input "5"
type input "0"
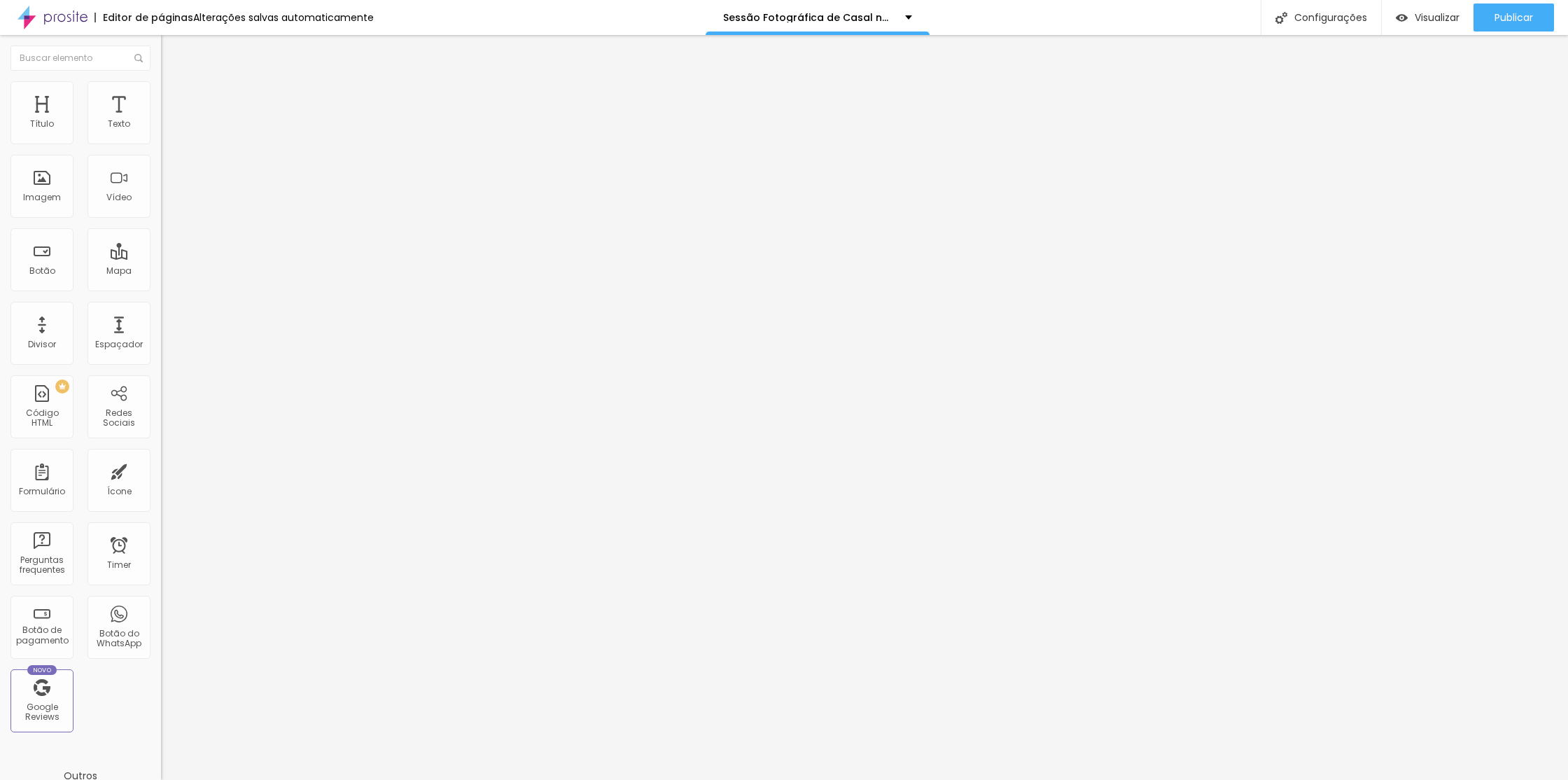
drag, startPoint x: 33, startPoint y: 139, endPoint x: 130, endPoint y: 192, distance: 110.5
click at [161, 136] on div "0 px Espaçamento Interno ID Html Classes Html Visível nos dispositivos Celular …" at bounding box center [241, 305] width 161 height 392
click at [1516, 23] on span "Publicar" at bounding box center [1514, 17] width 38 height 11
